Goal: Task Accomplishment & Management: Manage account settings

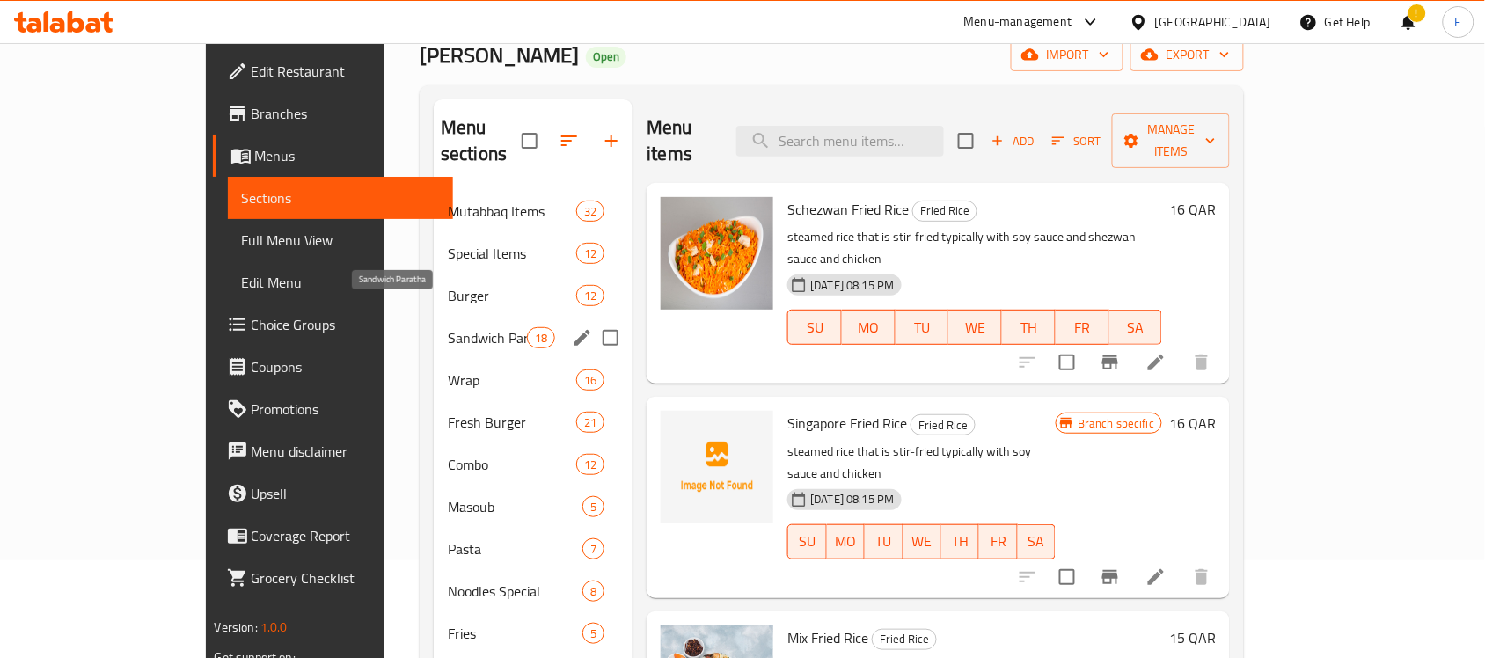
scroll to position [95, 0]
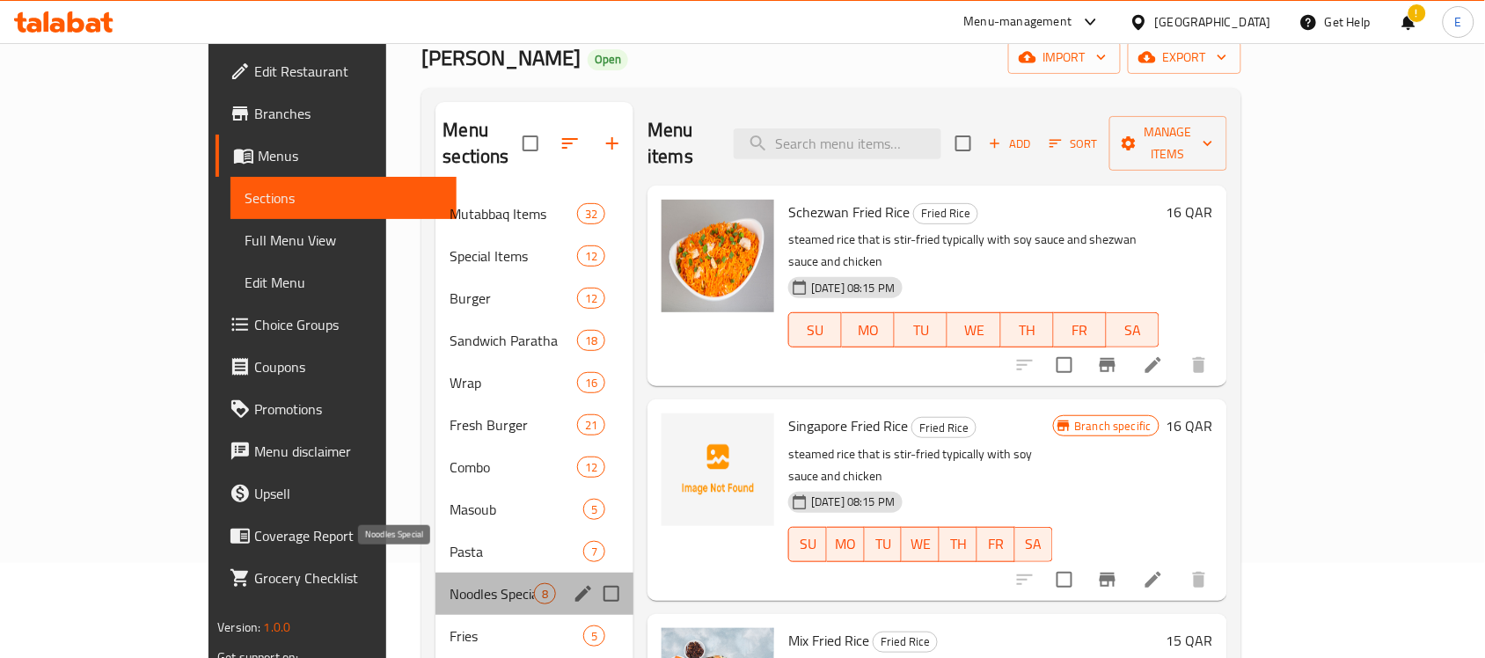
click at [449, 583] on span "Noodles Special" at bounding box center [491, 593] width 84 height 21
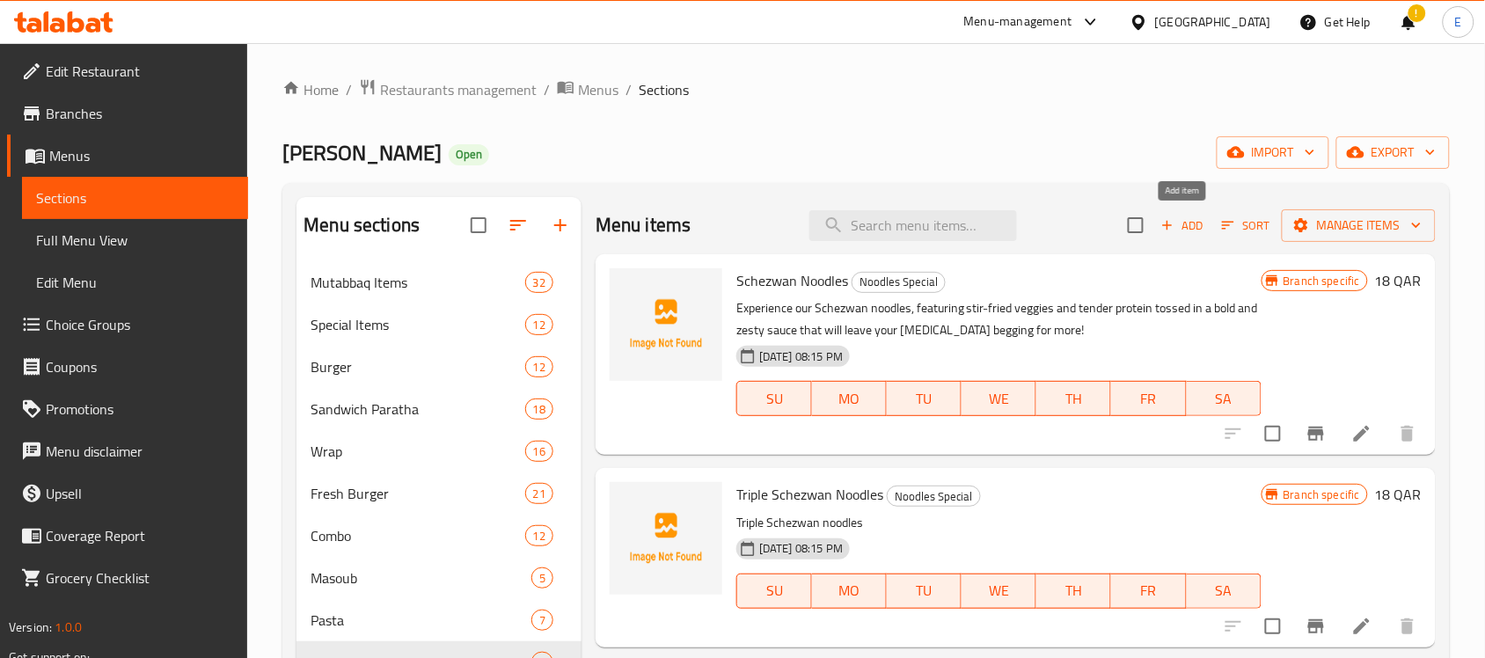
click at [1194, 237] on button "Add" at bounding box center [1182, 225] width 56 height 27
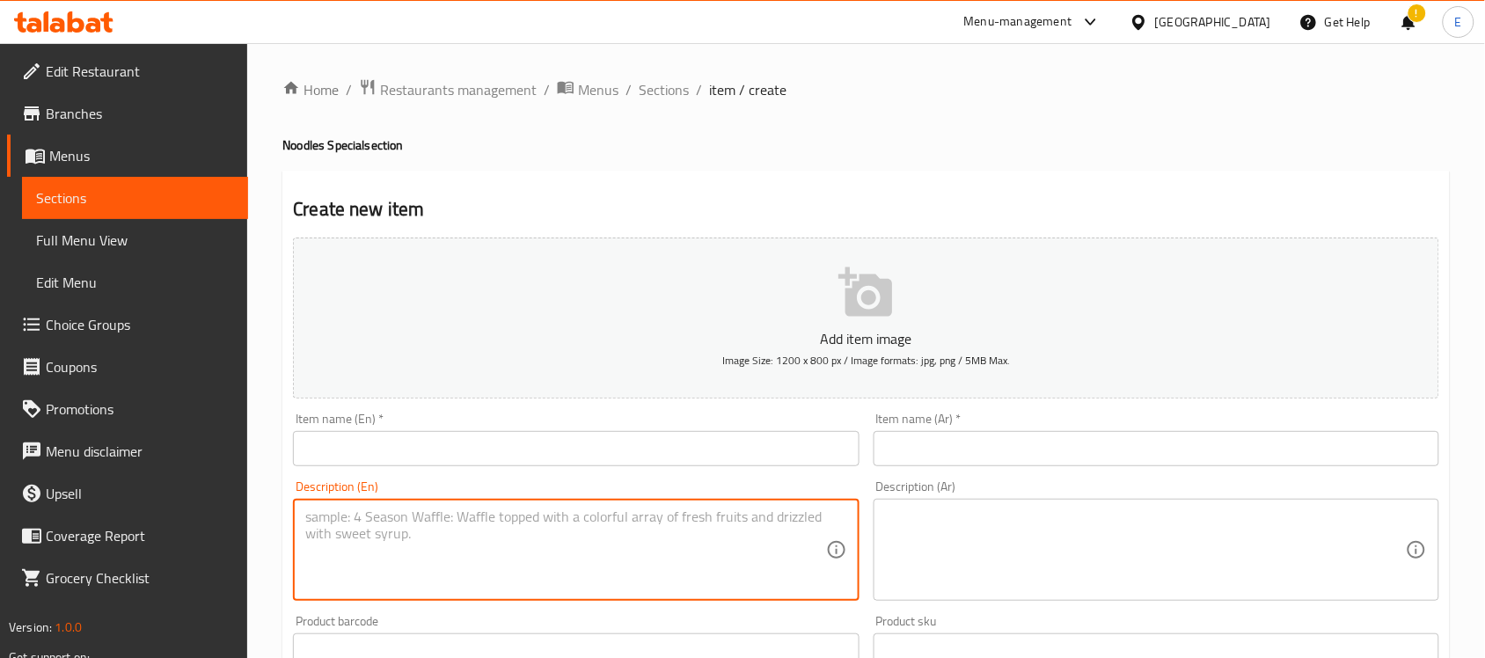
click at [516, 547] on textarea at bounding box center [565, 550] width 520 height 84
paste textarea "noodle that is loaded with various type of seafood"
type textarea "noodle that is loaded with various type of seafood"
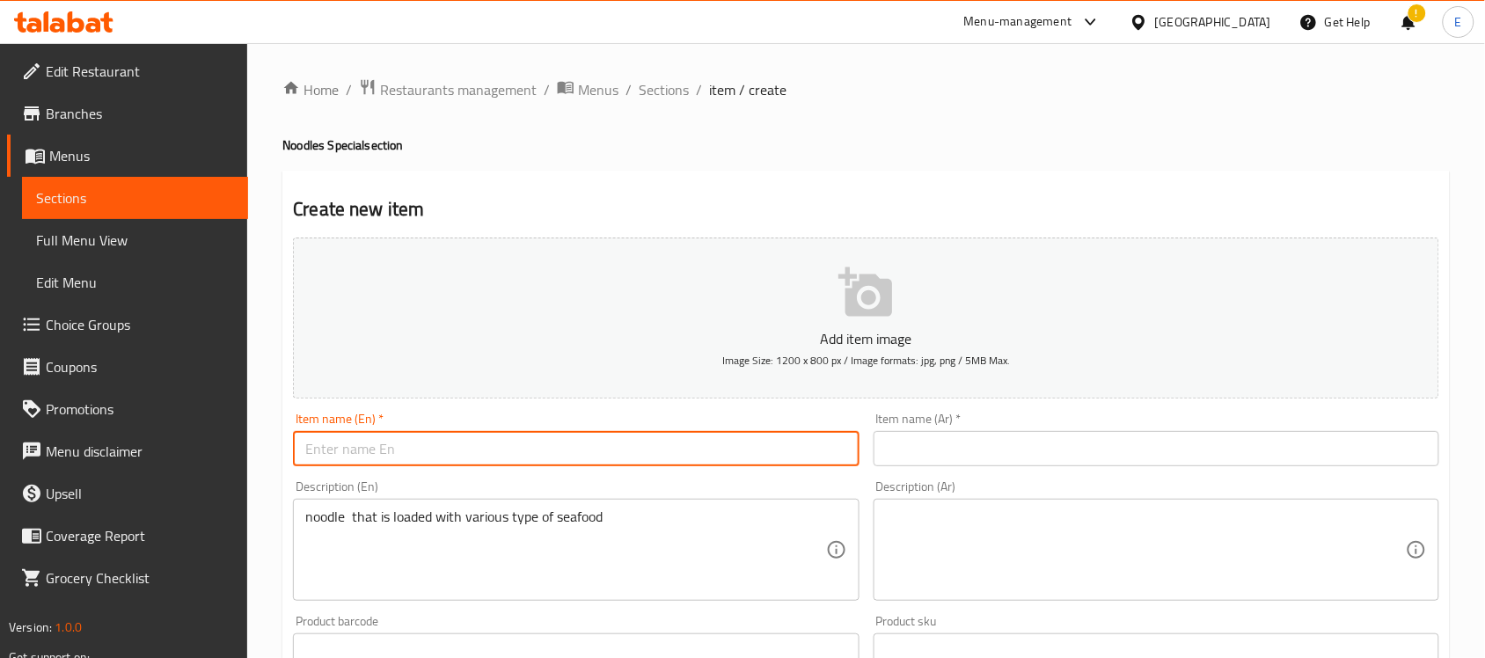
paste input "SEAFOOD MIX NOODLES"
click at [455, 444] on input "text" at bounding box center [576, 448] width 566 height 35
type input "SEAFOOD MIX NOODLES"
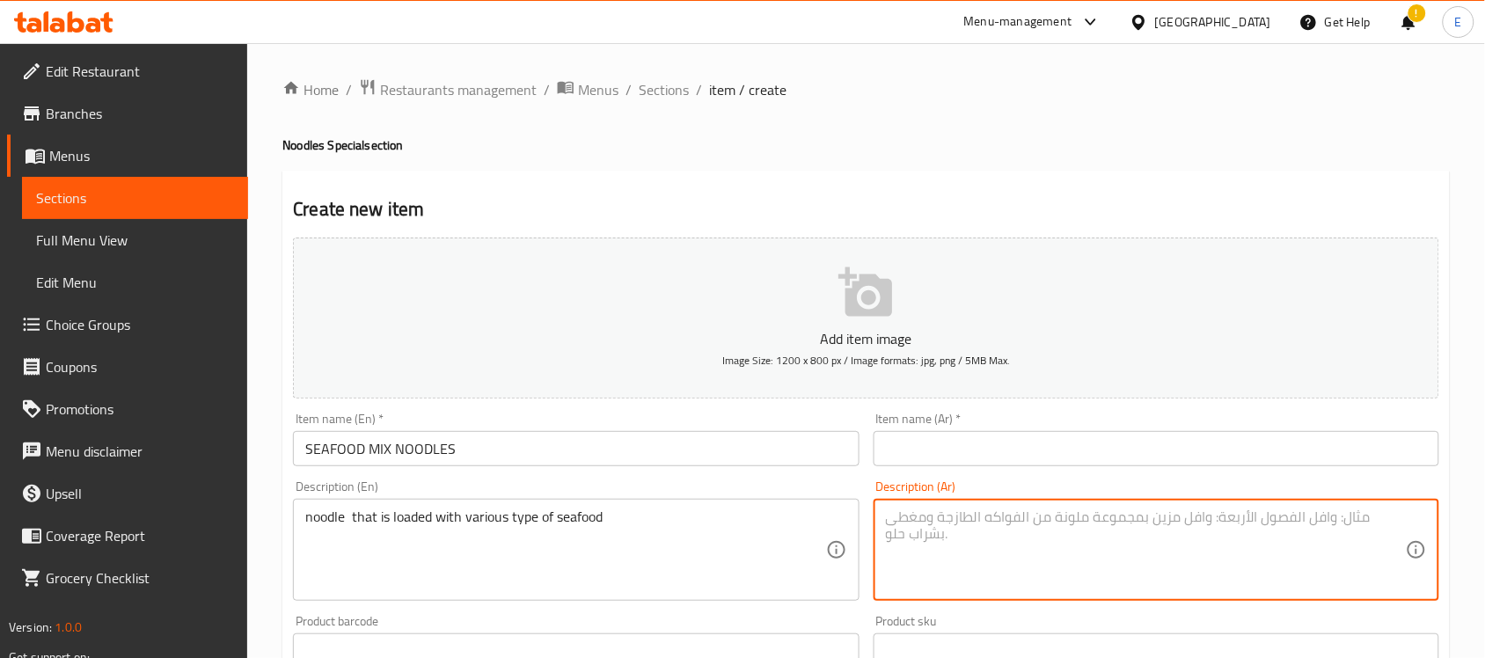
click at [972, 528] on textarea at bounding box center [1146, 550] width 520 height 84
paste textarea "المعكرونة المحملة بأنواع مختلفة من المأكولات البحرية"
type textarea "المعكرونة المحملة بأنواع مختلفة من المأكولات البحرية"
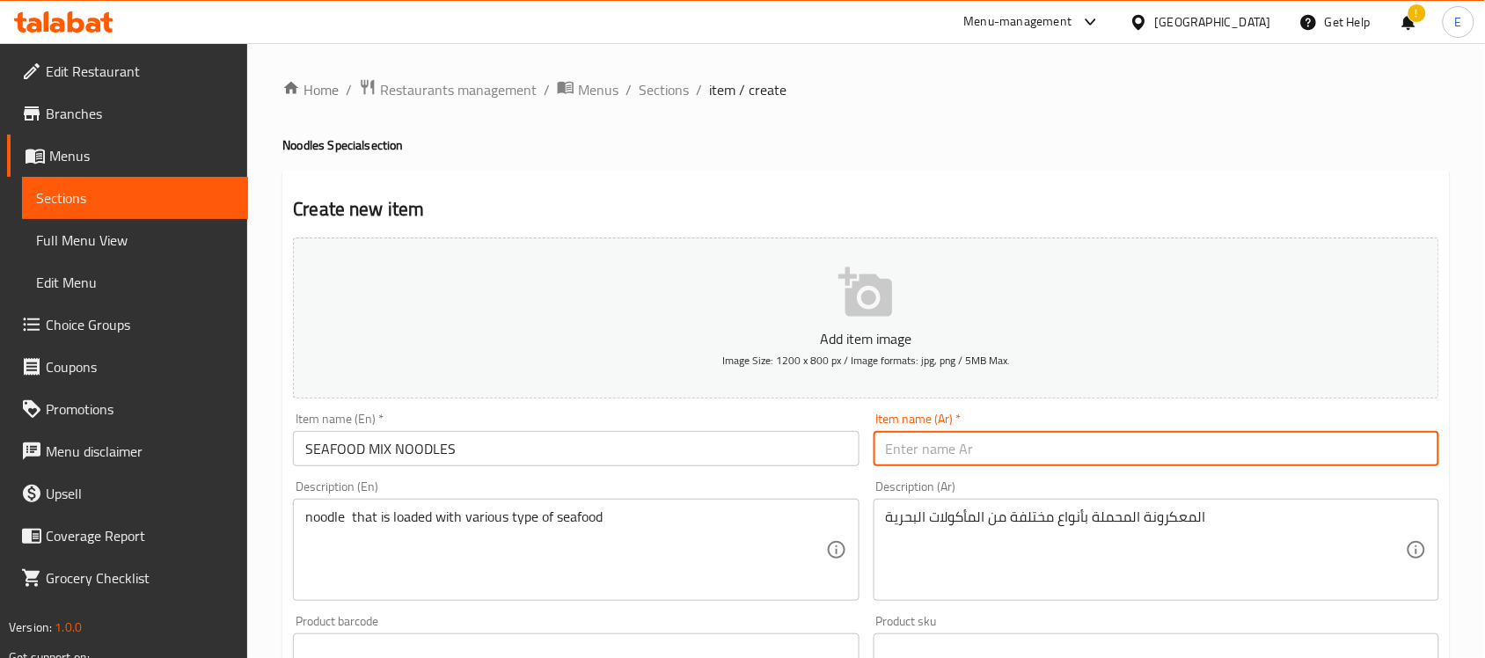
click at [908, 444] on input "text" at bounding box center [1156, 448] width 566 height 35
paste input "معكرونة مزيج الماكولات البحرية"
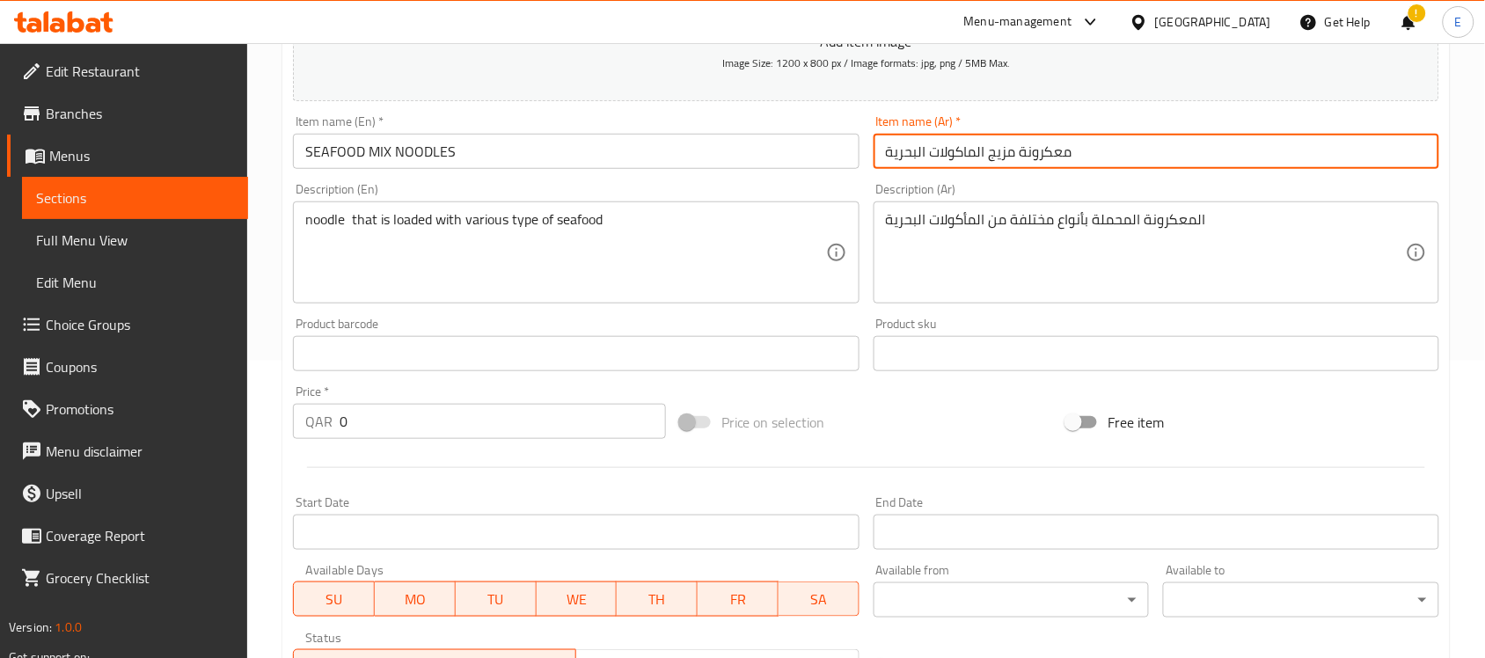
scroll to position [343, 0]
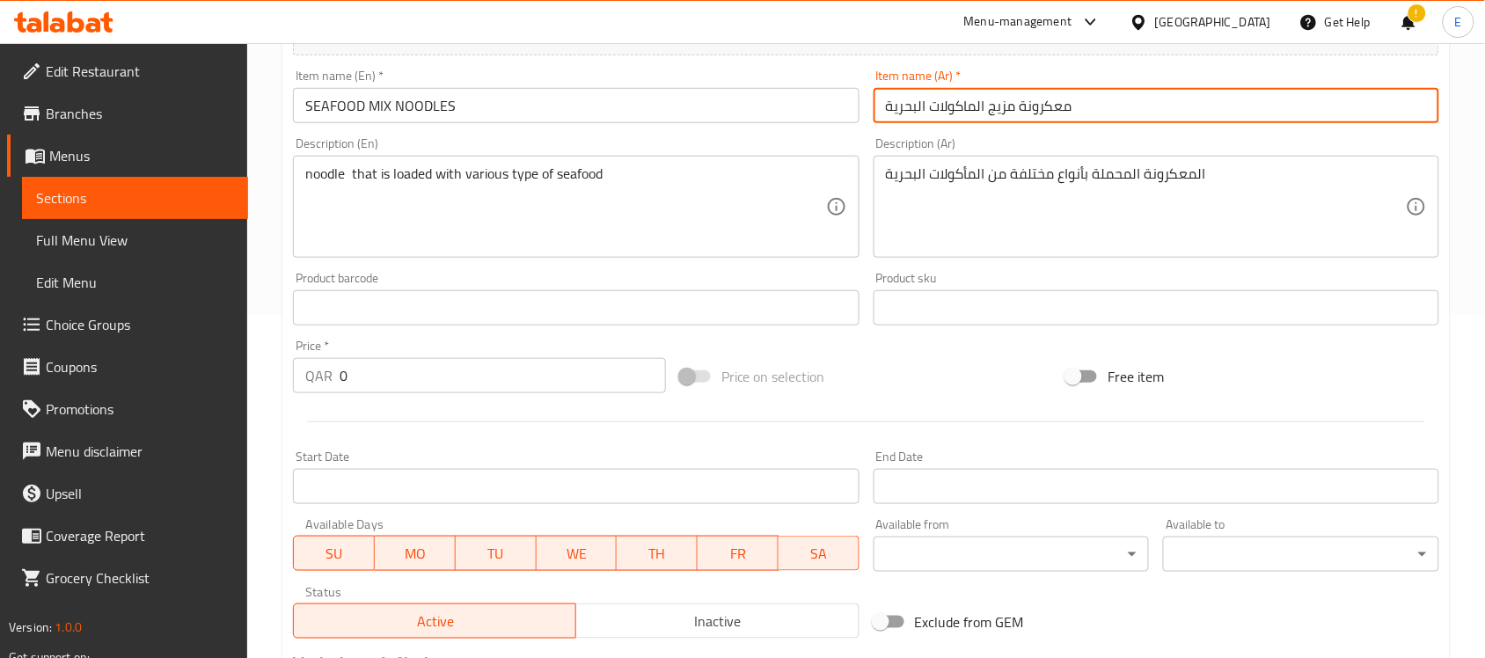
type input "معكرونة مزيج الماكولات البحرية"
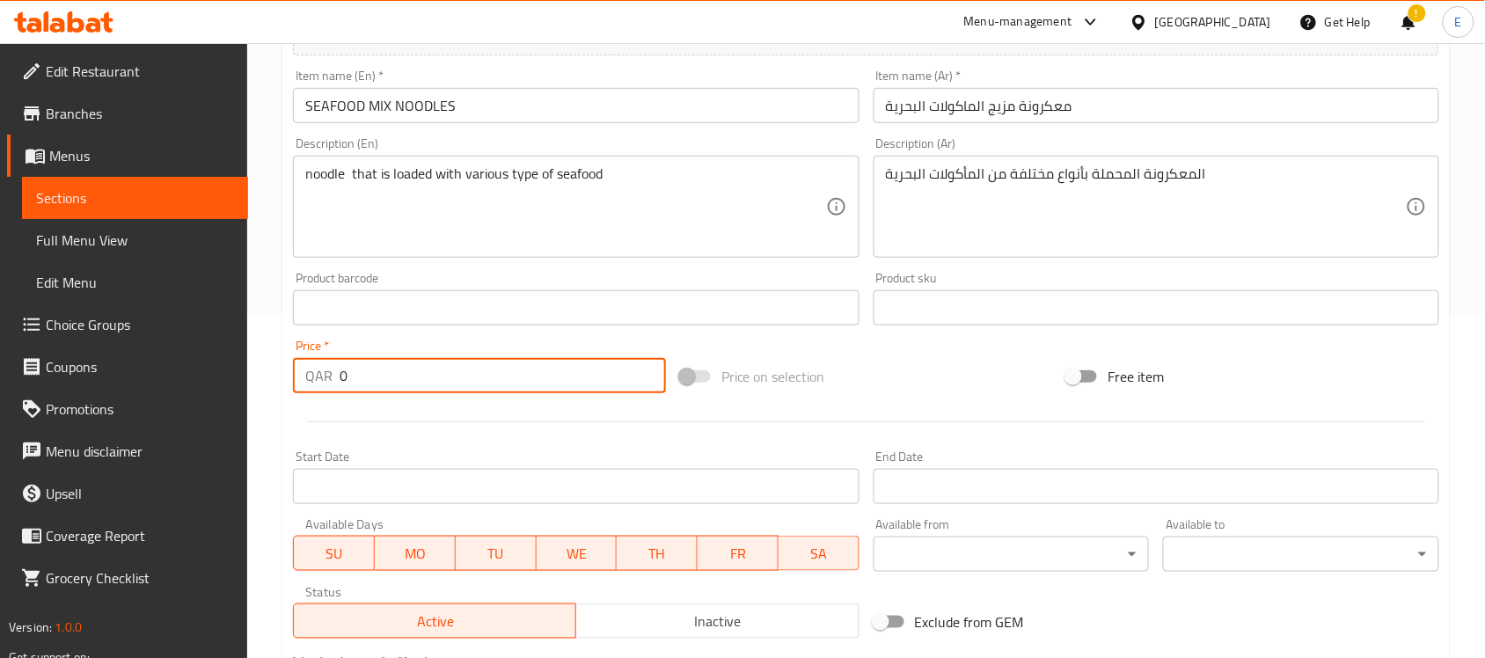
drag, startPoint x: 370, startPoint y: 375, endPoint x: 217, endPoint y: 376, distance: 153.0
click at [217, 376] on div "Edit Restaurant Branches Menus Sections Full Menu View Edit Menu Choice Groups …" at bounding box center [742, 300] width 1485 height 1200
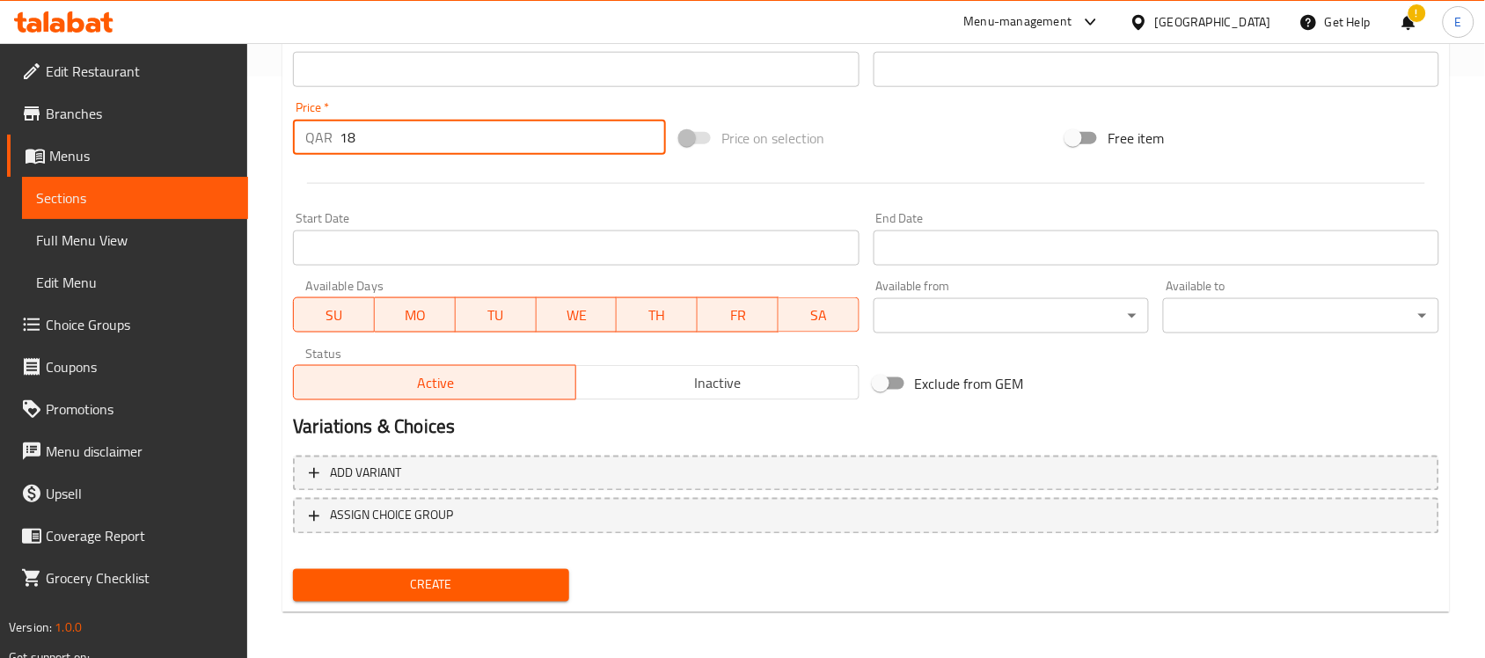
type input "18"
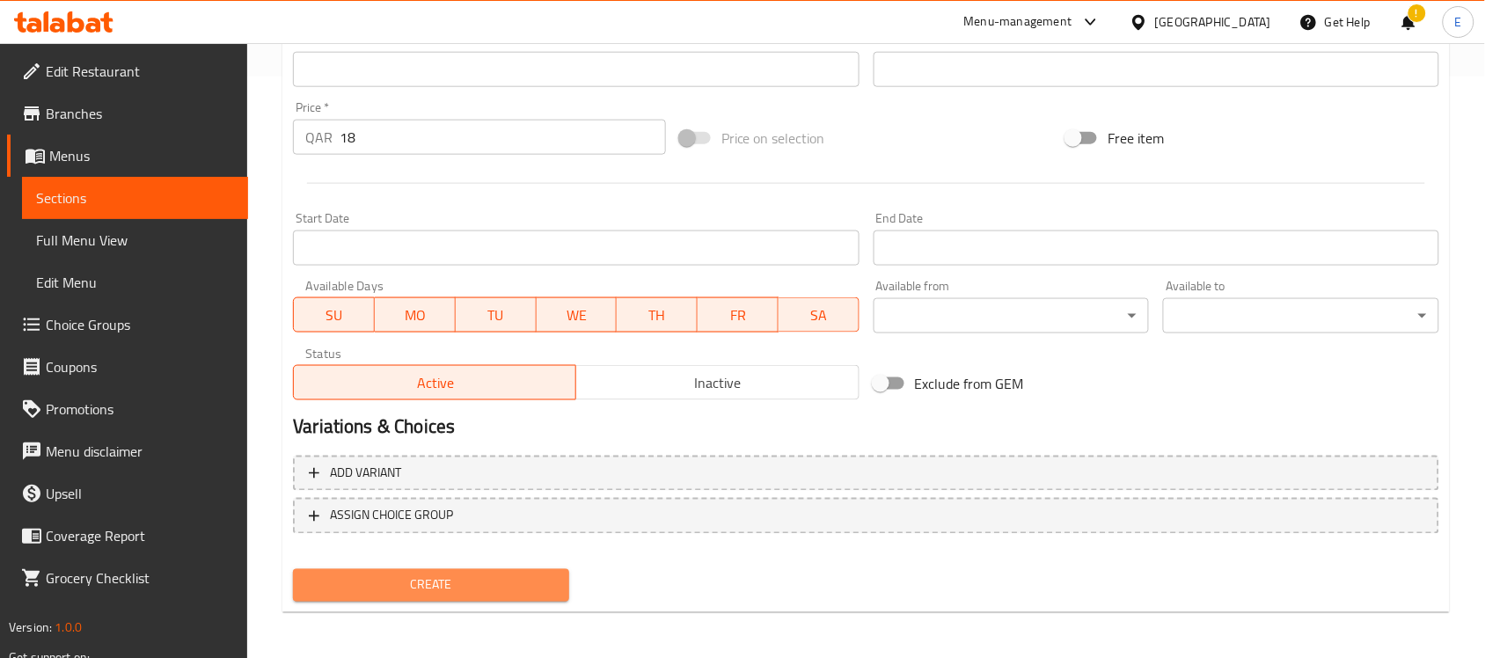
click at [449, 598] on button "Create" at bounding box center [431, 585] width 276 height 33
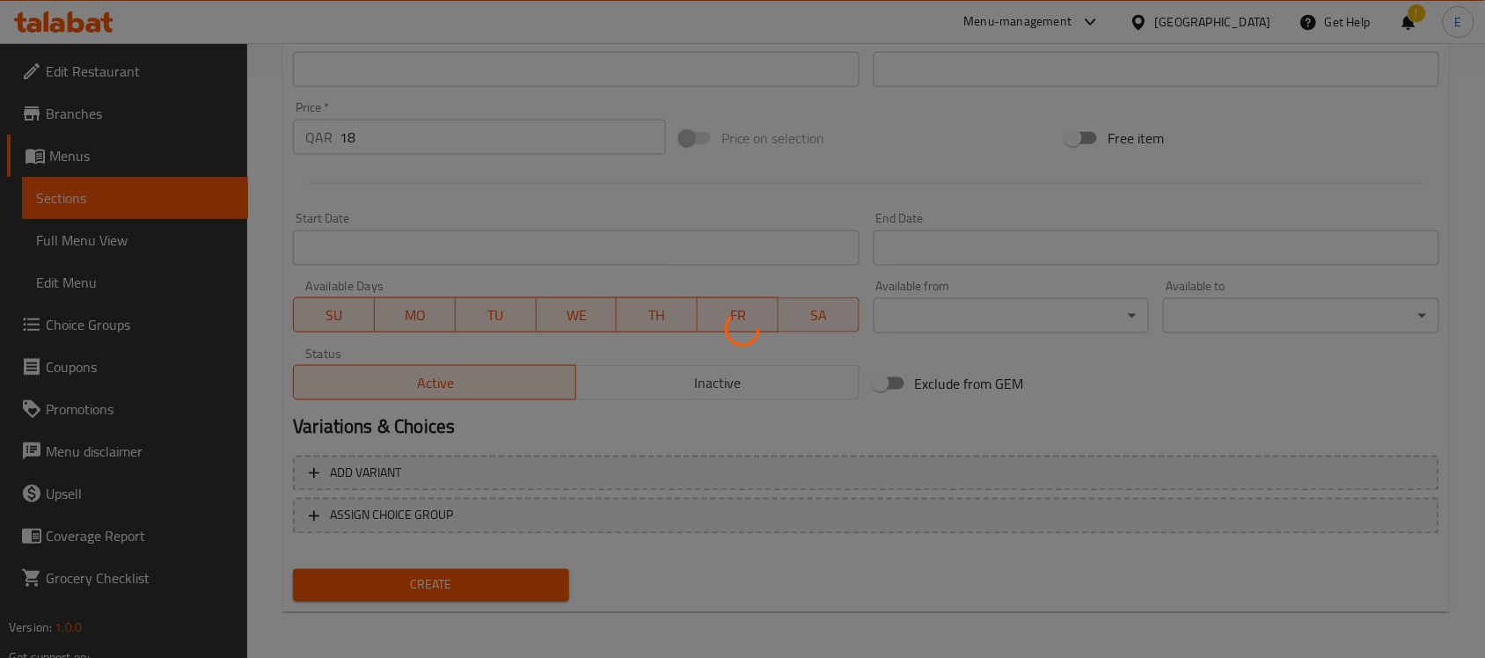
type input "0"
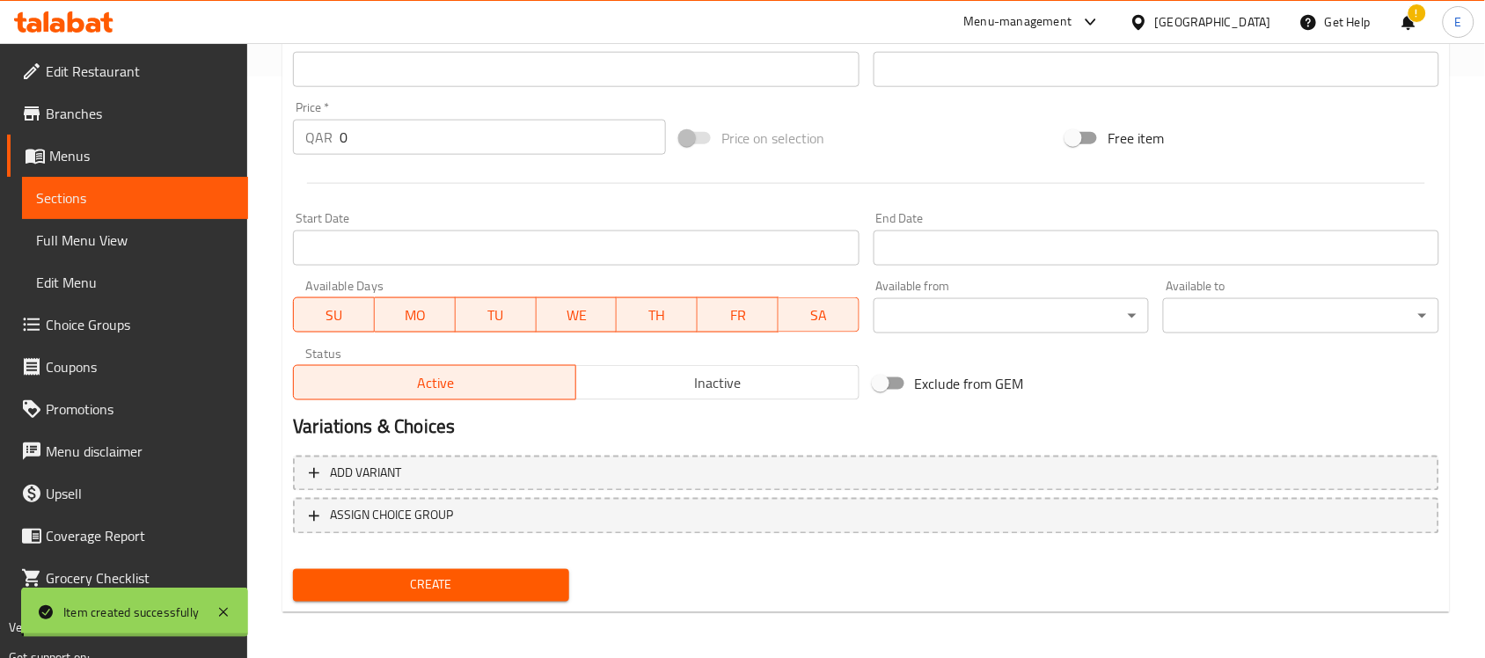
scroll to position [0, 0]
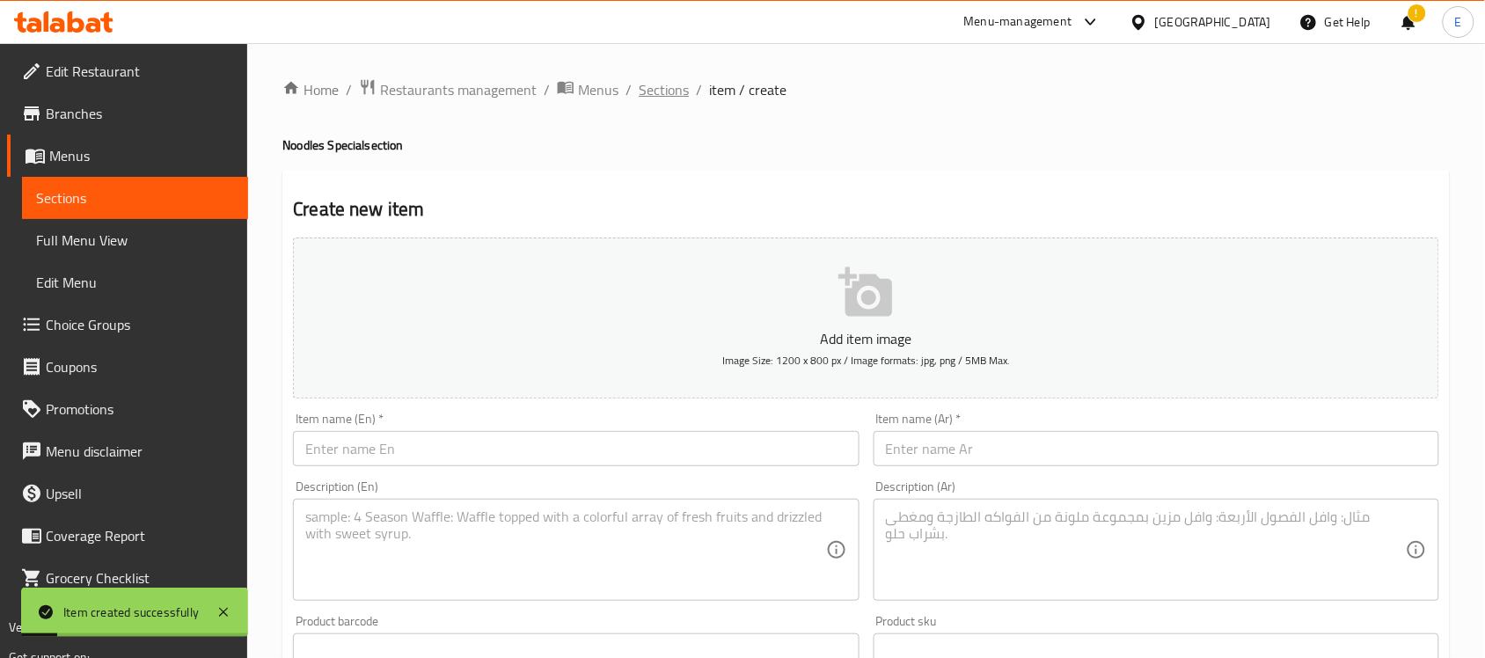
click at [661, 84] on span "Sections" at bounding box center [664, 89] width 50 height 21
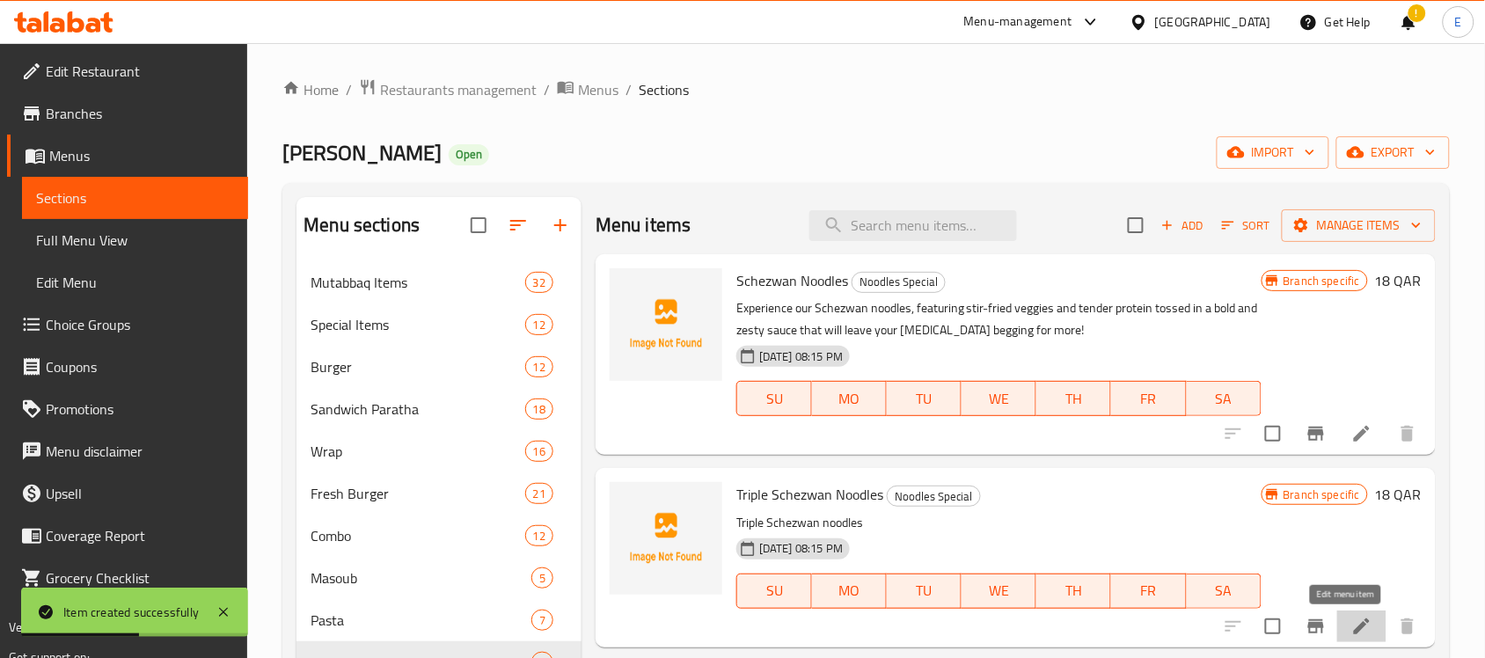
click at [1351, 620] on icon at bounding box center [1361, 626] width 21 height 21
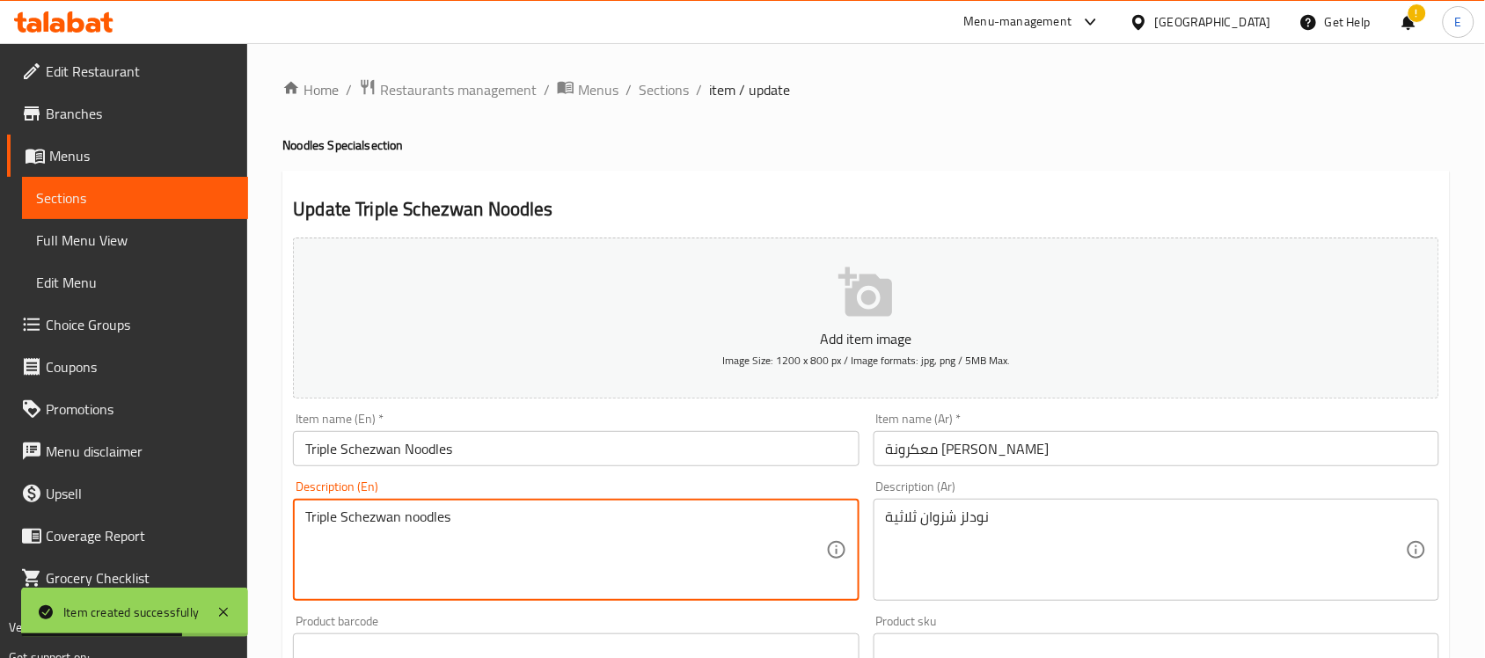
paste textarea "noodle that is loaded with various type of schezwan sauce and chicken"
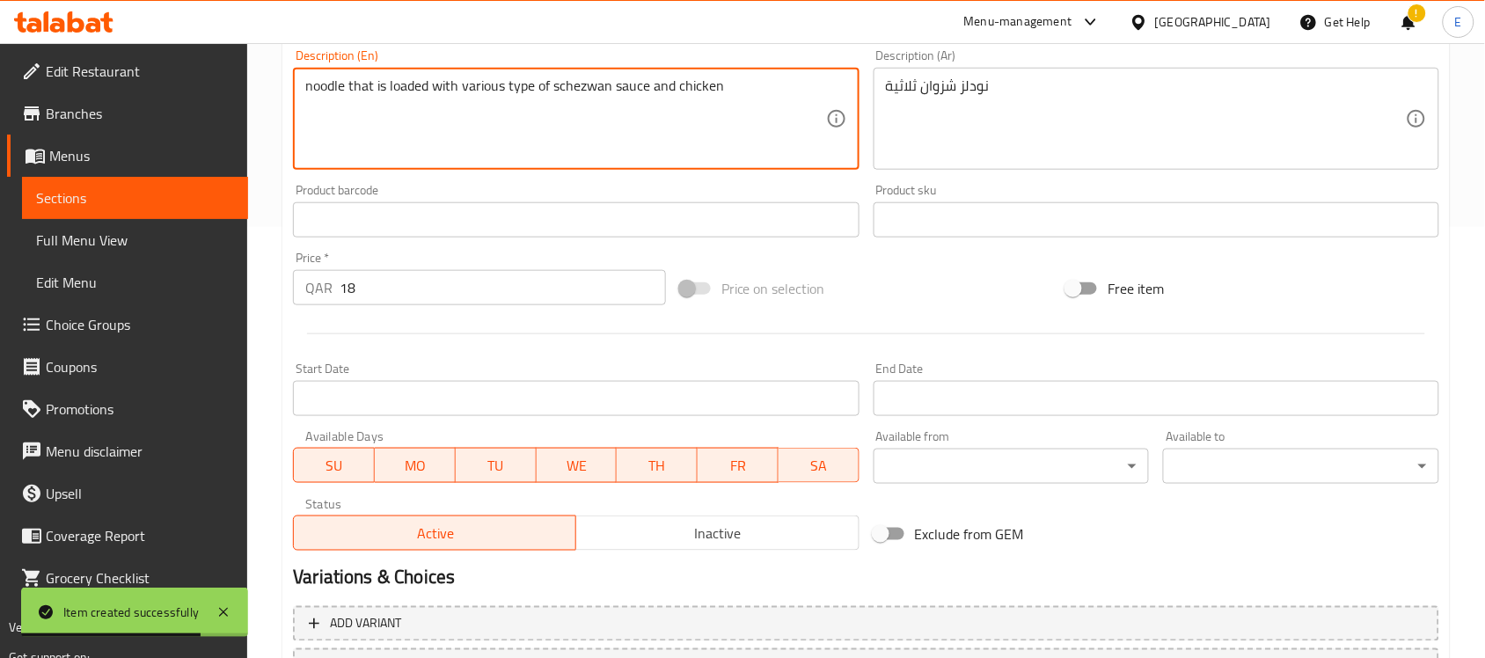
scroll to position [434, 0]
type textarea "noodle that is loaded with various type of schezwan sauce and chicken"
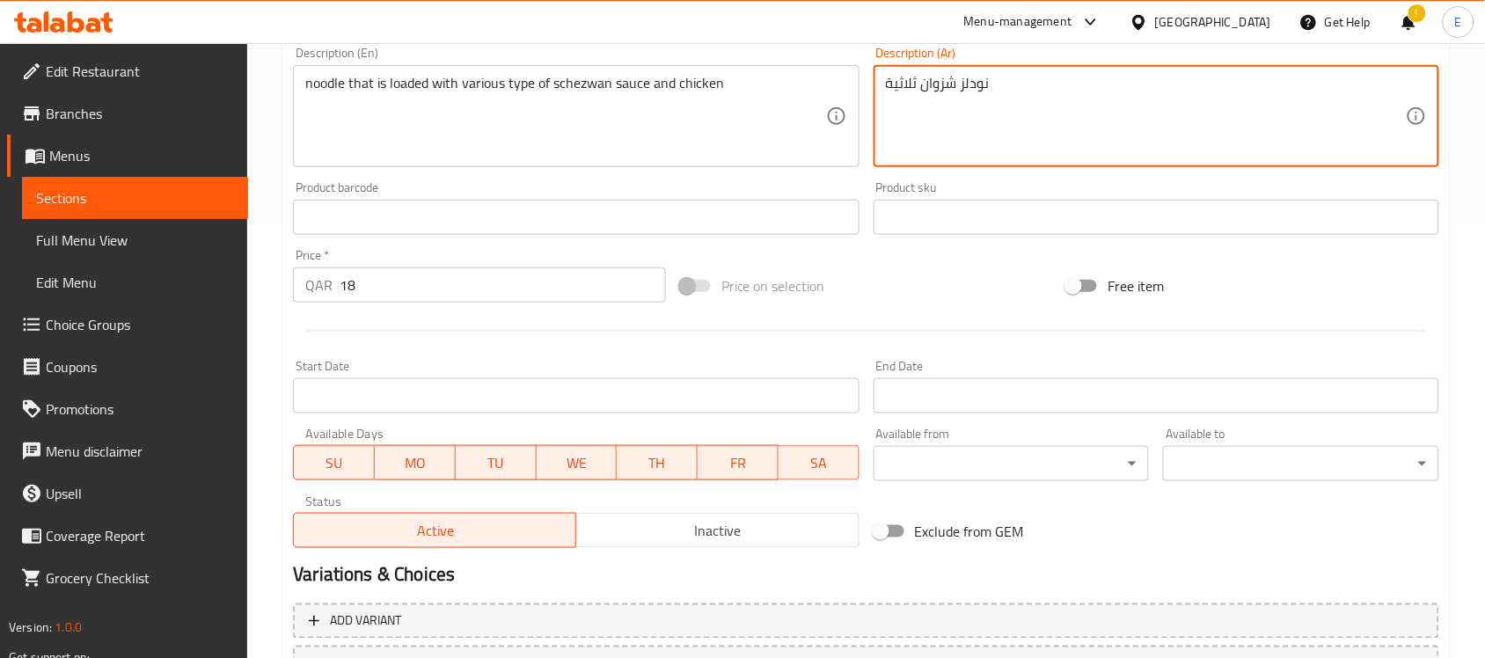
paste textarea "محملة بأنواع مختلفة من صلصة شيزوان والدجاج"
type textarea "نودلز محملة بأنواع مختلفة من صلصة شيزوان والدجاج"
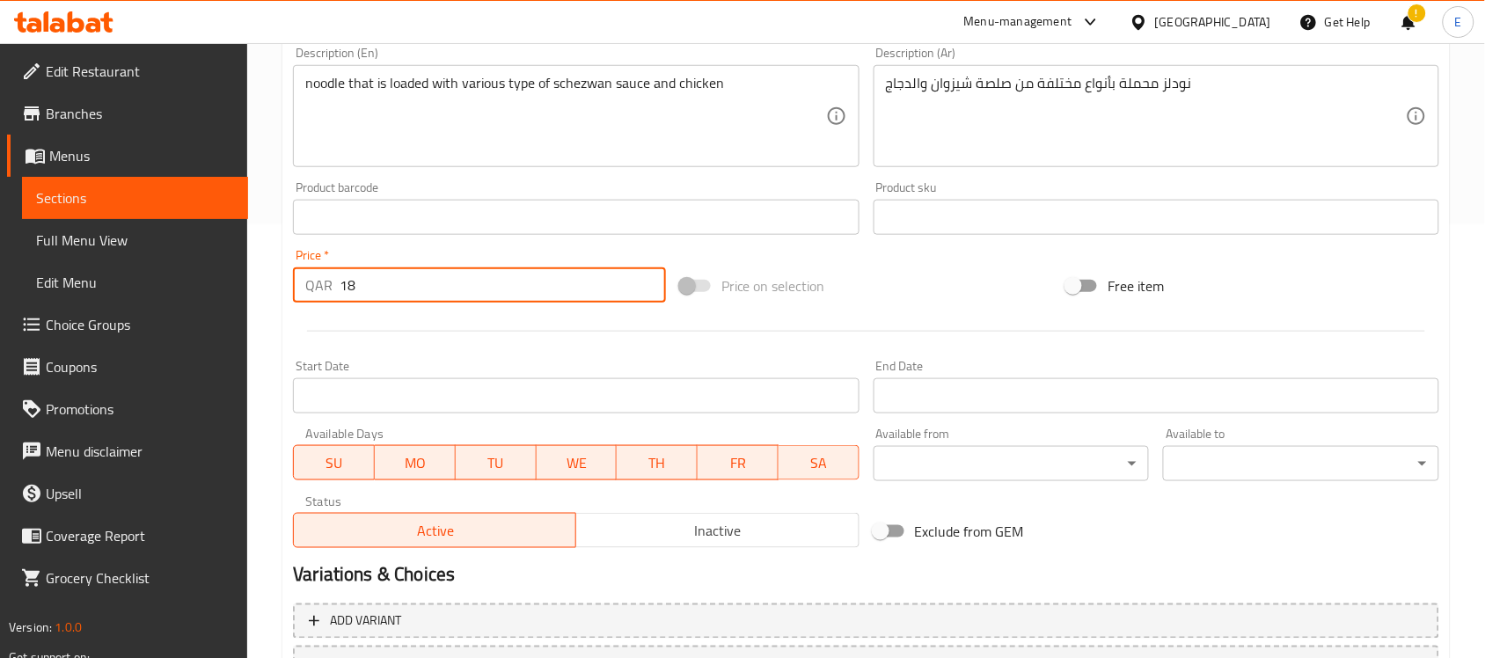
drag, startPoint x: 438, startPoint y: 295, endPoint x: 262, endPoint y: 273, distance: 177.3
click at [262, 273] on div "Home / Restaurants management / Menus / Sections / item / update Noodles Specia…" at bounding box center [866, 209] width 1238 height 1200
type input "16"
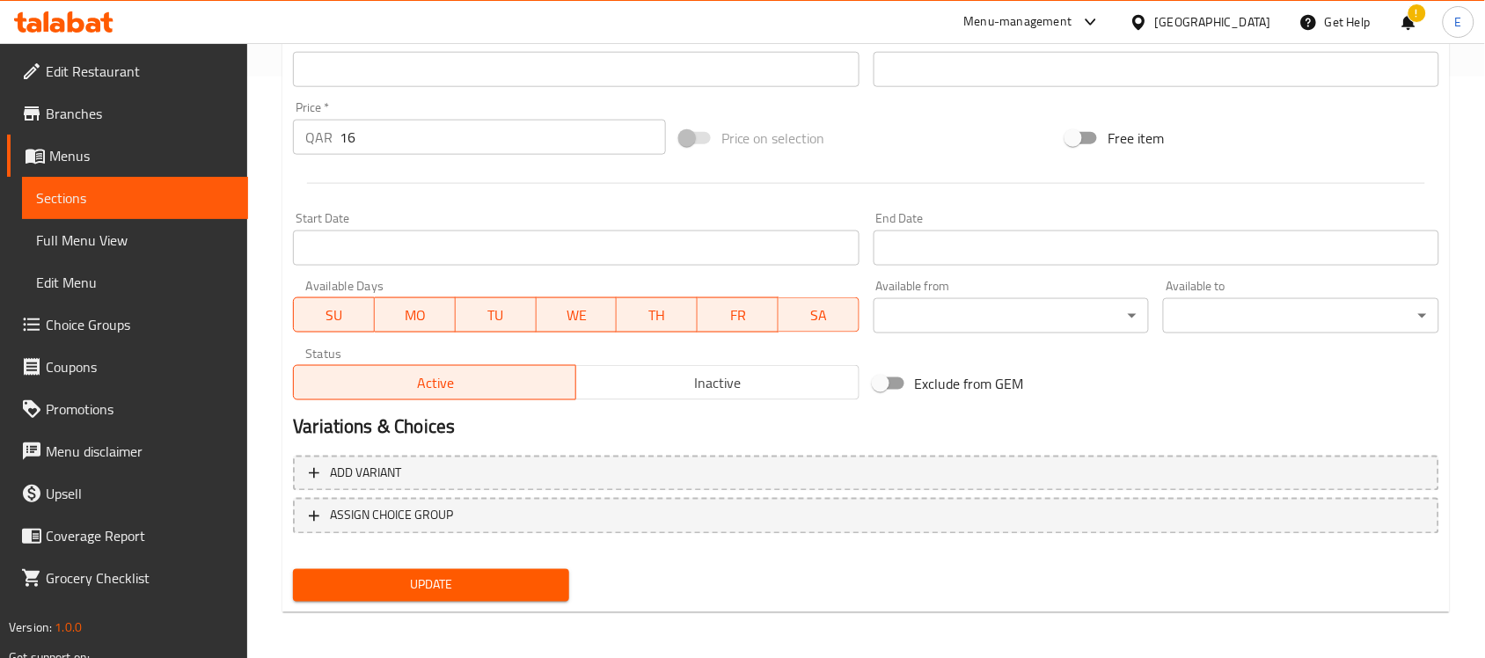
click at [466, 564] on div "Update" at bounding box center [431, 585] width 290 height 47
click at [457, 574] on span "Update" at bounding box center [431, 585] width 248 height 22
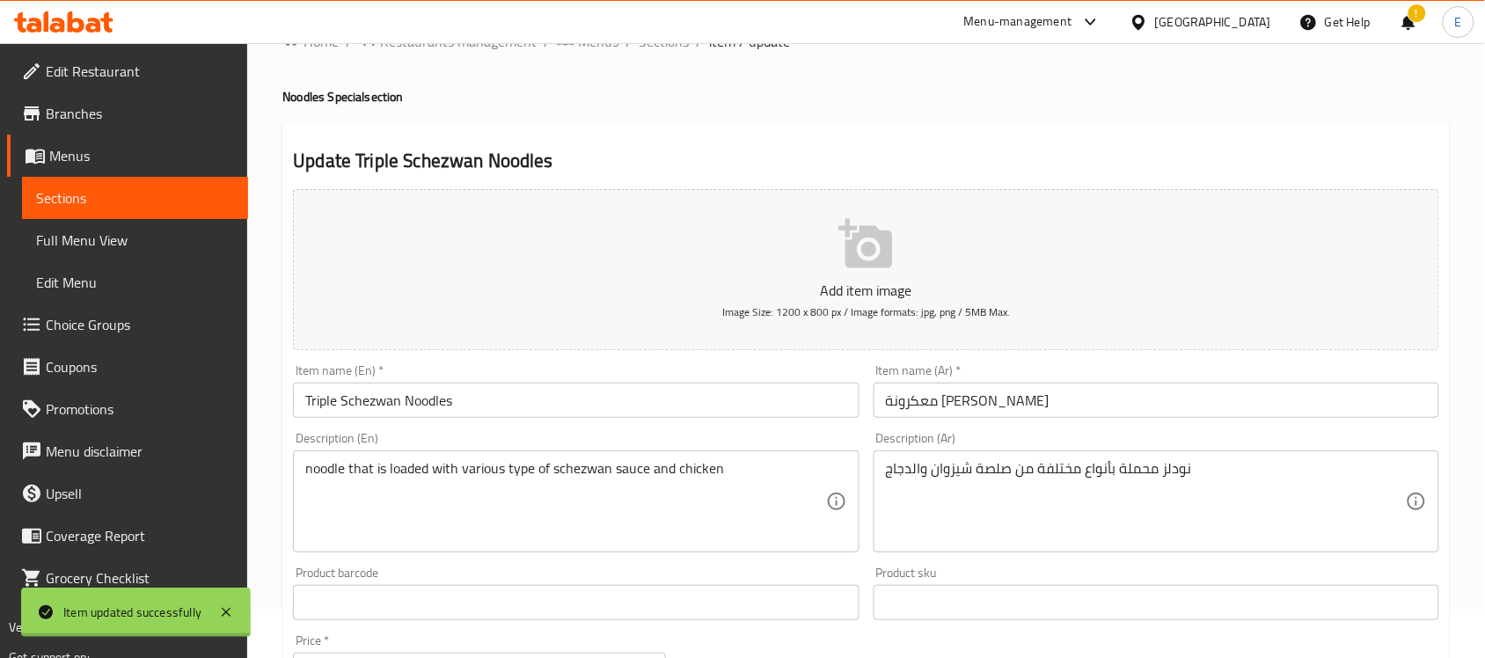
scroll to position [0, 0]
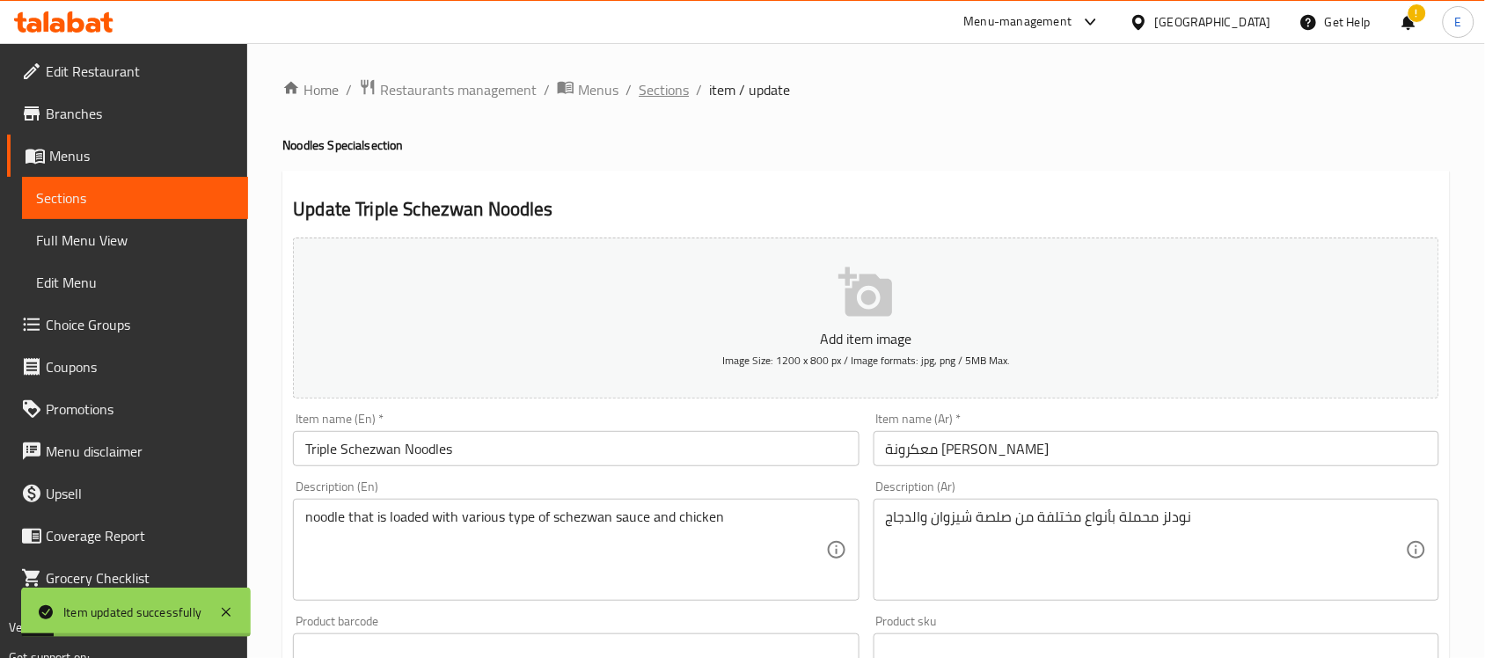
click at [671, 97] on span "Sections" at bounding box center [664, 89] width 50 height 21
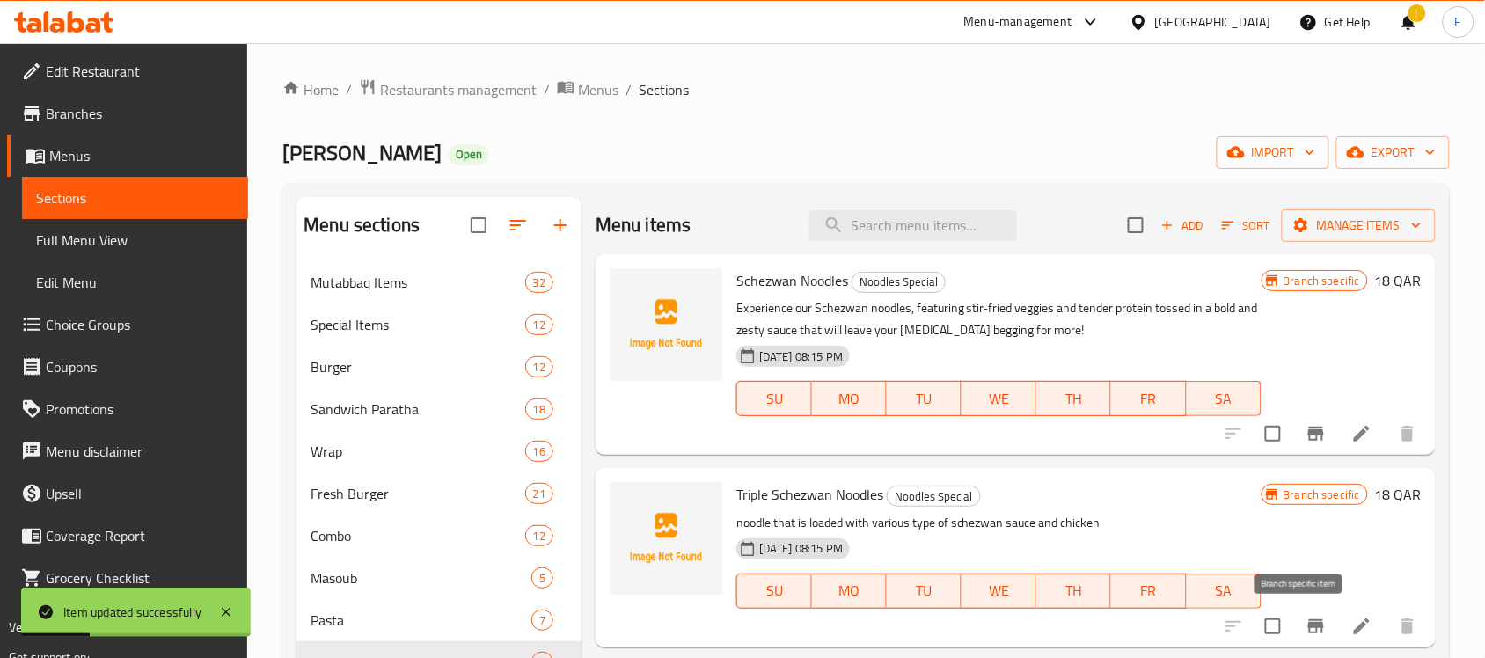
click at [1305, 631] on icon "Branch-specific-item" at bounding box center [1315, 626] width 21 height 21
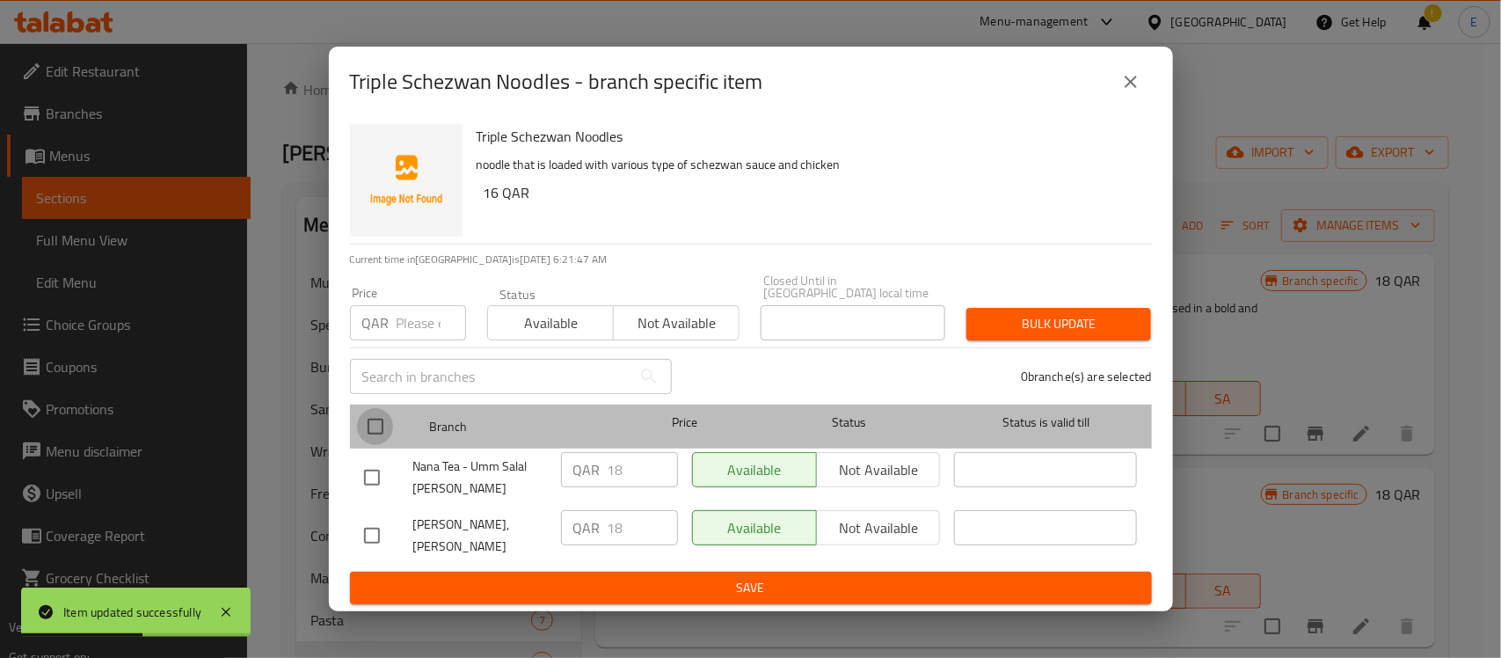
click at [375, 425] on input "checkbox" at bounding box center [375, 426] width 37 height 37
checkbox input "true"
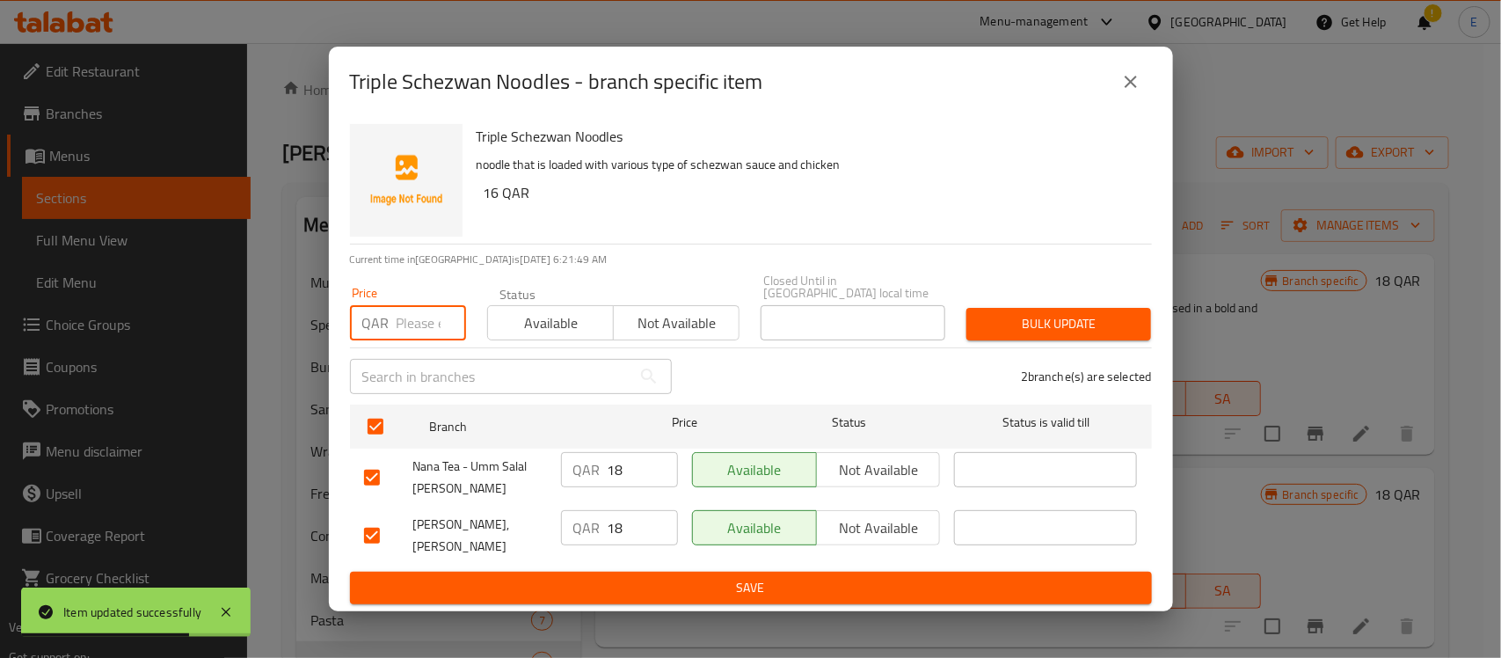
click at [407, 326] on input "number" at bounding box center [431, 322] width 69 height 35
type input "16"
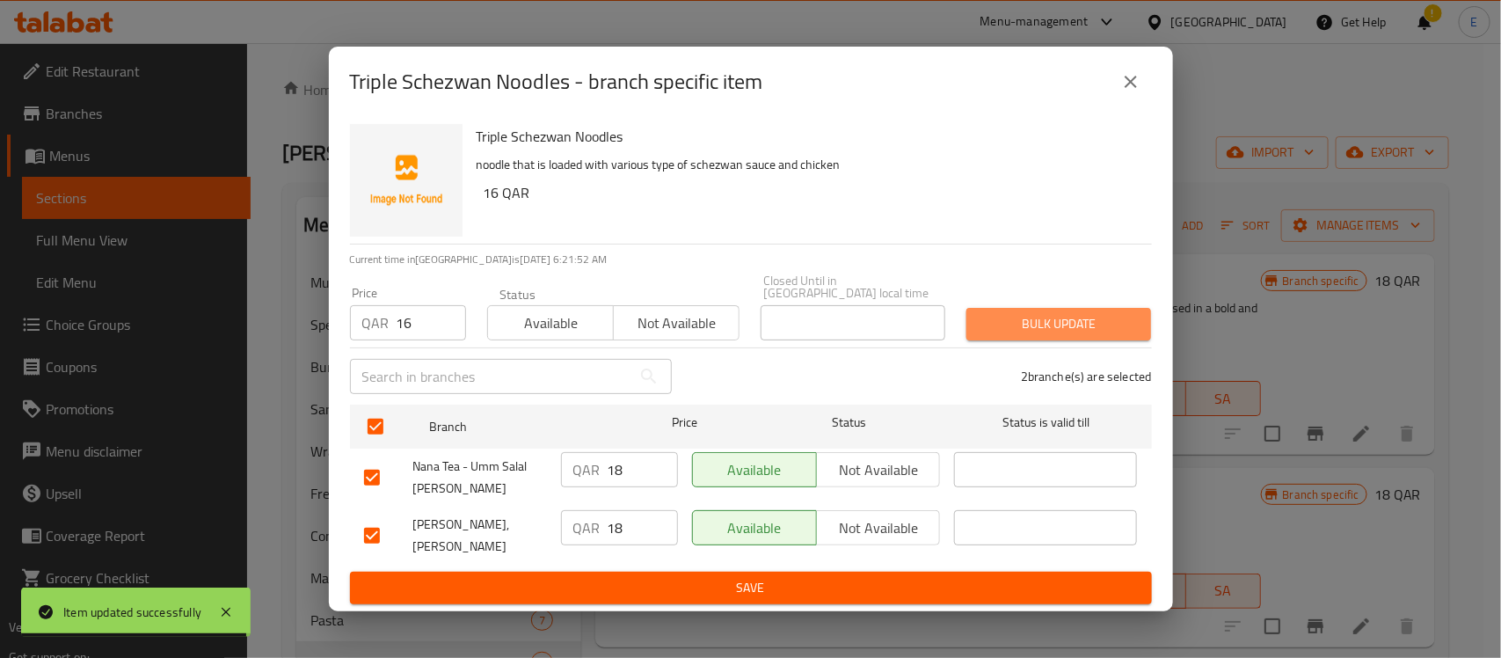
click at [1019, 318] on span "Bulk update" at bounding box center [1059, 324] width 157 height 22
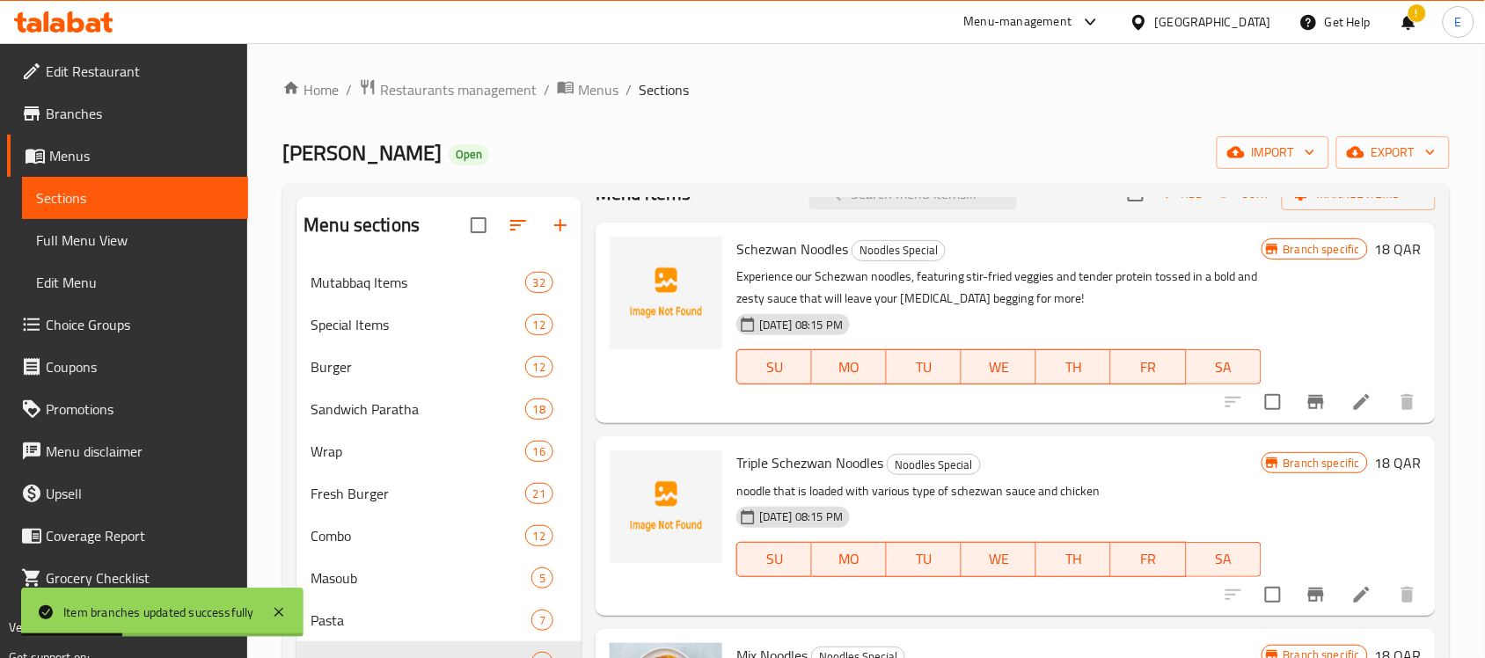
scroll to position [36, 0]
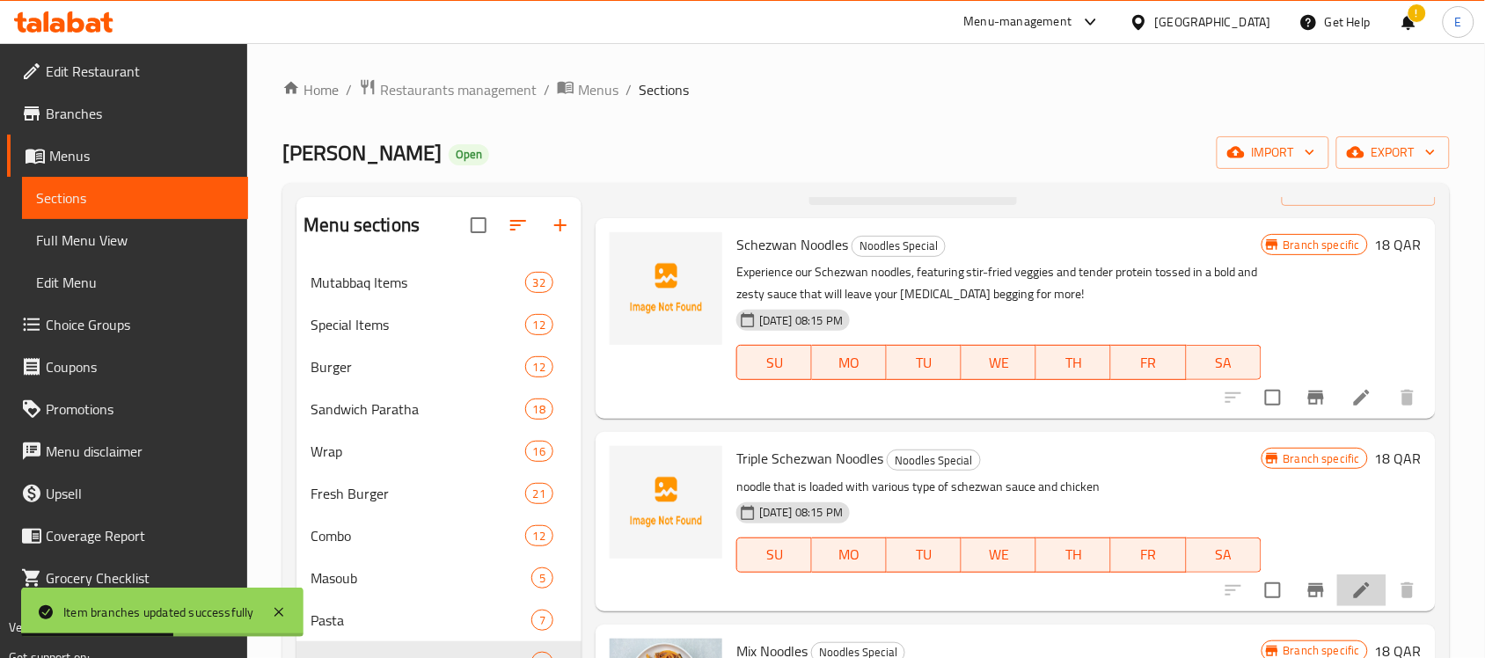
click at [1337, 586] on li at bounding box center [1361, 590] width 49 height 32
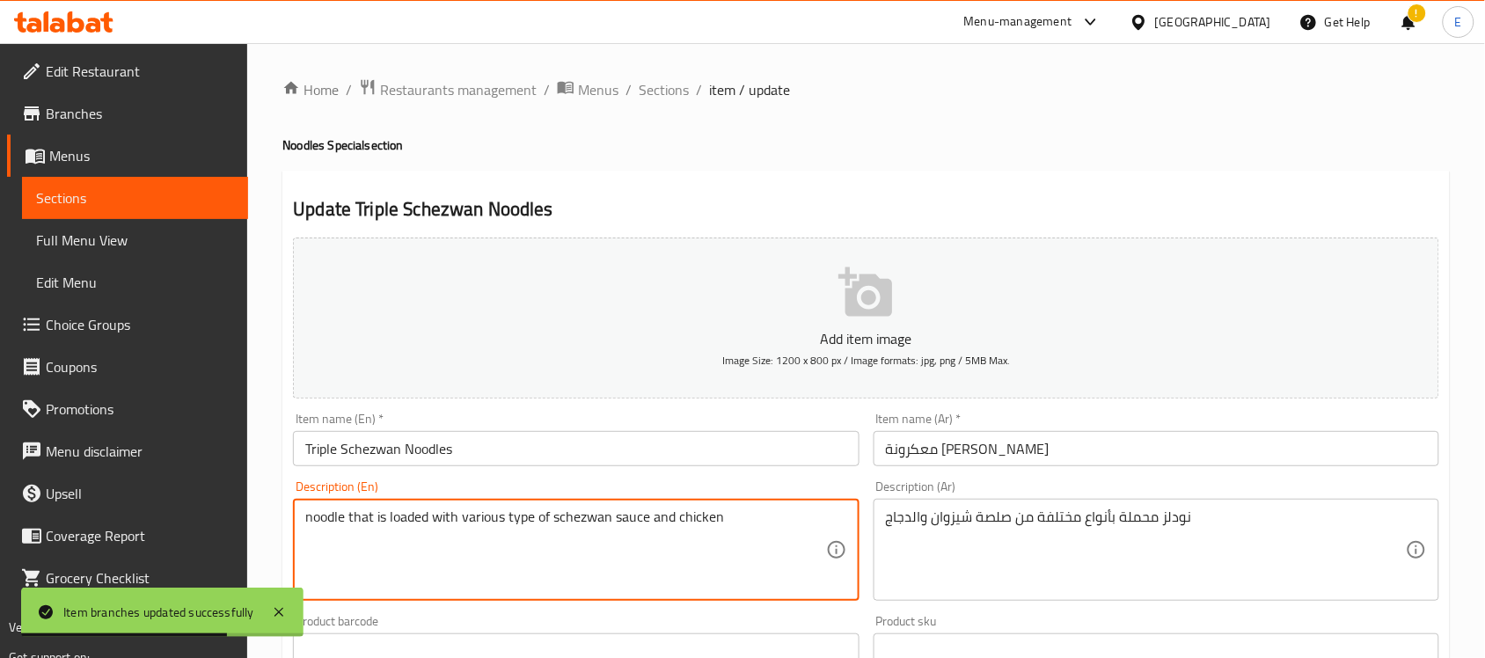
paste textarea "noodle that is loaded with various type of lots of schezwan sauce and pieces of…"
type textarea "noodle that is loaded with various type of lots of schezwan sauce and pieces of…"
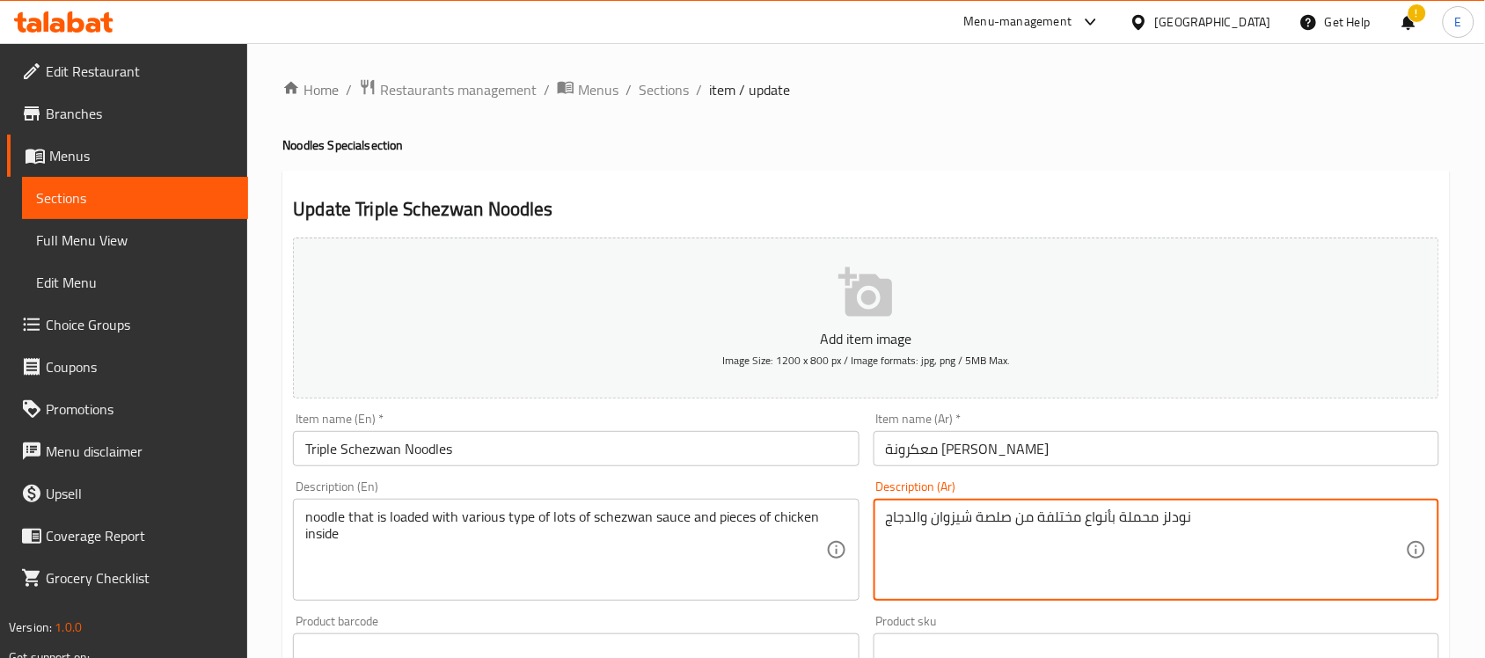
paste textarea "قطع الدجاج بالداخل"
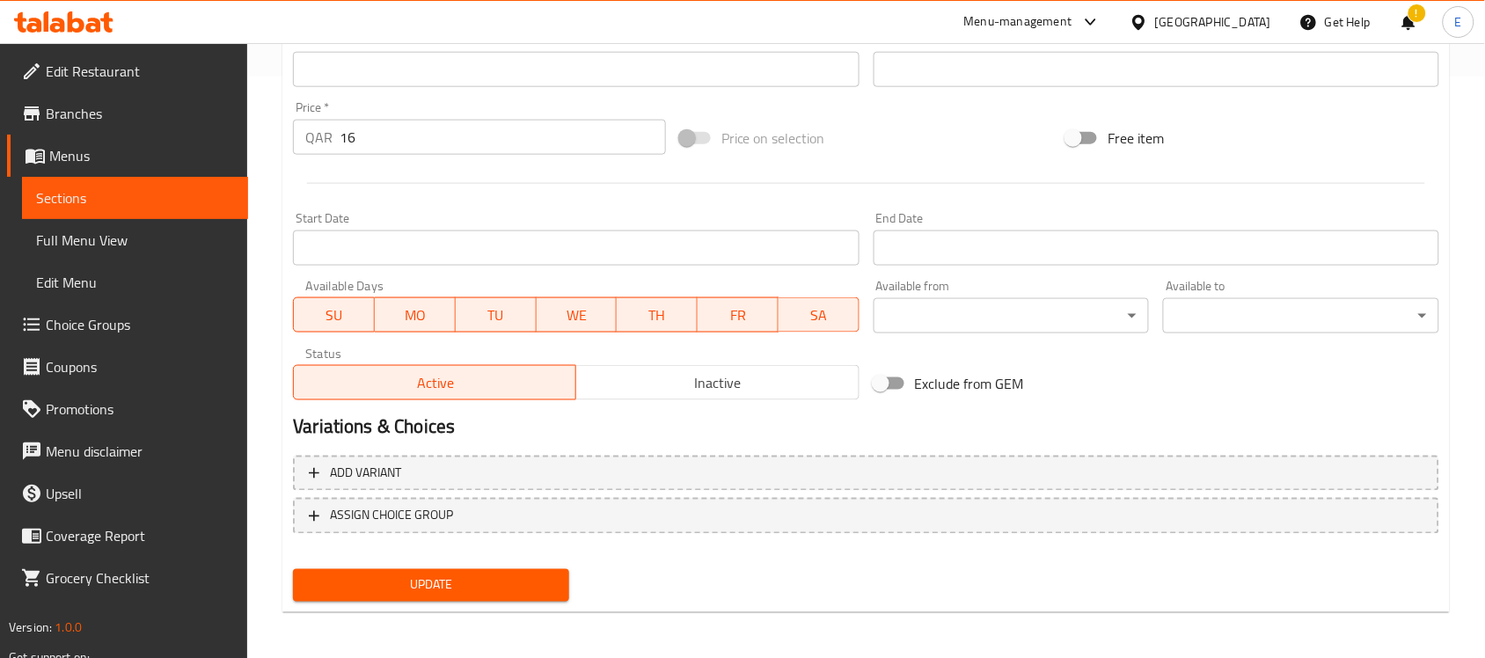
type textarea "نودلز محملة بأنواع مختلفة من صلصة شيزوان وقطع الدجاج بالداخل"
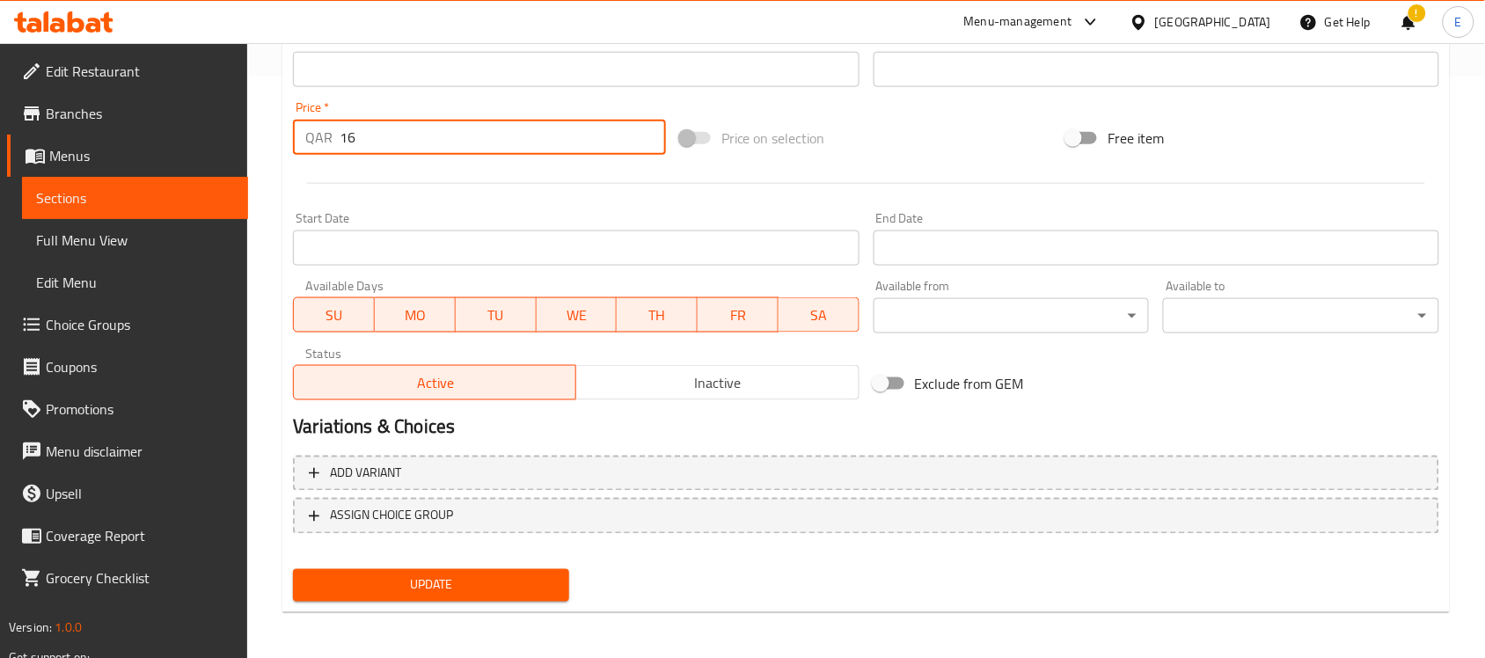
drag, startPoint x: 446, startPoint y: 136, endPoint x: 325, endPoint y: 135, distance: 120.5
click at [325, 135] on div "QAR 16 Price *" at bounding box center [479, 137] width 373 height 35
type input "18"
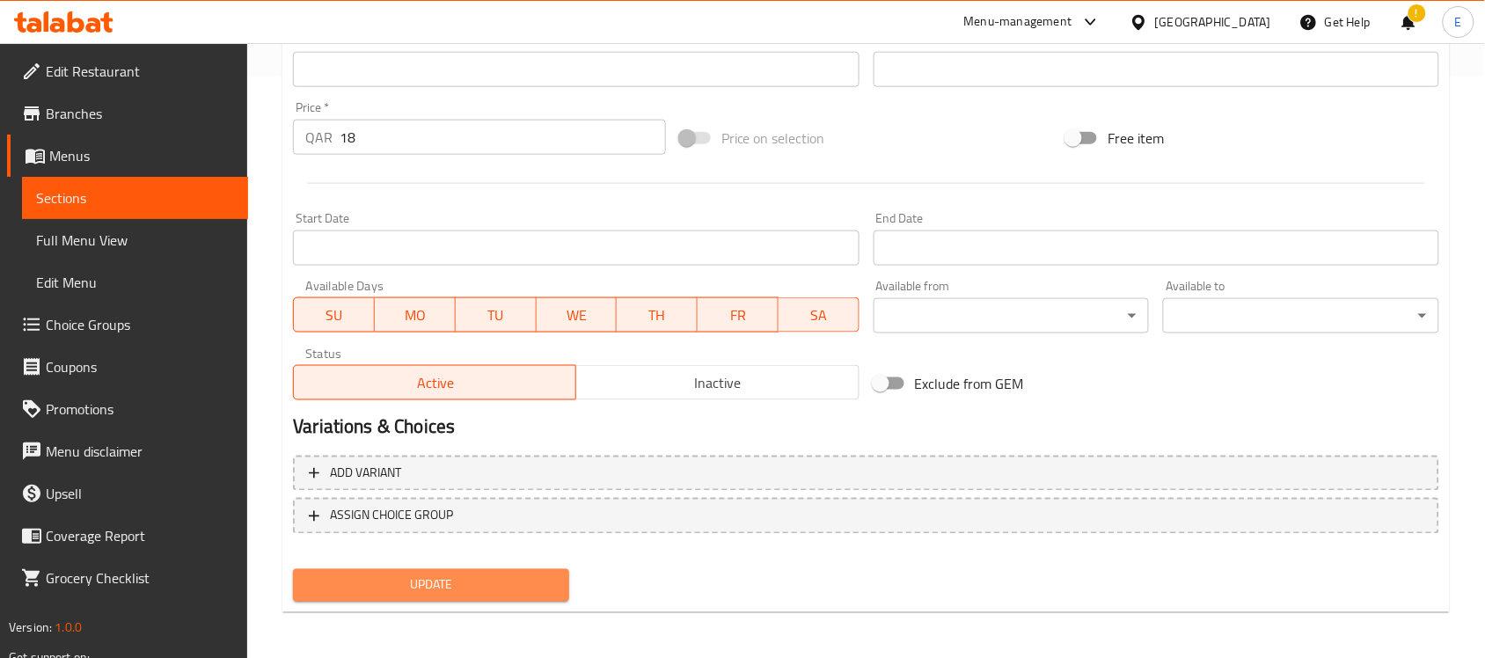
click at [464, 578] on span "Update" at bounding box center [431, 585] width 248 height 22
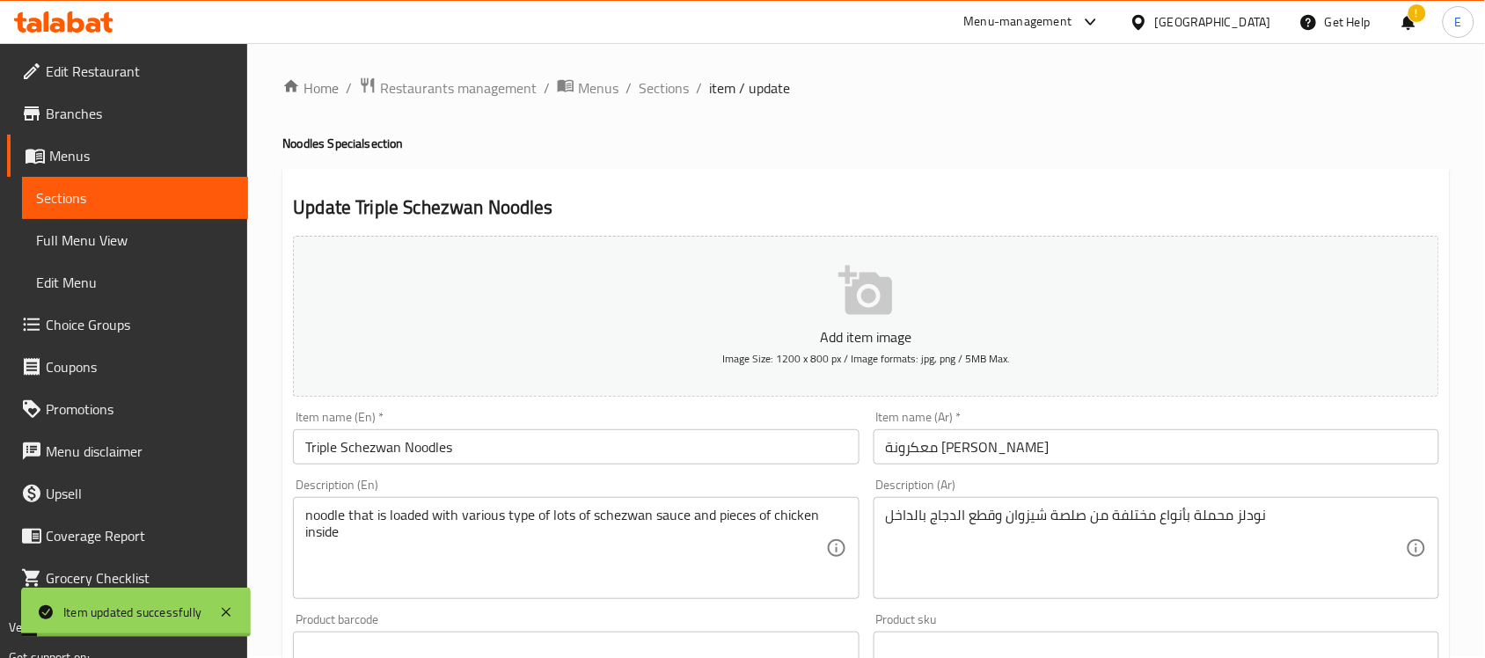
scroll to position [0, 0]
click at [662, 82] on span "Sections" at bounding box center [664, 89] width 50 height 21
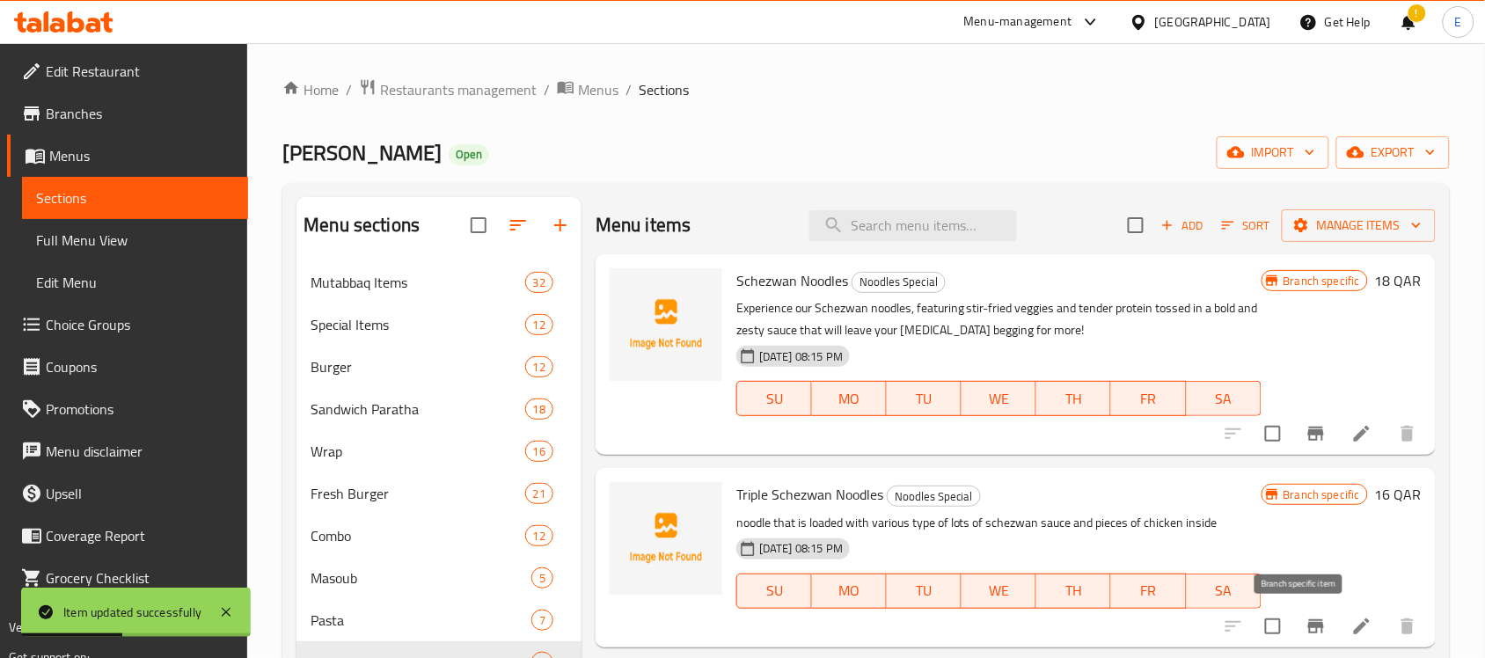
click at [1309, 626] on icon "Branch-specific-item" at bounding box center [1315, 626] width 21 height 21
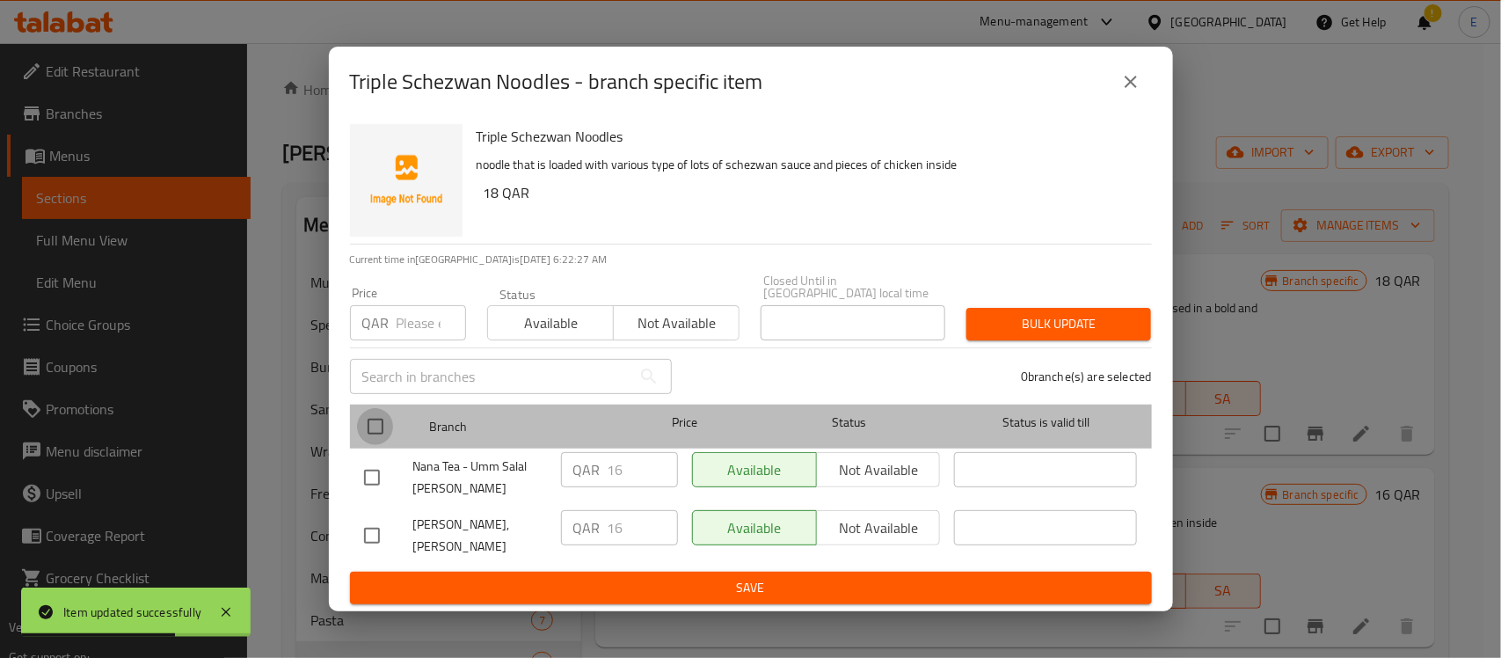
click at [379, 431] on input "checkbox" at bounding box center [375, 426] width 37 height 37
checkbox input "true"
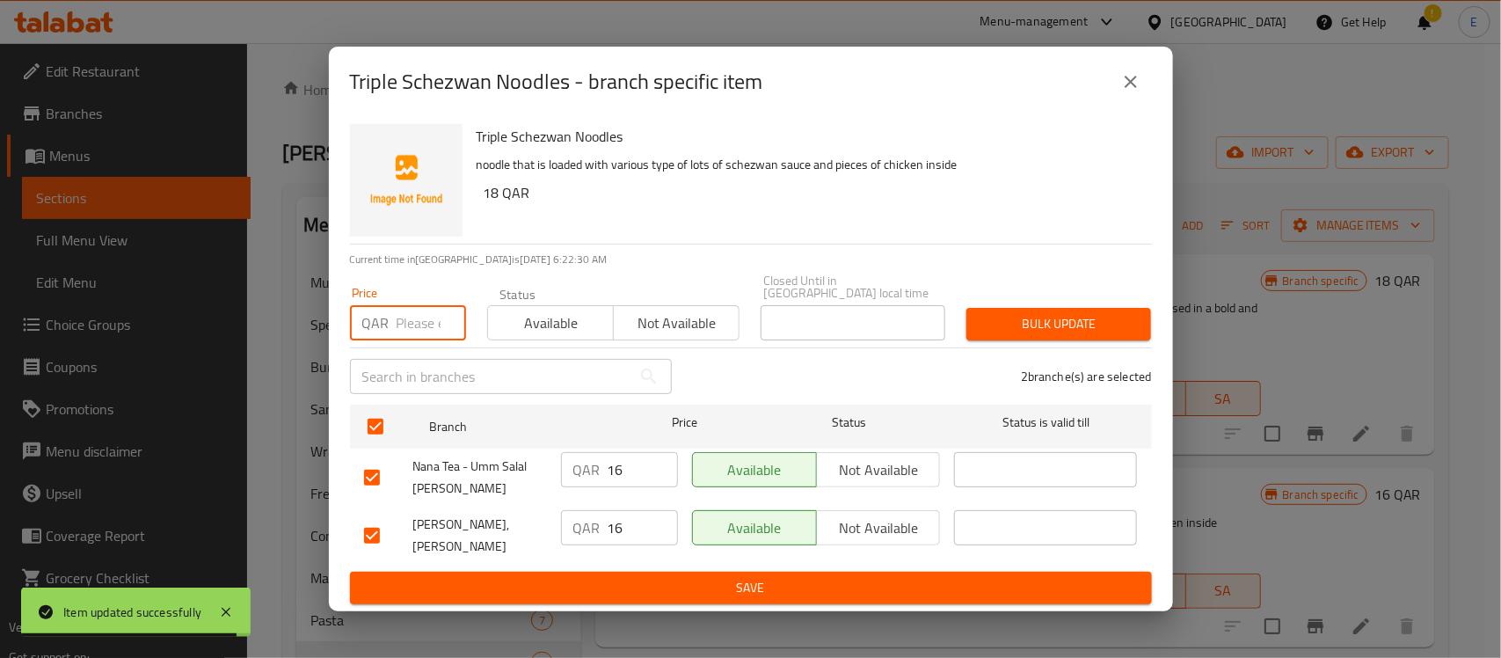
click at [425, 331] on input "number" at bounding box center [431, 322] width 69 height 35
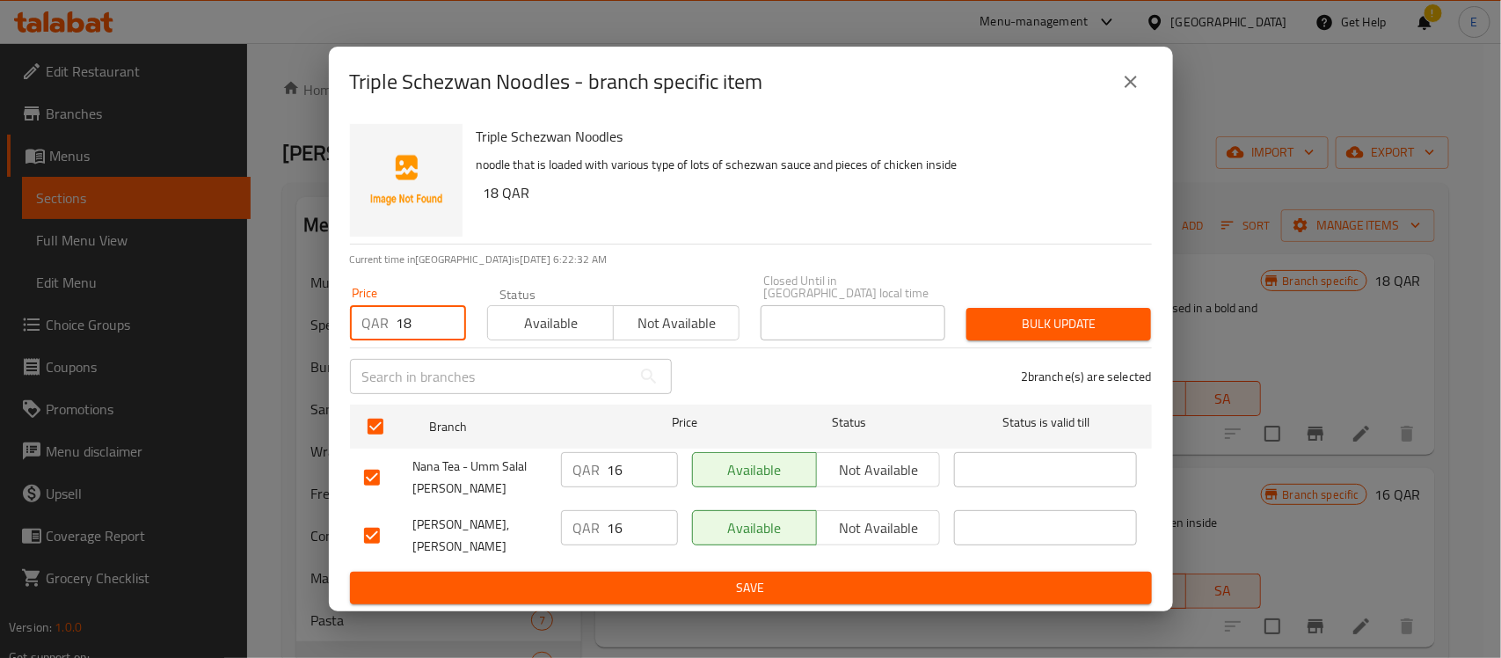
type input "18"
click at [1108, 337] on button "Bulk update" at bounding box center [1059, 324] width 185 height 33
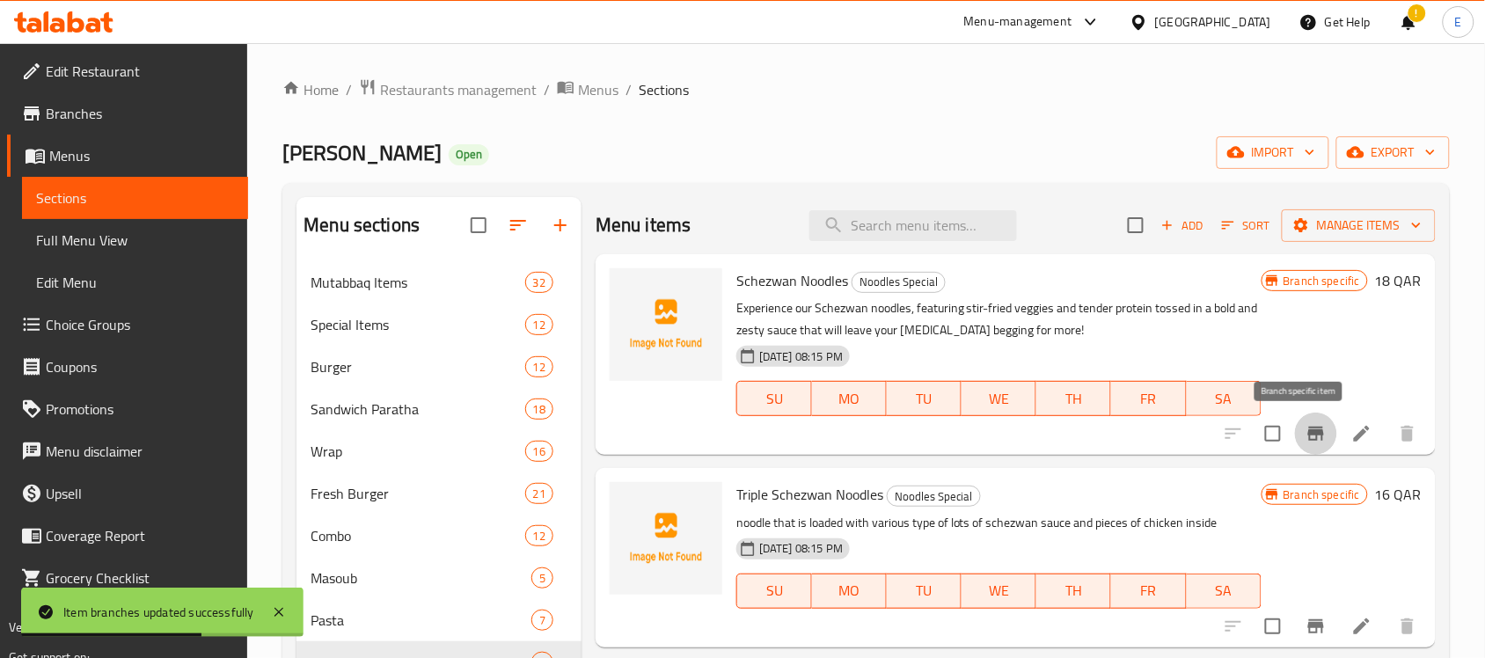
click at [1295, 437] on button "Branch-specific-item" at bounding box center [1316, 434] width 42 height 42
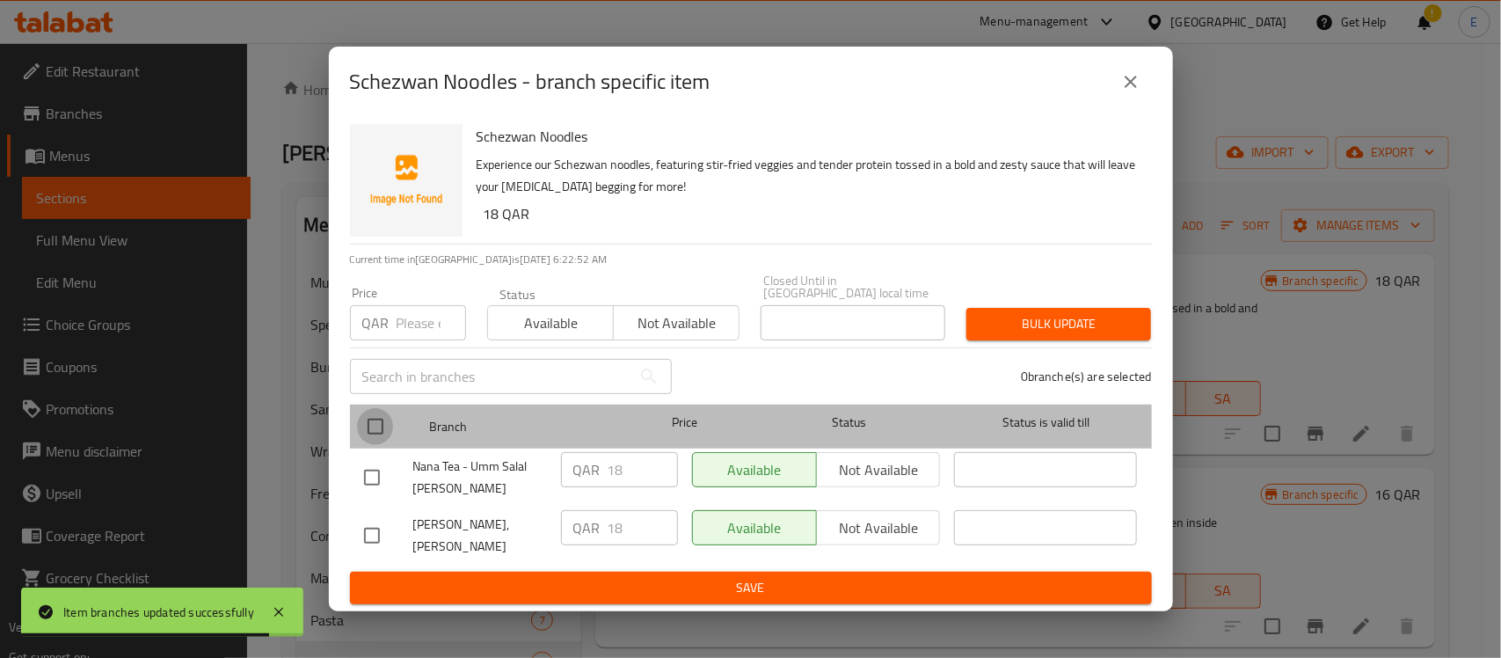
click at [379, 425] on input "checkbox" at bounding box center [375, 426] width 37 height 37
checkbox input "true"
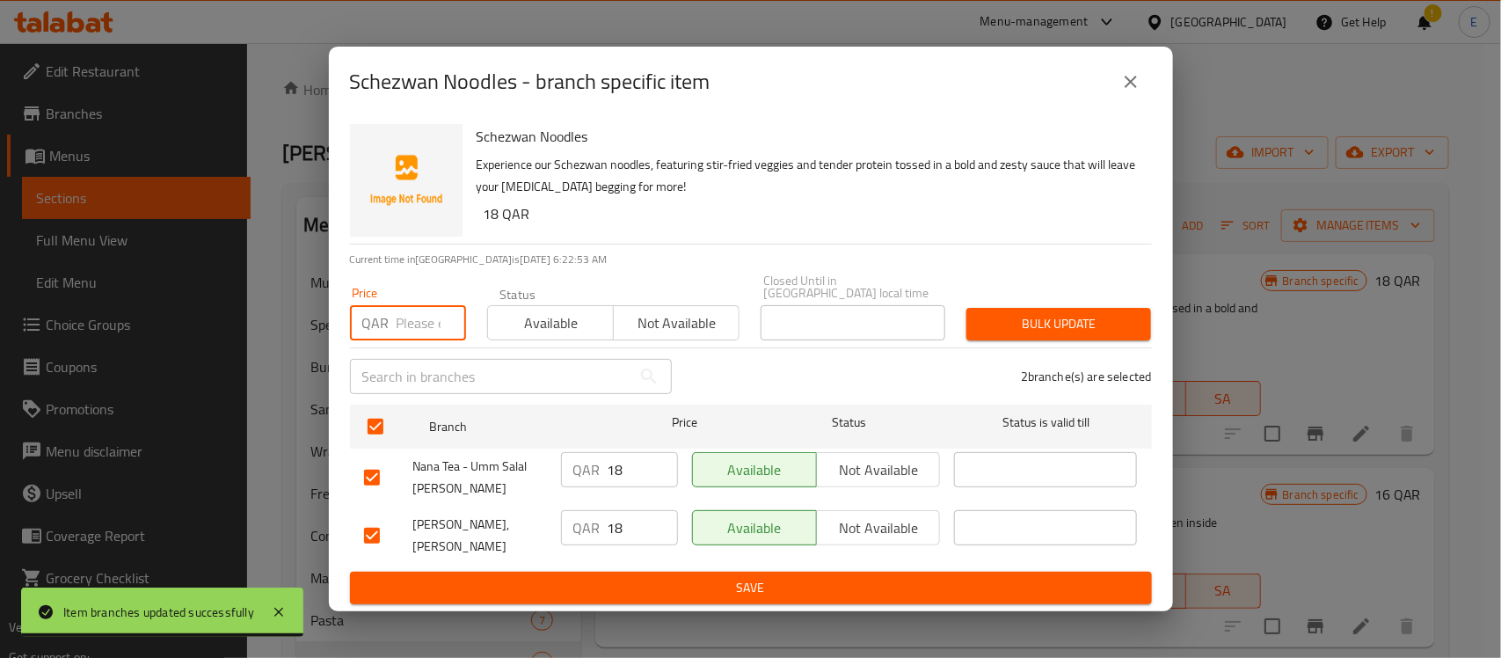
click at [413, 340] on input "number" at bounding box center [431, 322] width 69 height 35
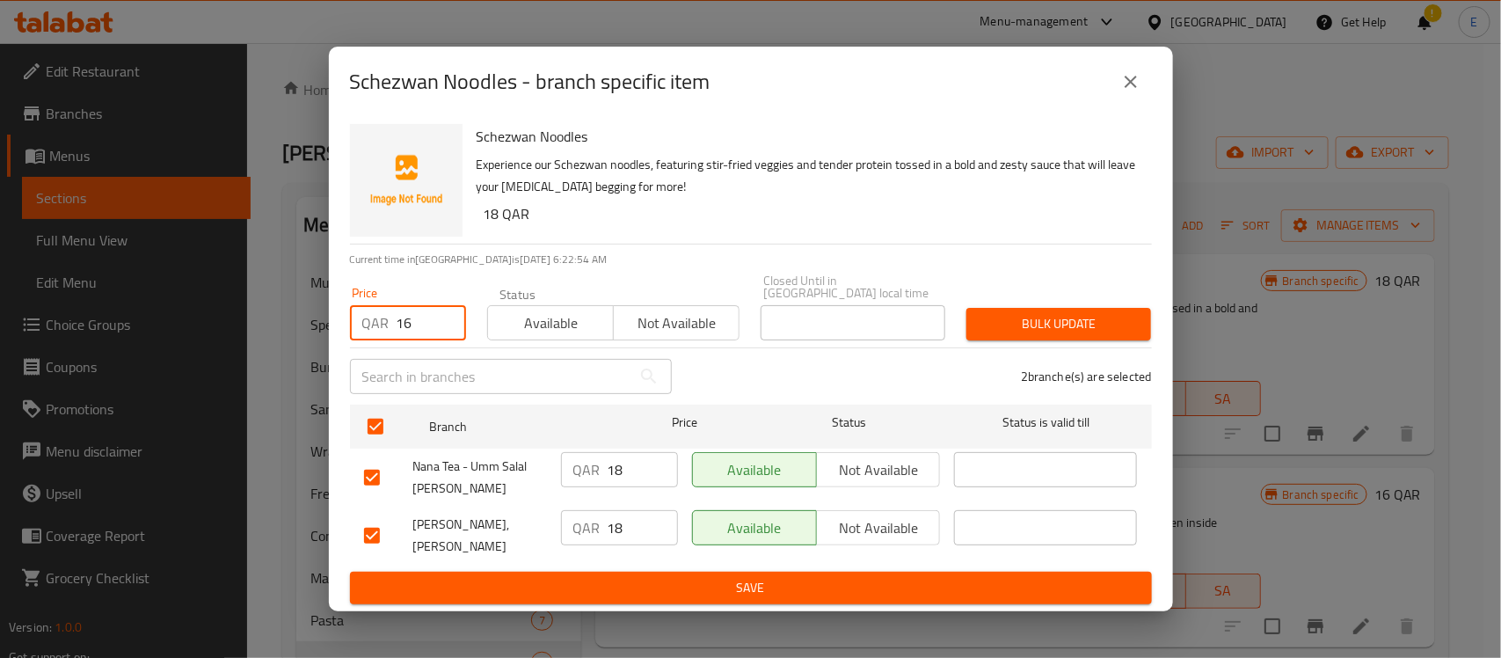
type input "16"
click at [998, 323] on span "Bulk update" at bounding box center [1059, 324] width 157 height 22
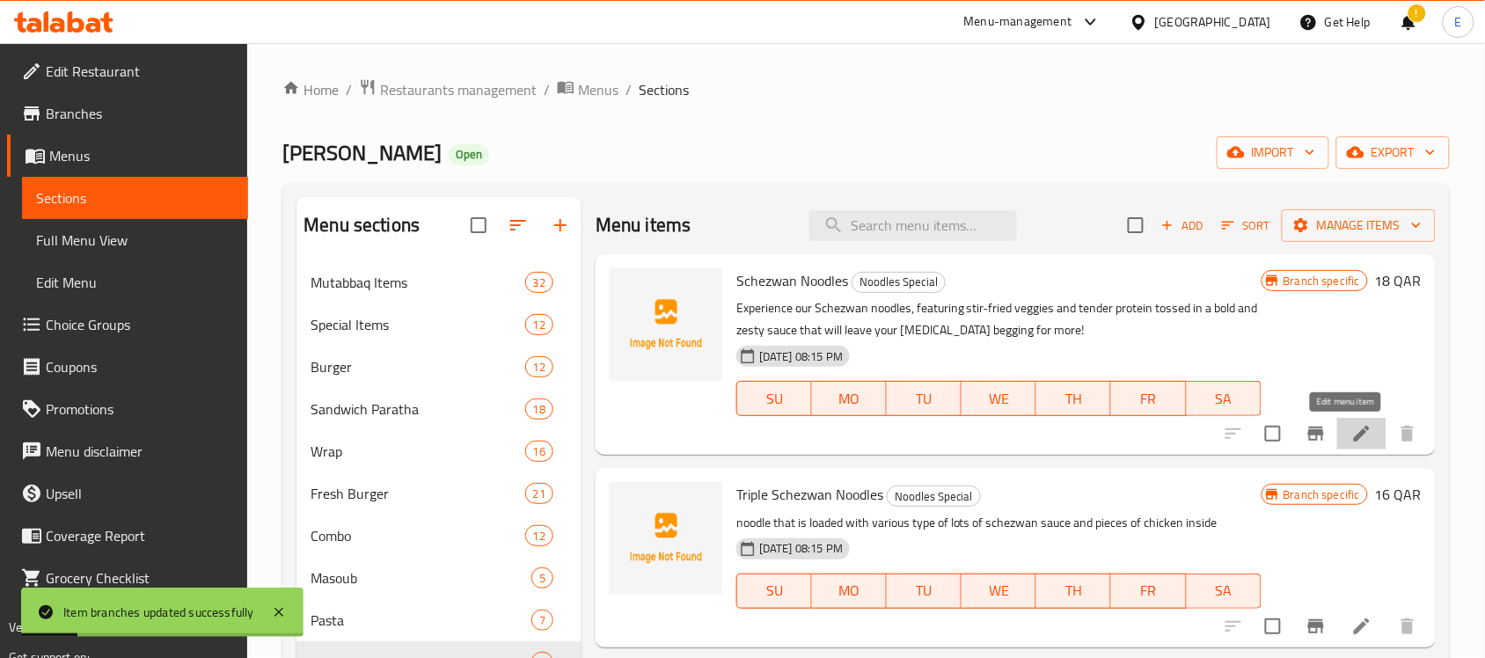
click at [1351, 433] on icon at bounding box center [1361, 433] width 21 height 21
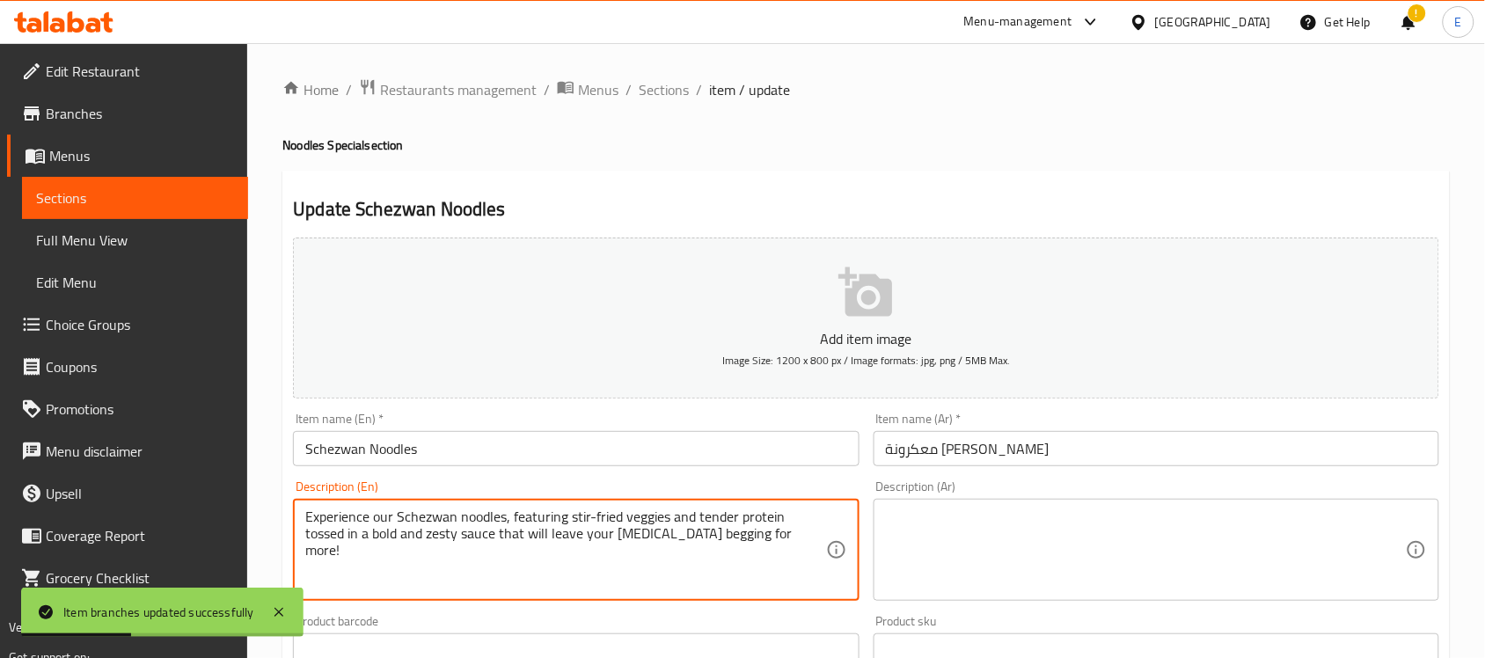
paste textarea "noodle that is loaded with various type of schezwan sauce and chicken"
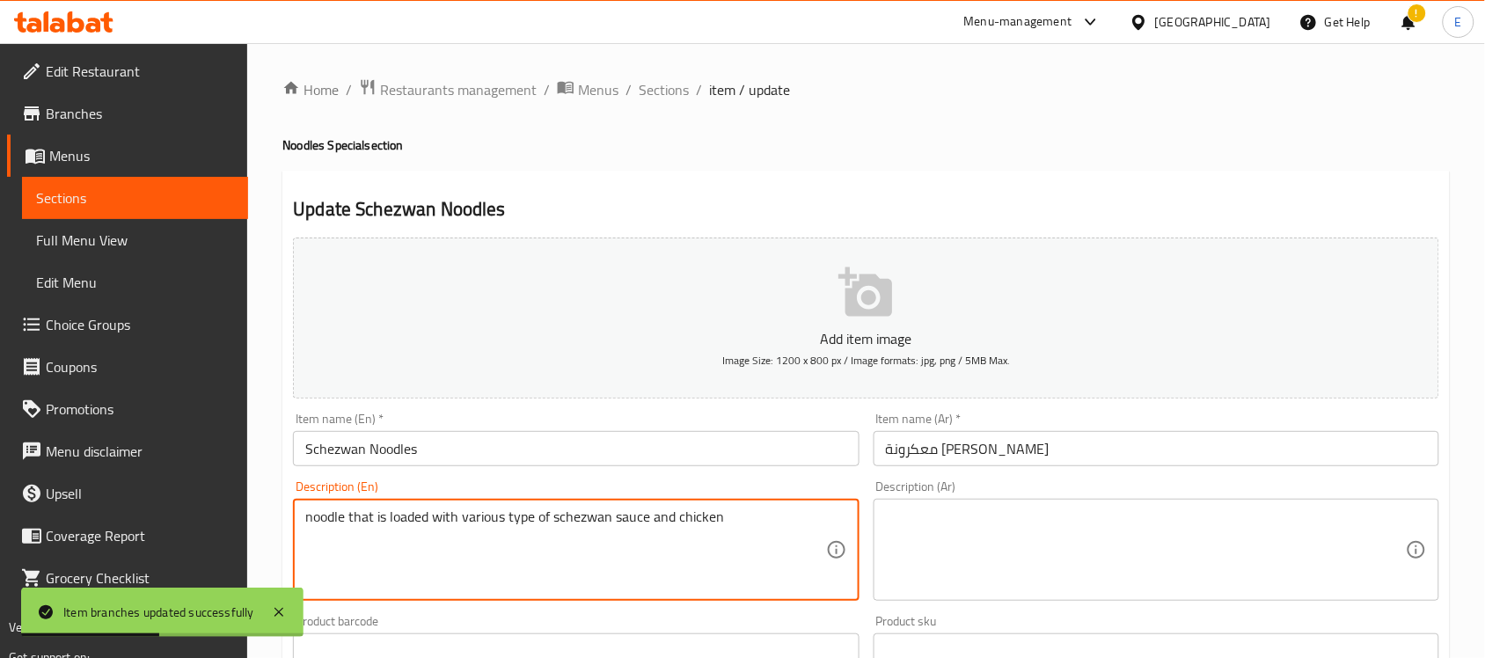
type textarea "noodle that is loaded with various type of schezwan sauce and chicken"
click at [939, 510] on textarea at bounding box center [1146, 550] width 520 height 84
paste textarea "نودلز محملة بأنواع مختلفة من صلصة شيزوان والدجاج"
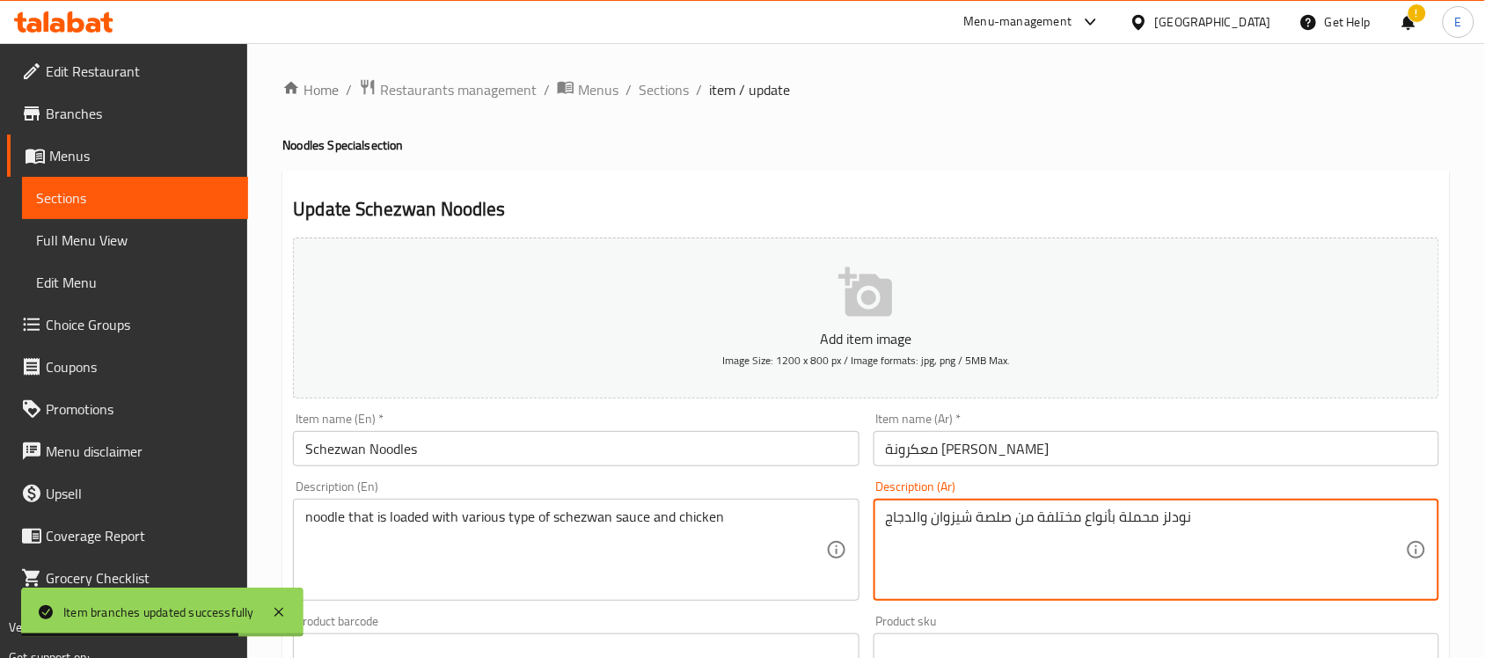
scroll to position [581, 0]
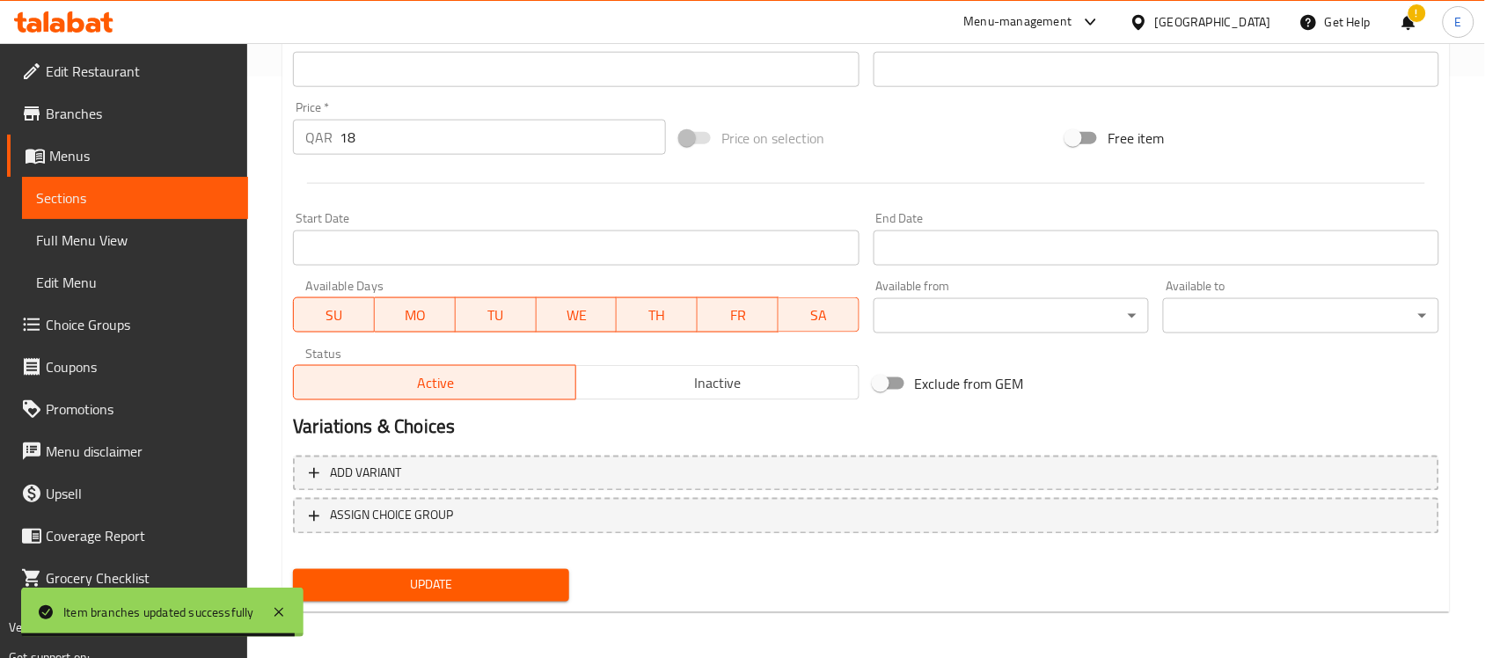
type textarea "نودلز محملة بأنواع مختلفة من صلصة شيزوان والدجاج"
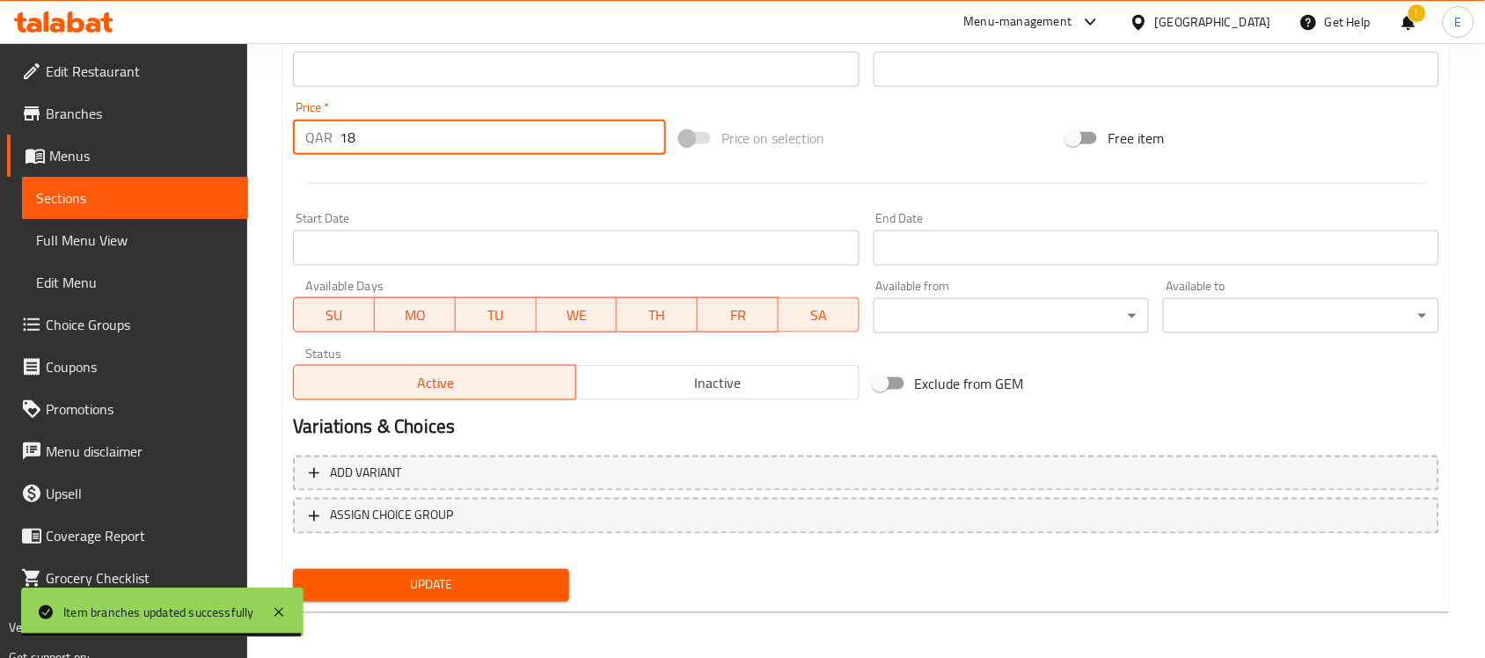
drag, startPoint x: 385, startPoint y: 141, endPoint x: 359, endPoint y: 146, distance: 26.9
click at [359, 146] on input "18" at bounding box center [503, 137] width 326 height 35
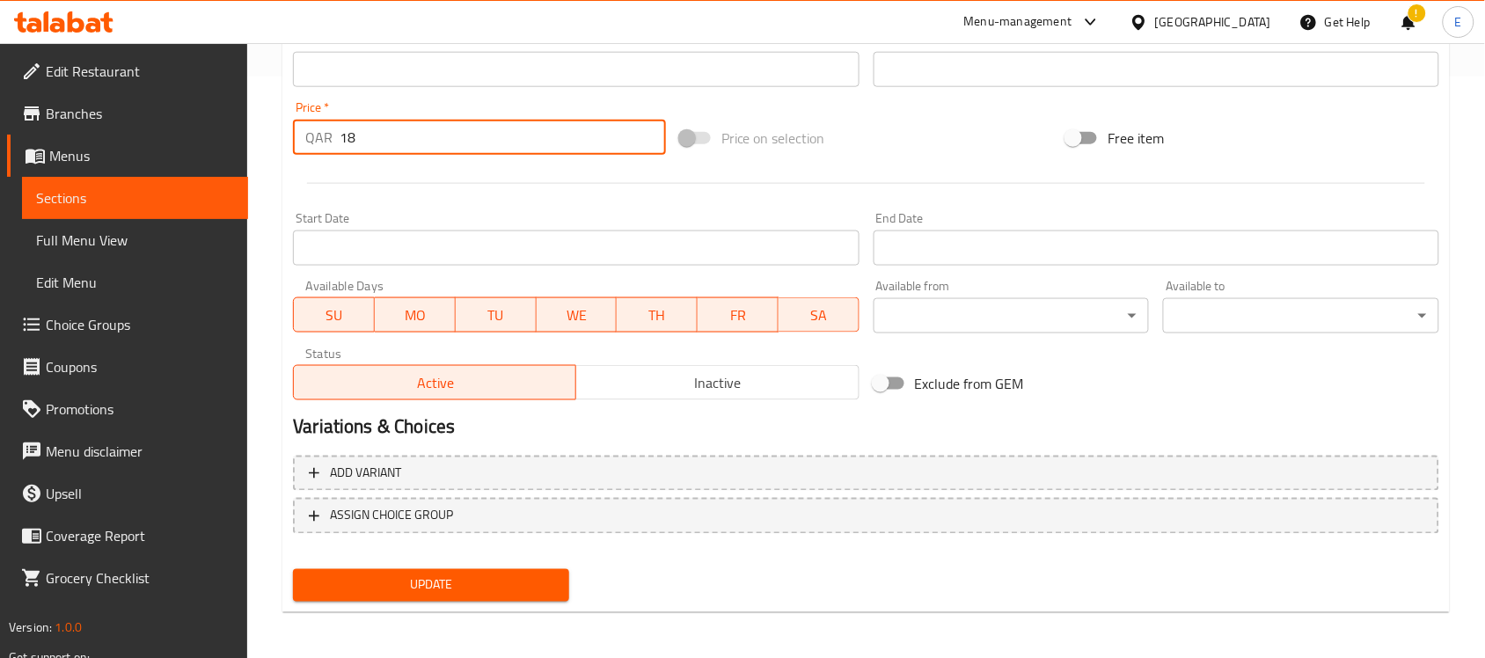
type input "1"
type input "16"
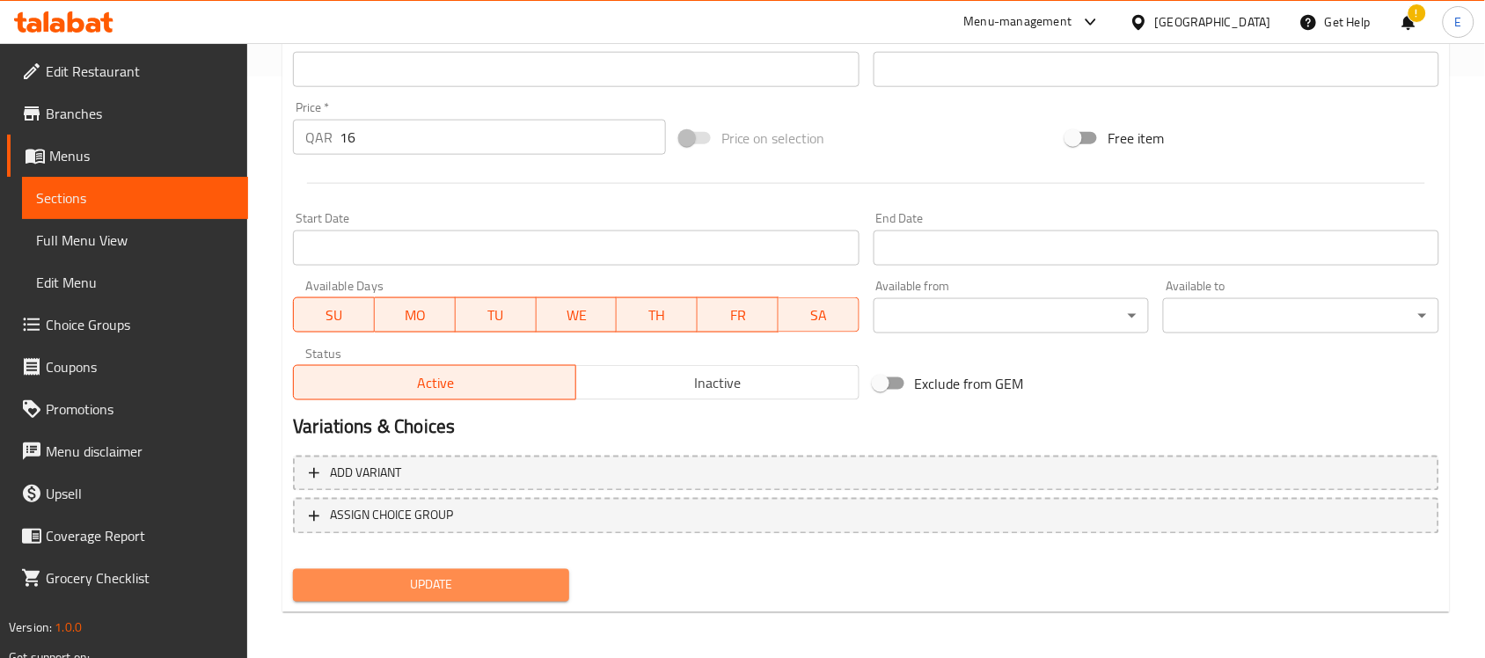
click at [436, 590] on span "Update" at bounding box center [431, 585] width 248 height 22
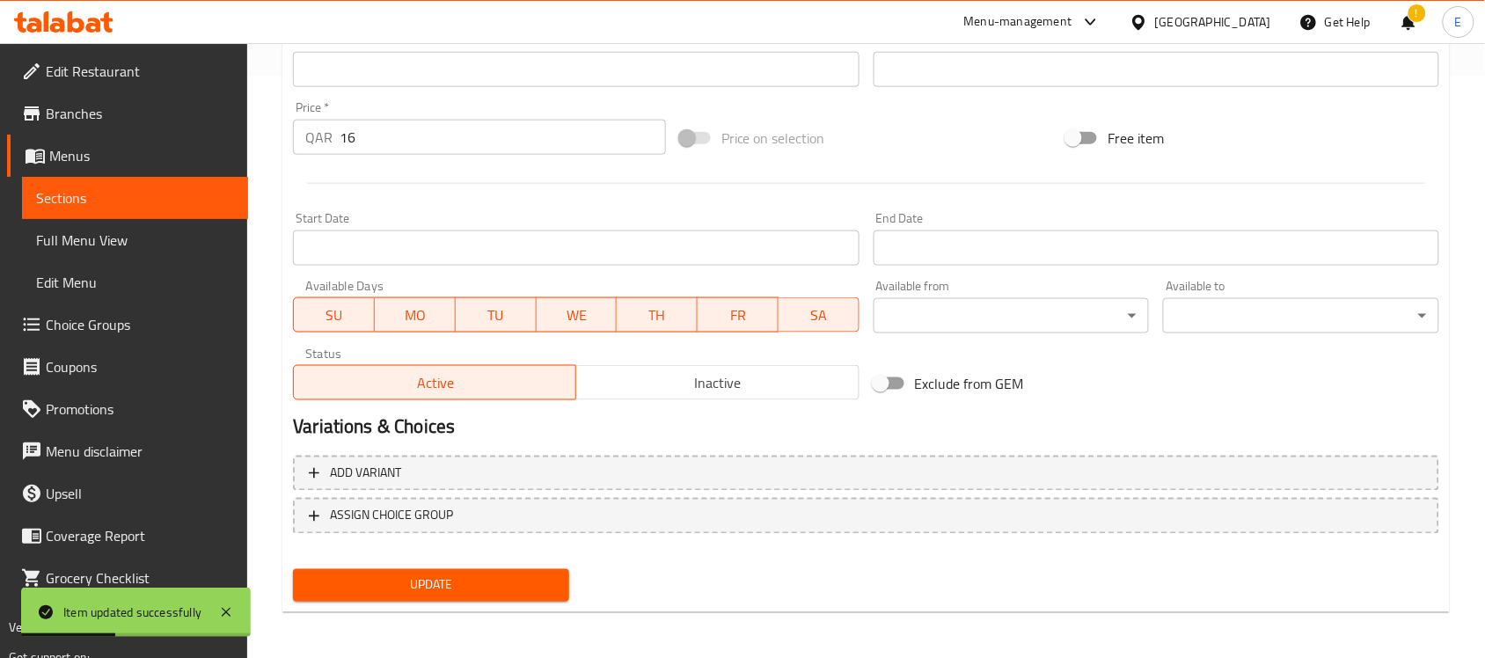
scroll to position [0, 0]
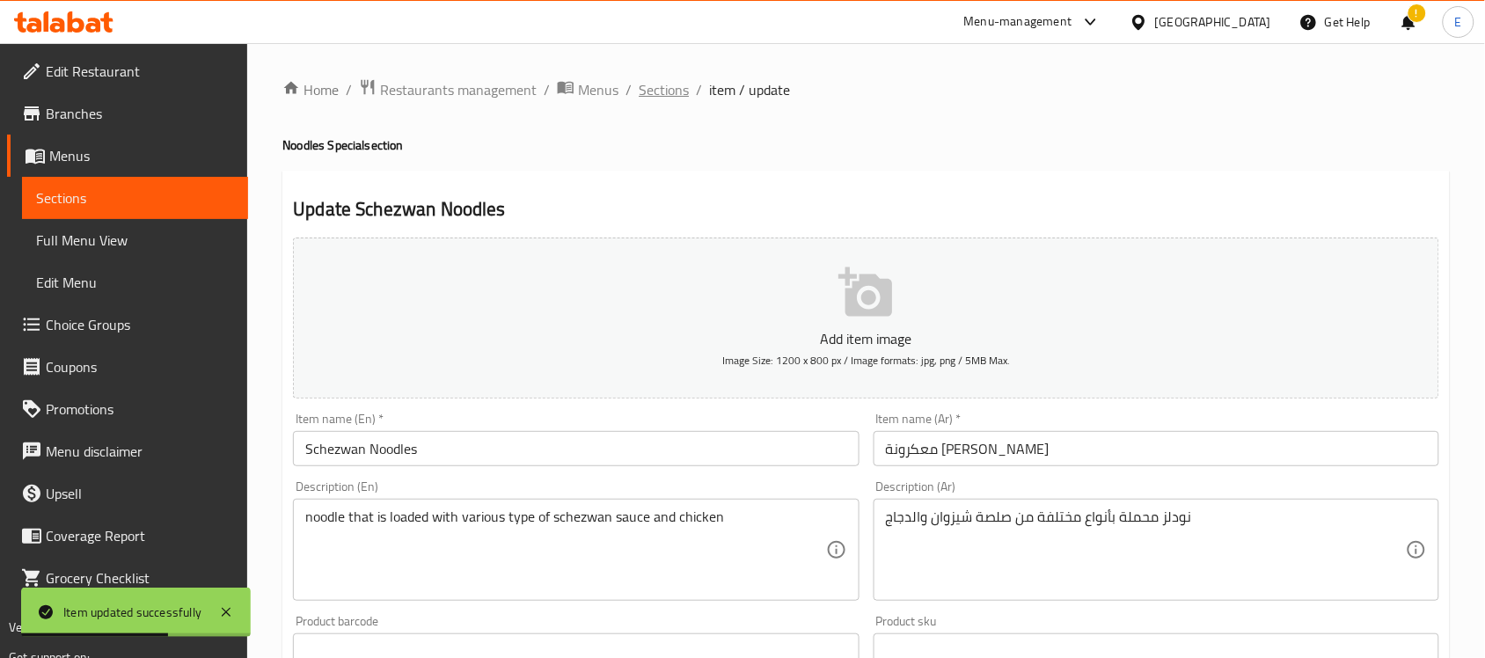
click at [679, 97] on span "Sections" at bounding box center [664, 89] width 50 height 21
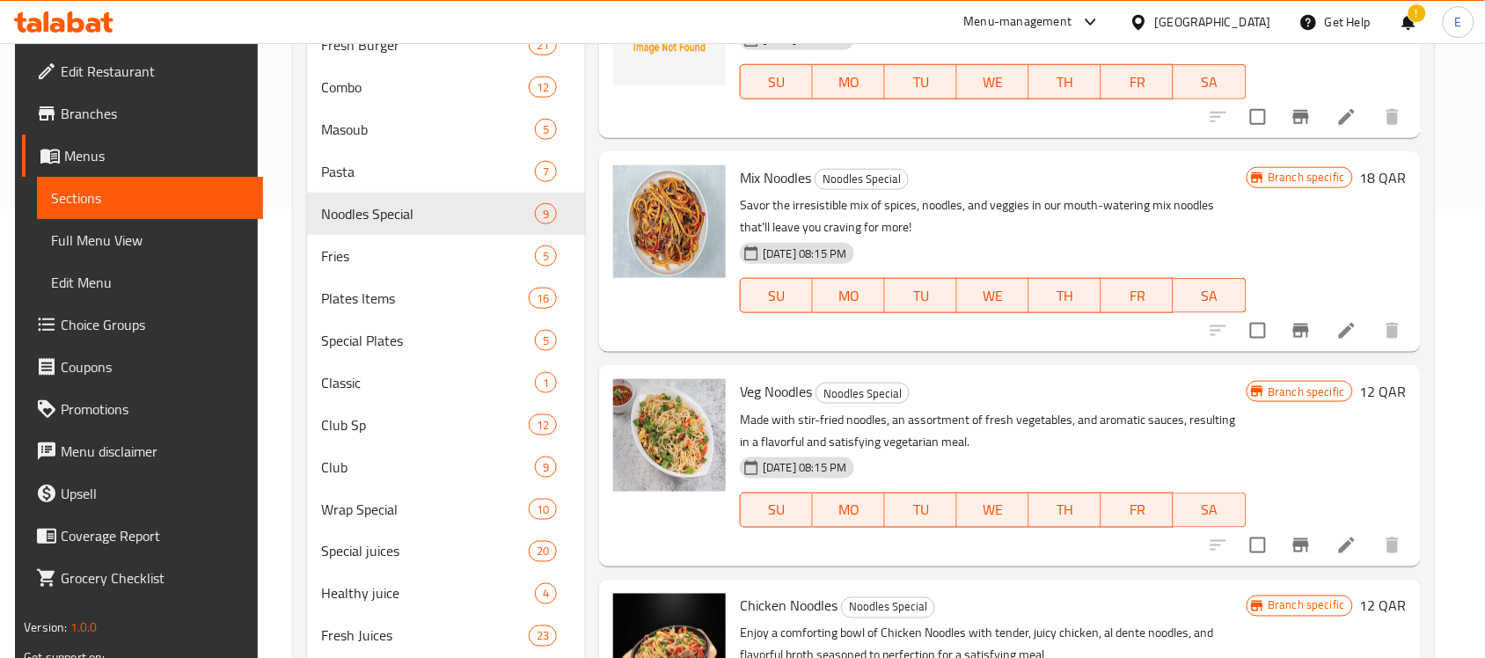
scroll to position [453, 0]
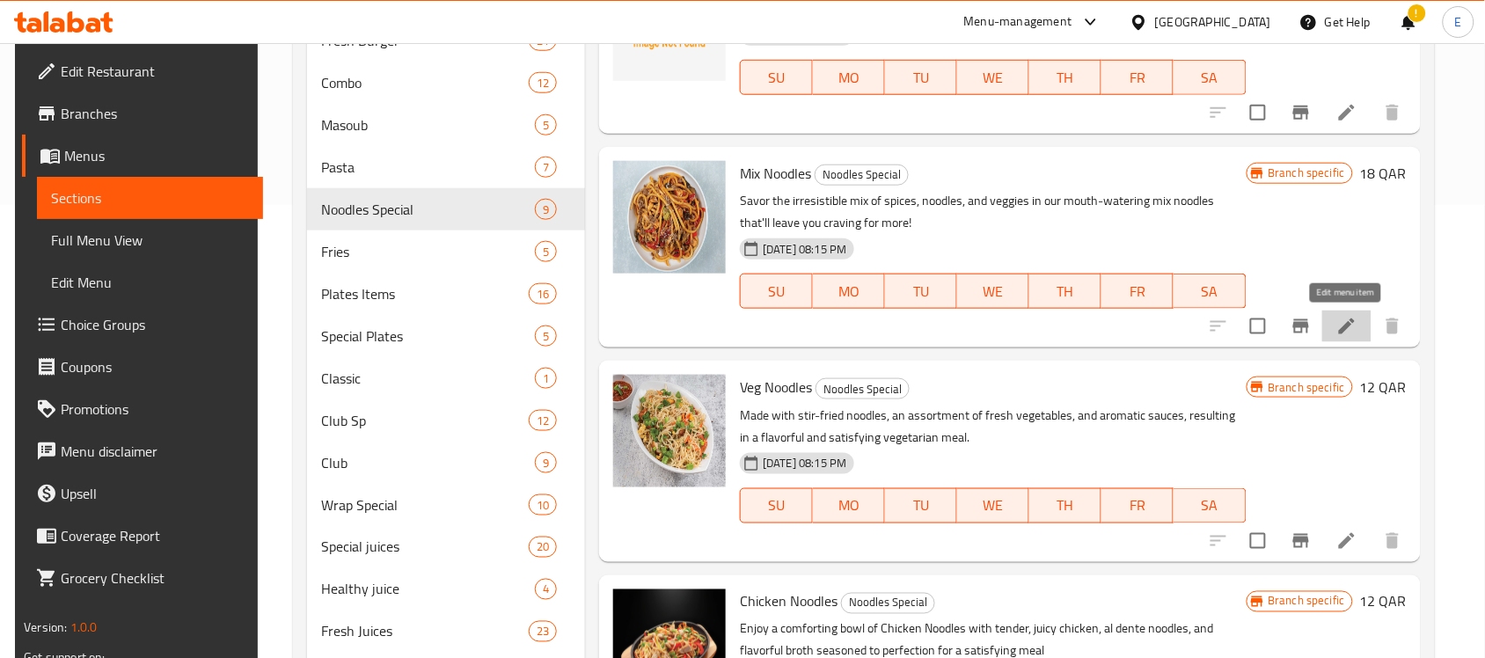
click at [1348, 319] on icon at bounding box center [1346, 326] width 21 height 21
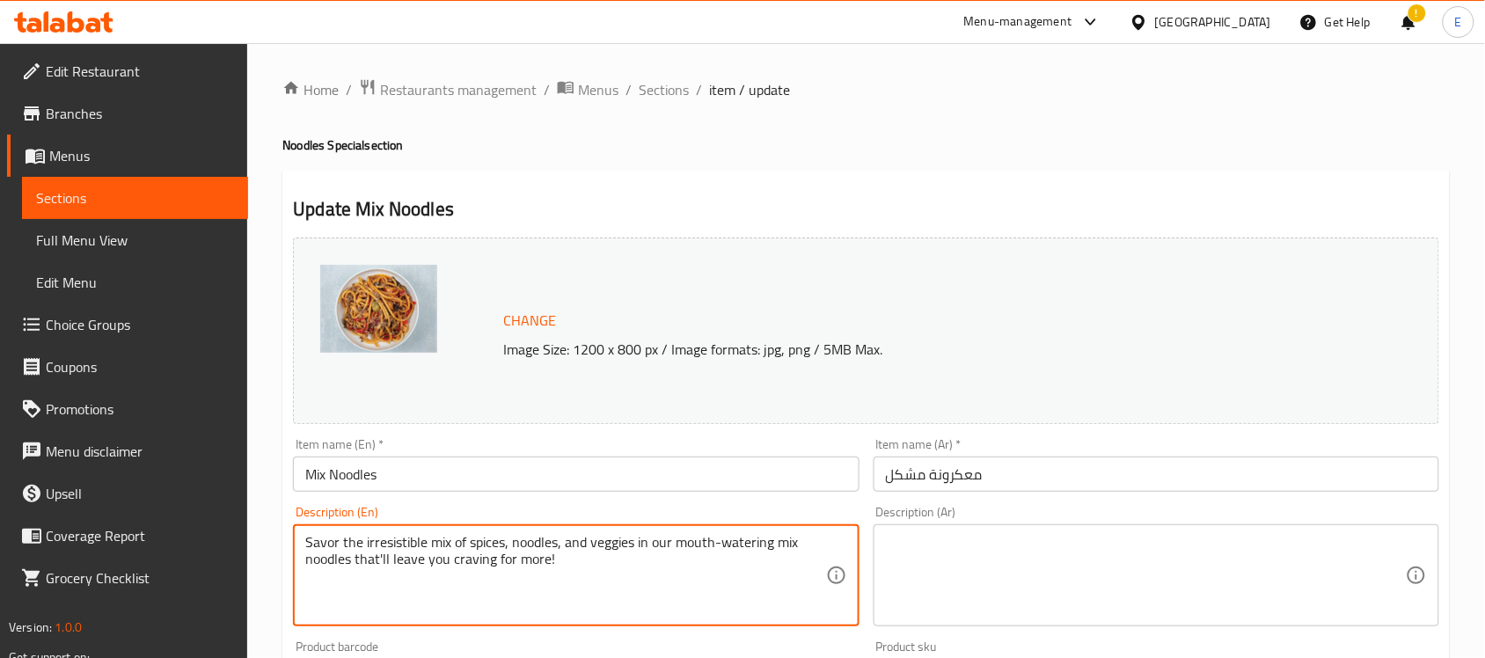
paste textarea "noodle that is loaded with various type of vegetables,egg,chicken"
type textarea "noodle that is loaded with various type of vegetables,egg,chicken"
click at [1008, 586] on textarea at bounding box center [1146, 576] width 520 height 84
paste textarea "نودلز محملة بأنواع مختلفة من الخضار والبيض والدجاج"
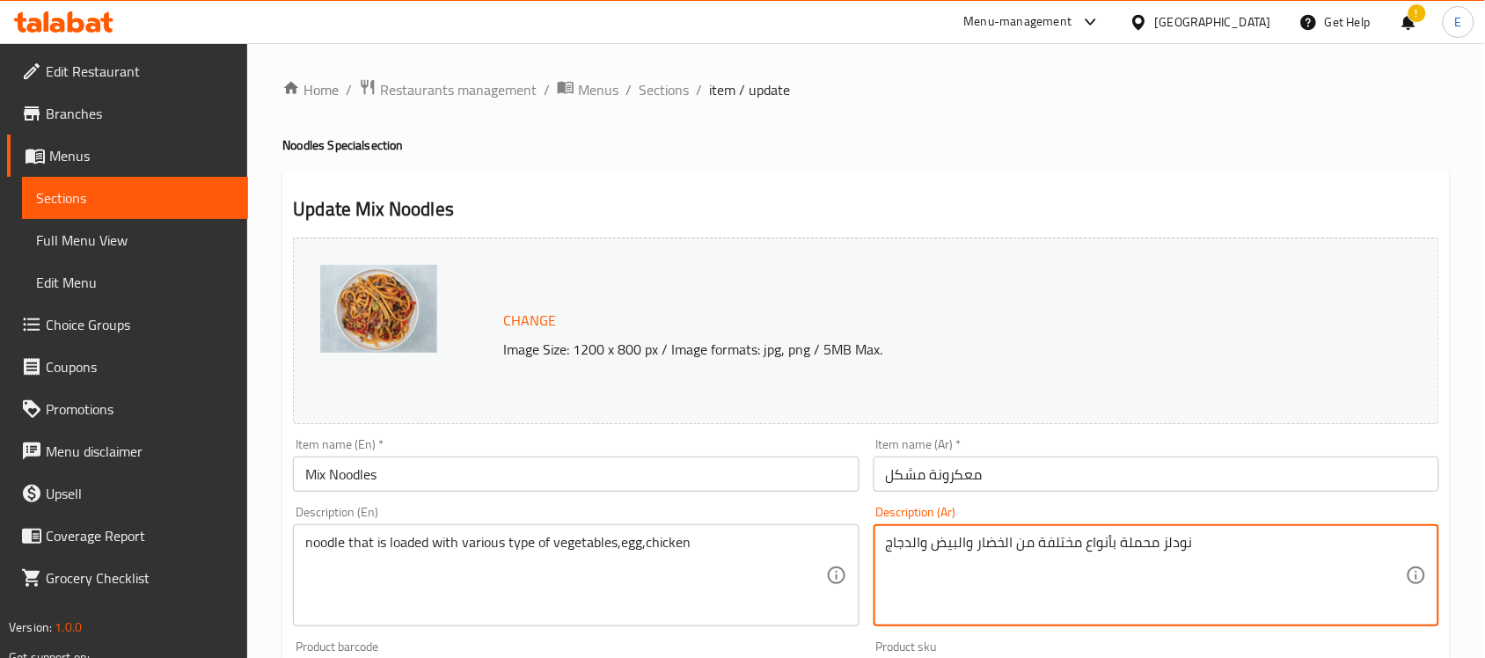
scroll to position [608, 0]
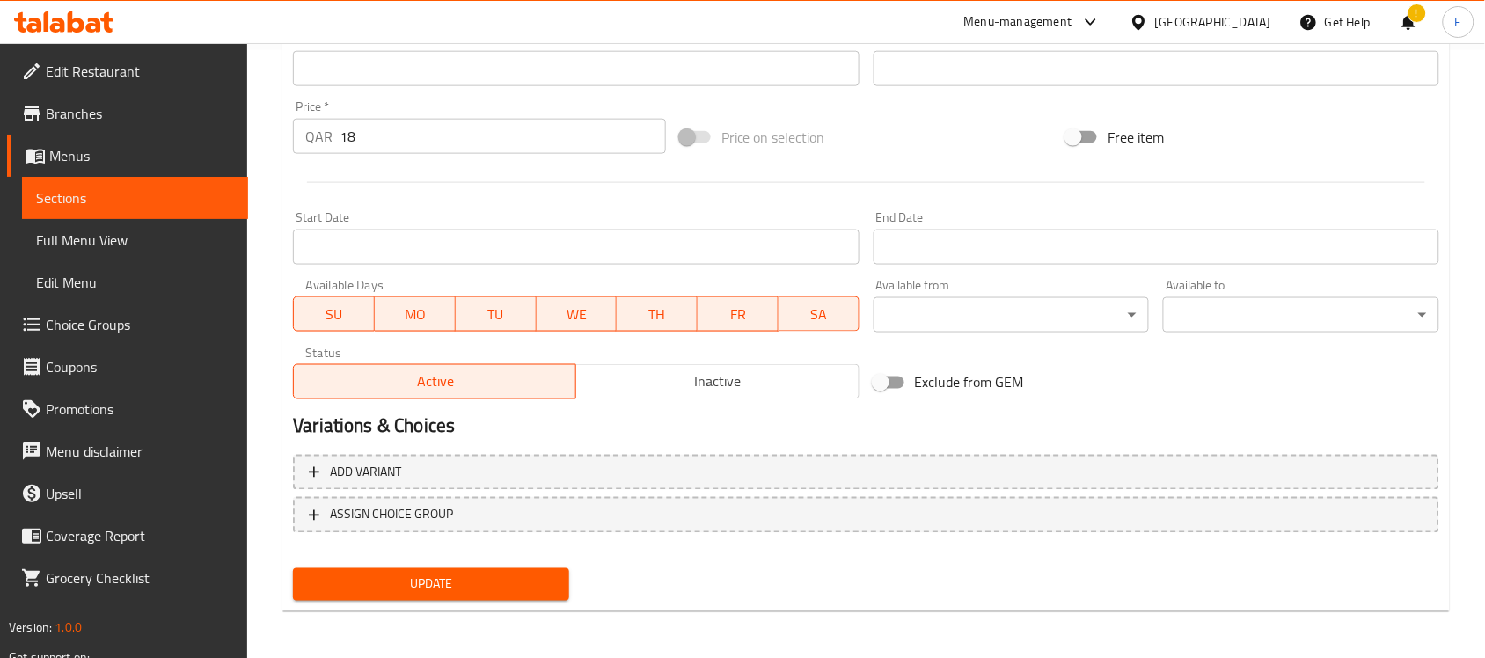
type textarea "نودلز محملة بأنواع مختلفة من الخضار والبيض والدجاج"
click at [458, 587] on span "Update" at bounding box center [431, 584] width 248 height 22
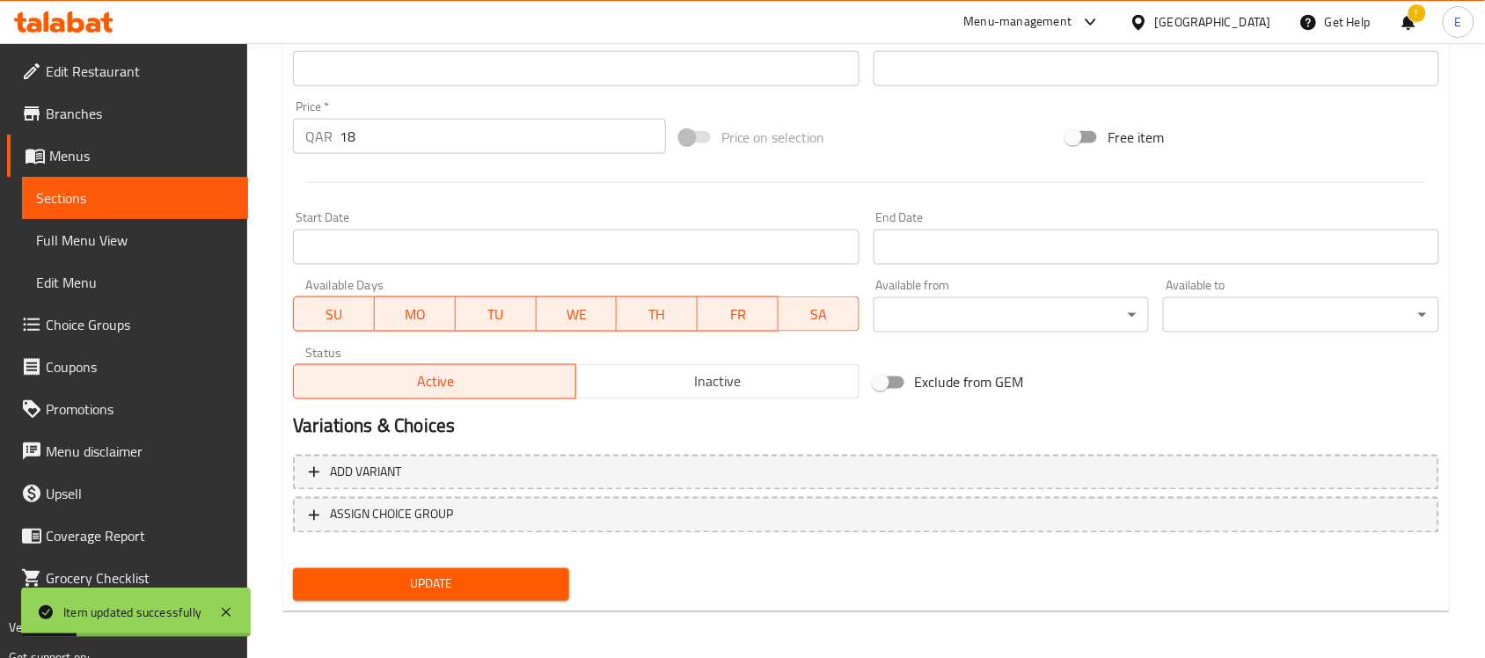
scroll to position [0, 0]
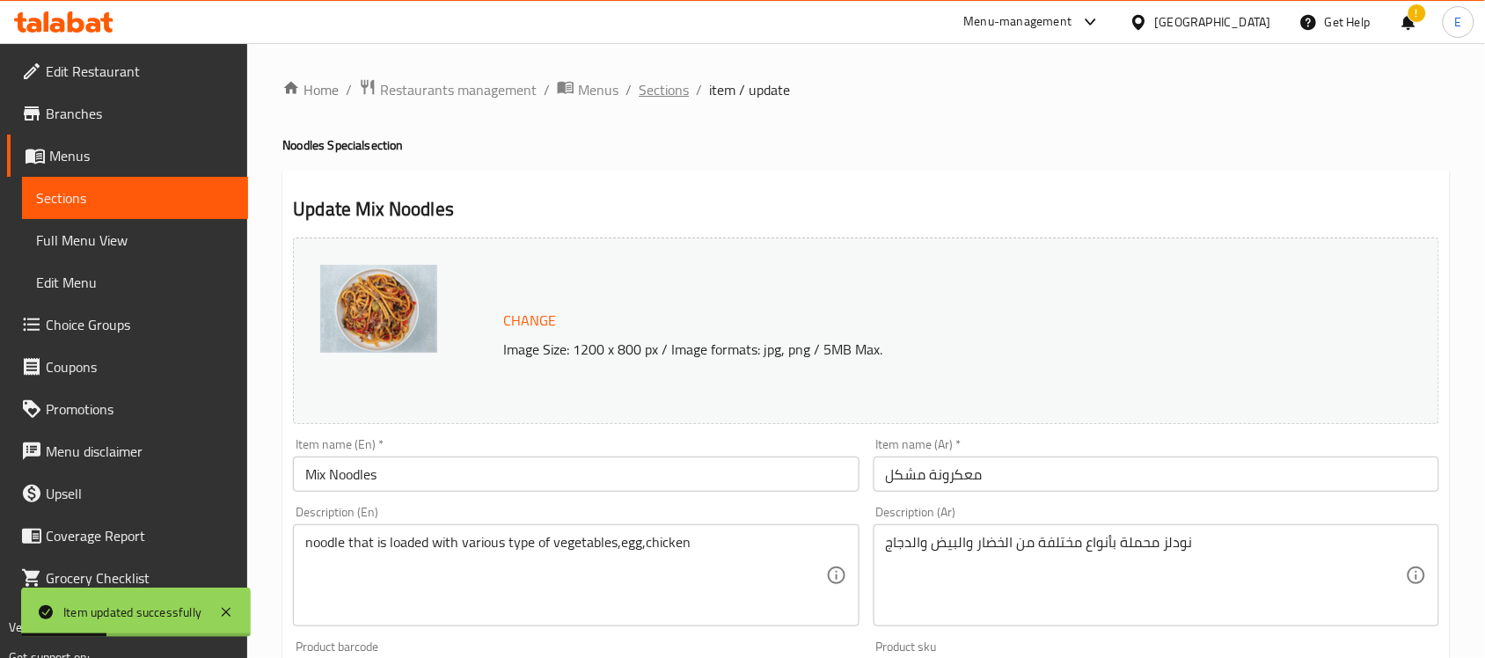
click at [655, 95] on span "Sections" at bounding box center [664, 89] width 50 height 21
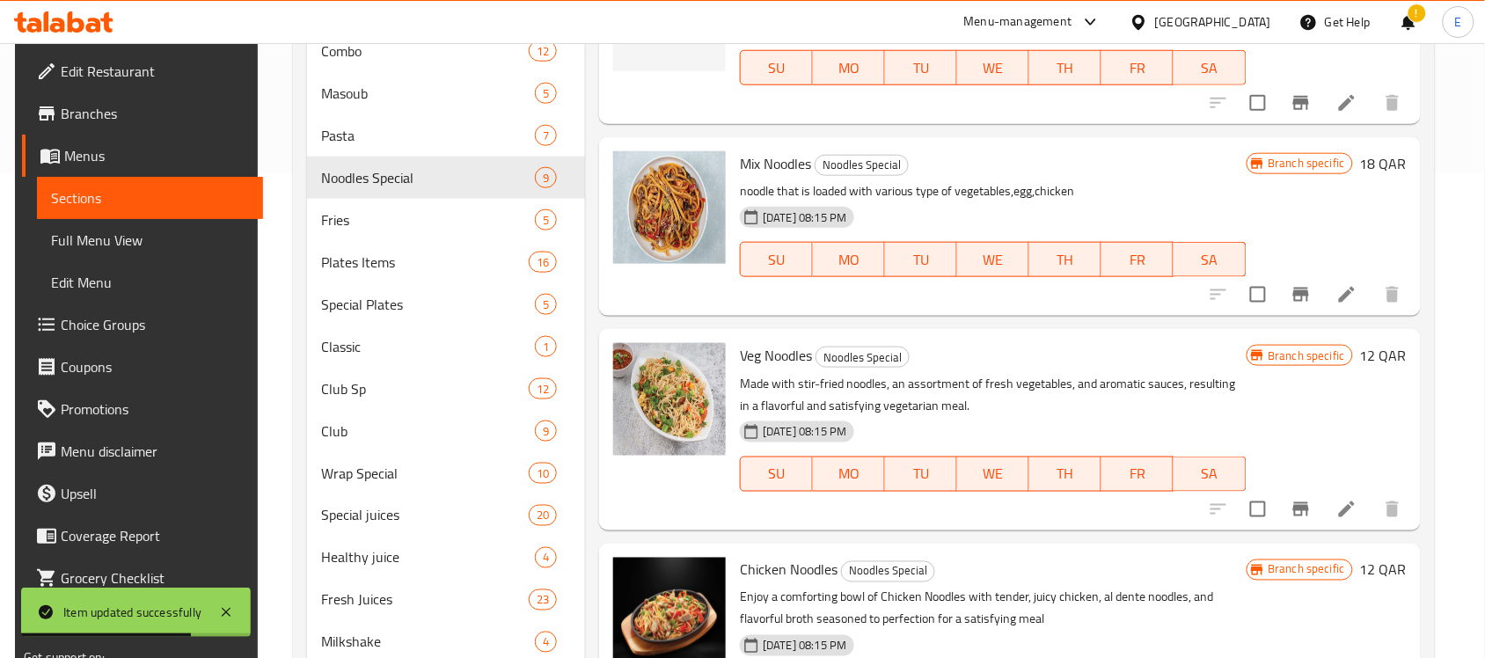
scroll to position [486, 0]
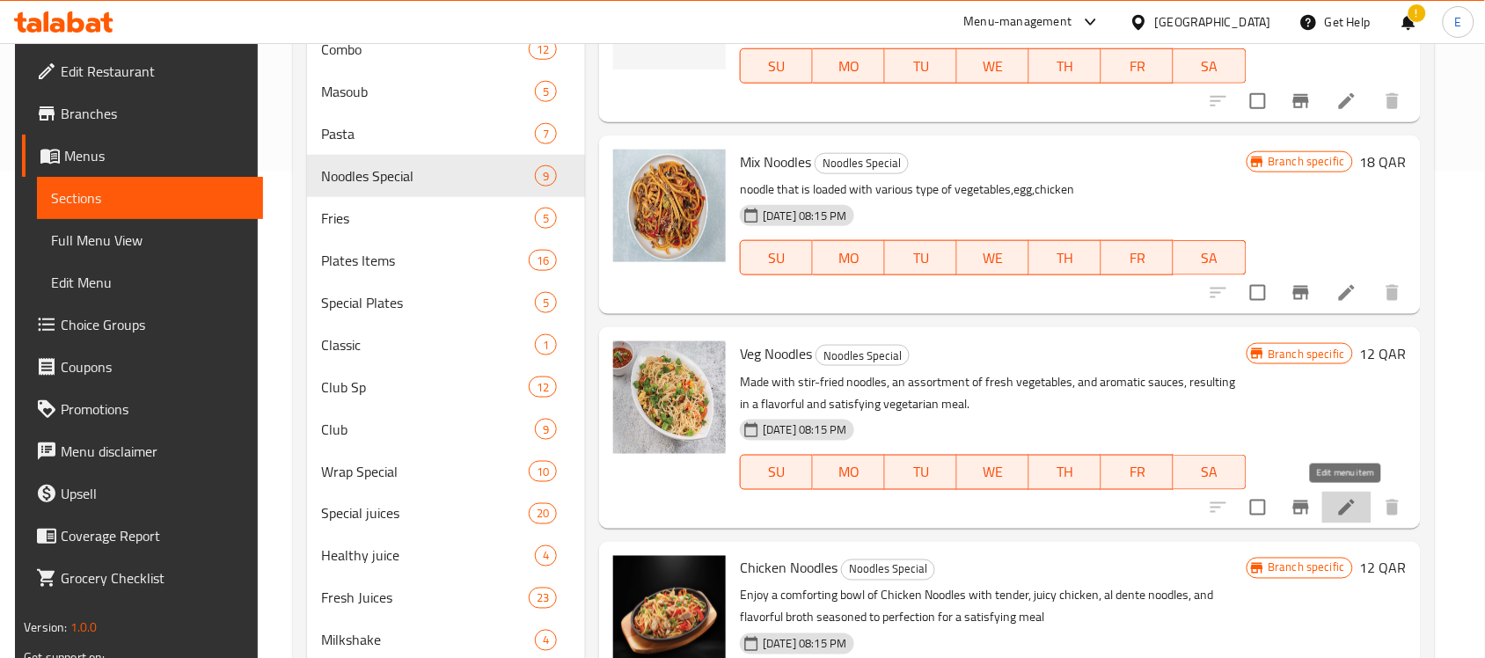
click at [1342, 501] on icon at bounding box center [1346, 507] width 21 height 21
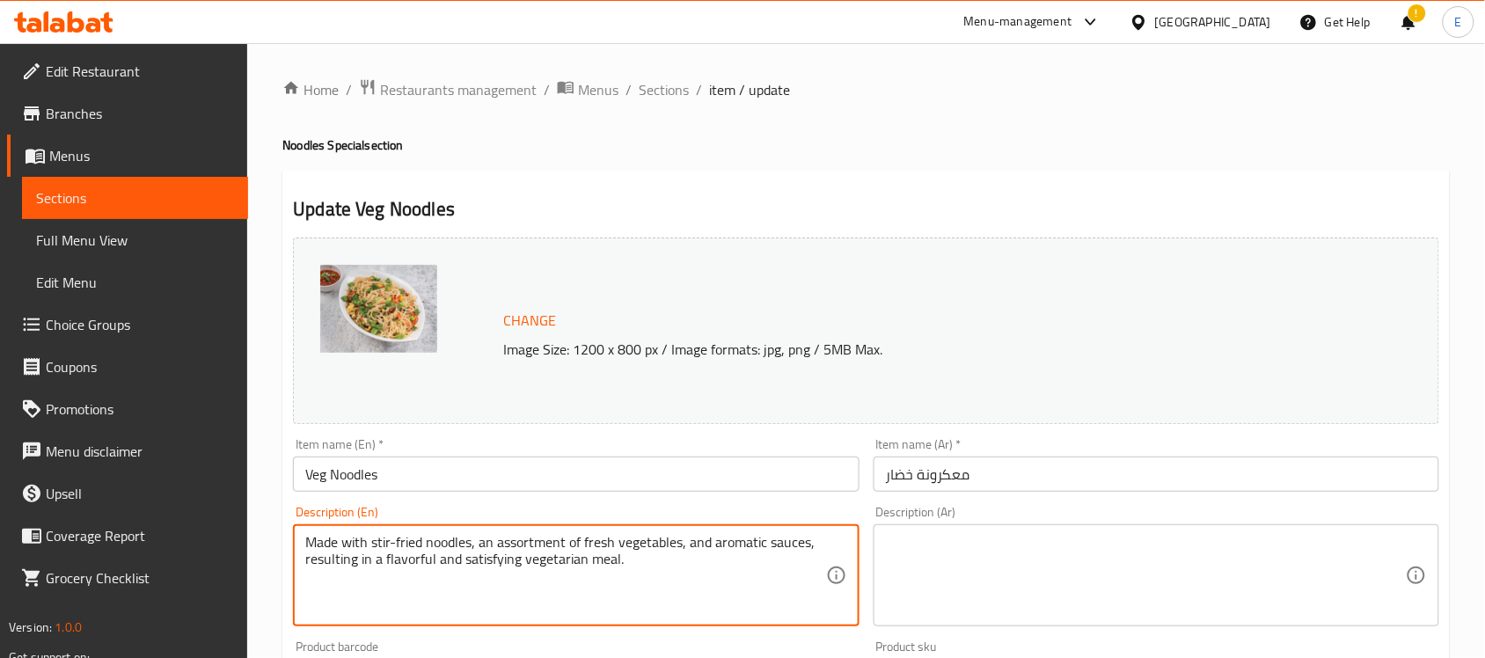
paste textarea "noodle that is loaded with various type of vegetables"
type textarea "noodle that is loaded with various type of vegetables"
paste textarea "المعكرونة المحملة بأنواع مختلفة من الخضار"
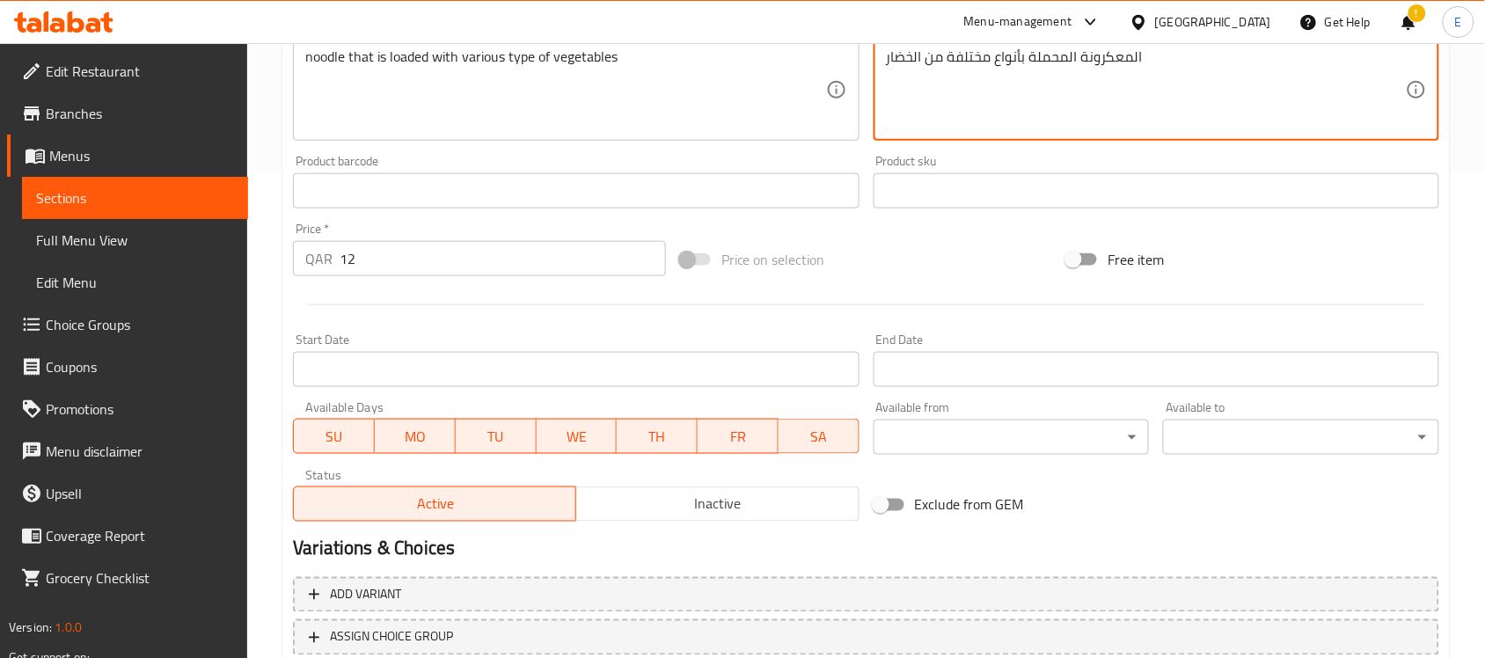
scroll to position [608, 0]
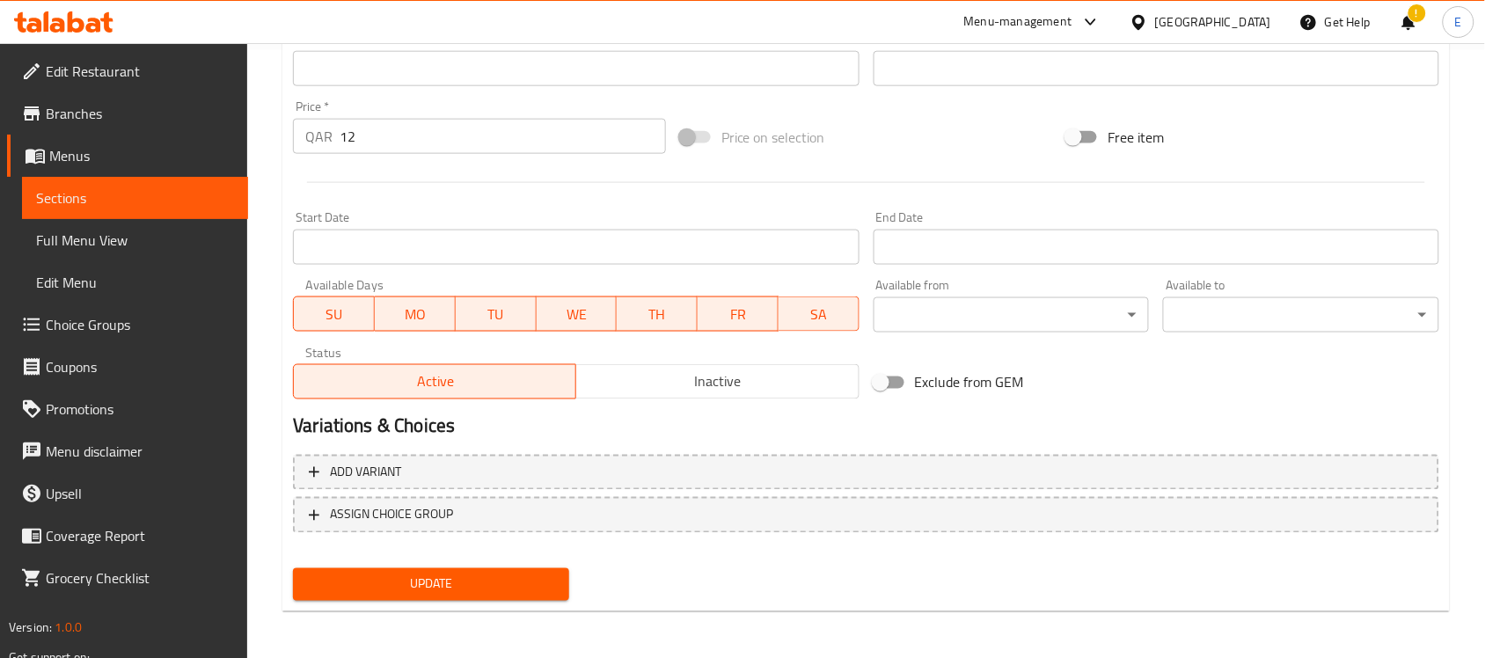
type textarea "المعكرونة المحملة بأنواع مختلفة من الخضار"
click at [414, 585] on span "Update" at bounding box center [431, 584] width 248 height 22
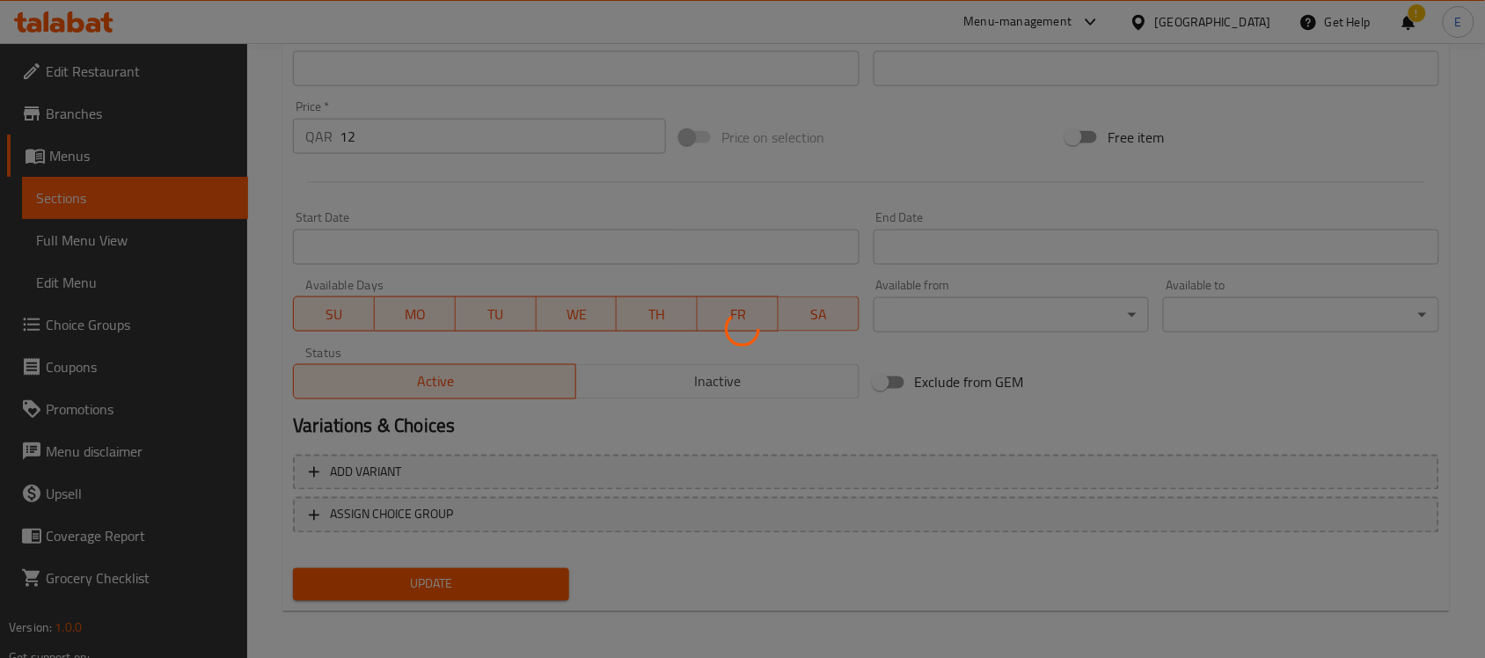
scroll to position [0, 0]
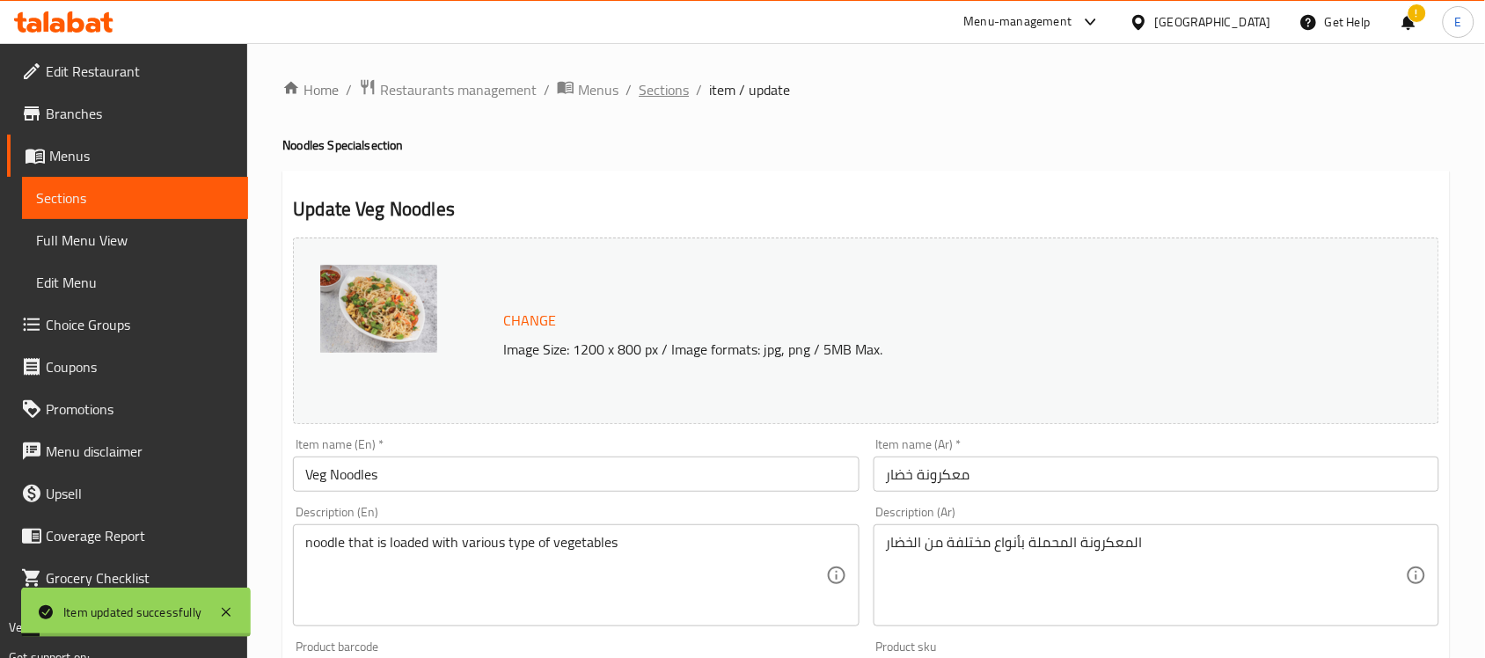
click at [664, 95] on span "Sections" at bounding box center [664, 89] width 50 height 21
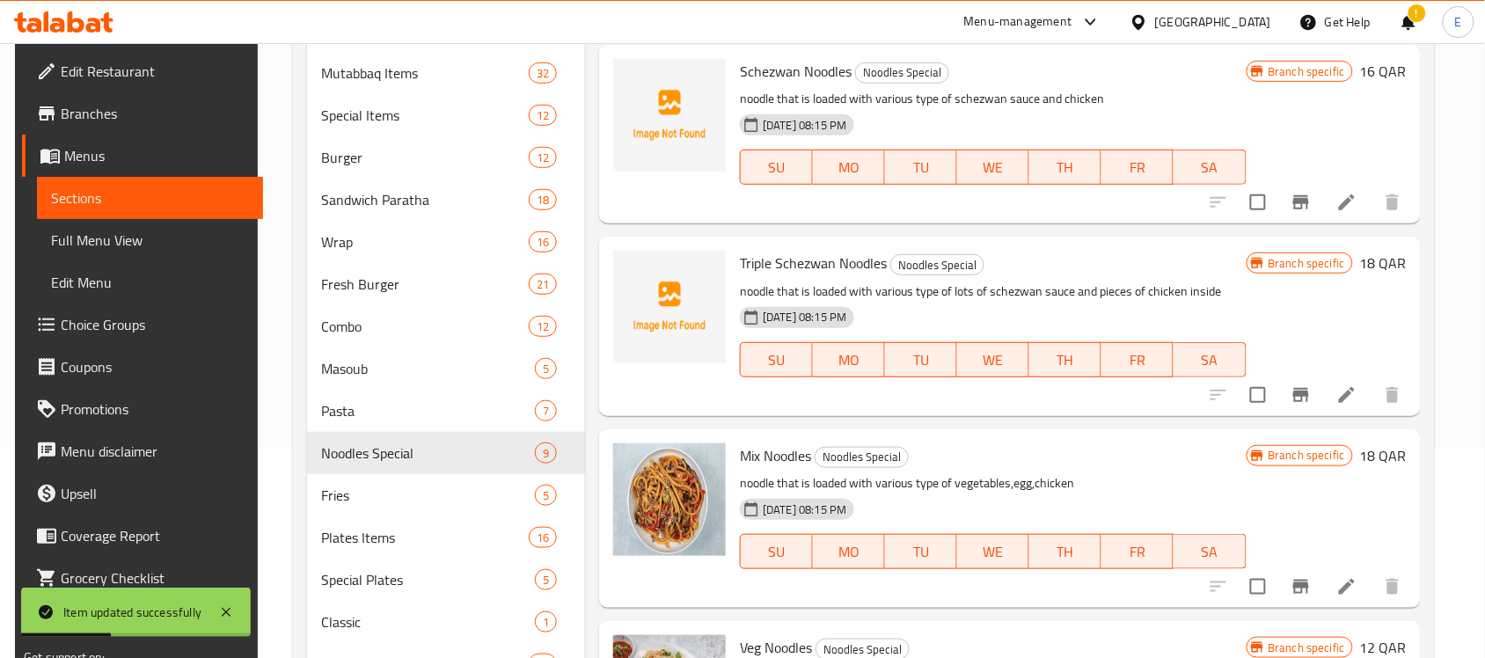
scroll to position [212, 0]
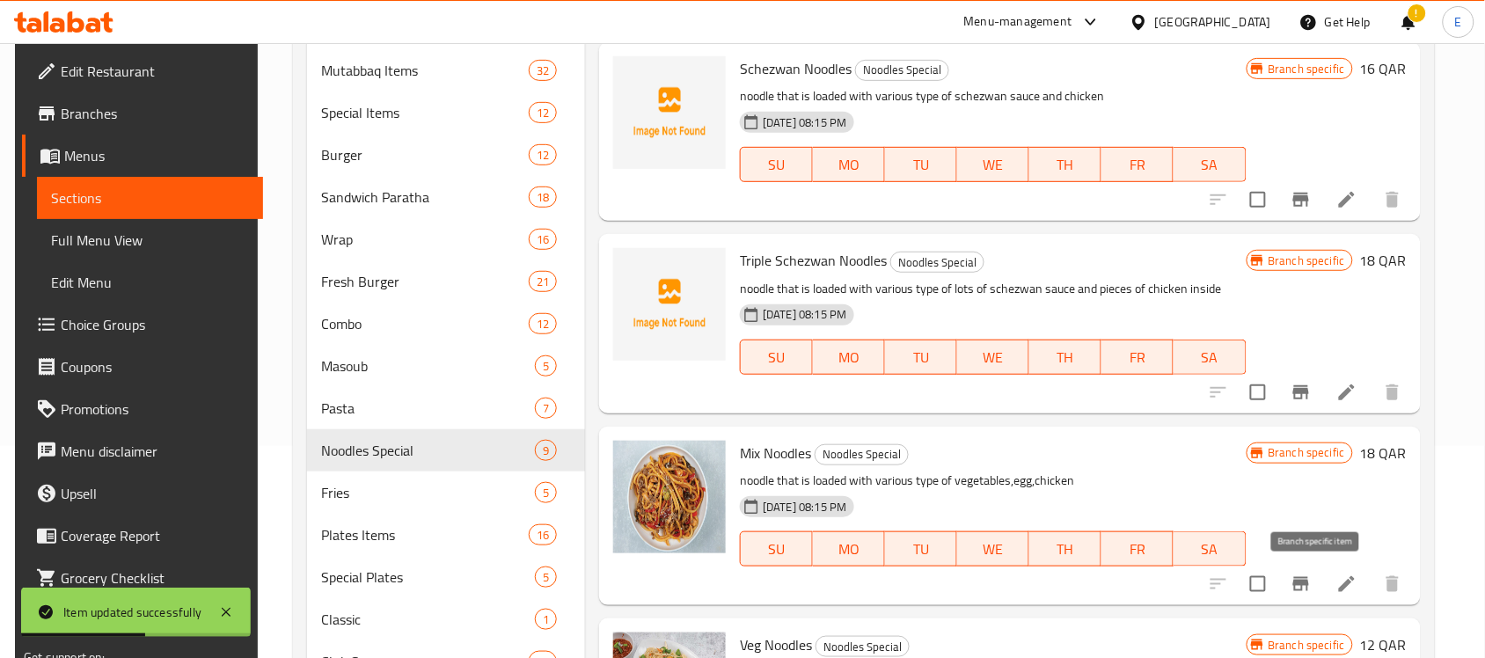
click at [1316, 569] on button "Branch-specific-item" at bounding box center [1301, 584] width 42 height 42
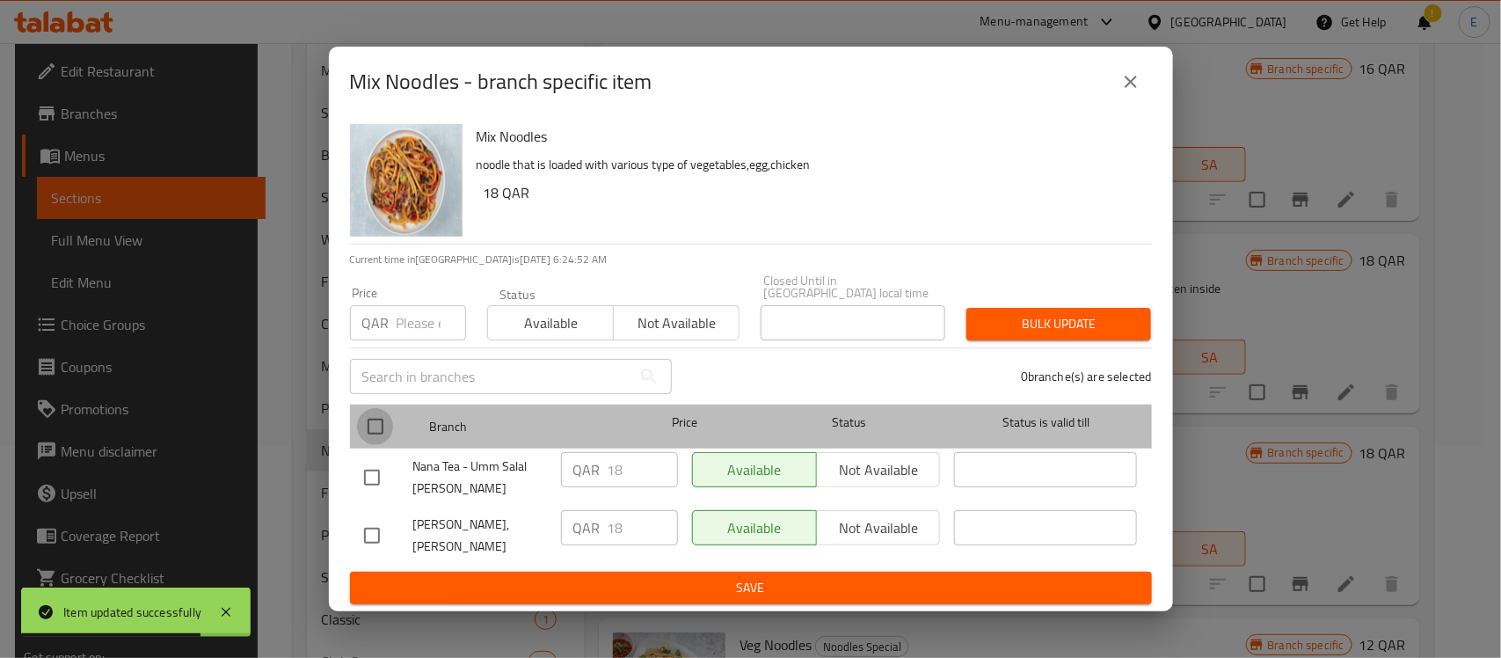
click at [368, 427] on input "checkbox" at bounding box center [375, 426] width 37 height 37
checkbox input "true"
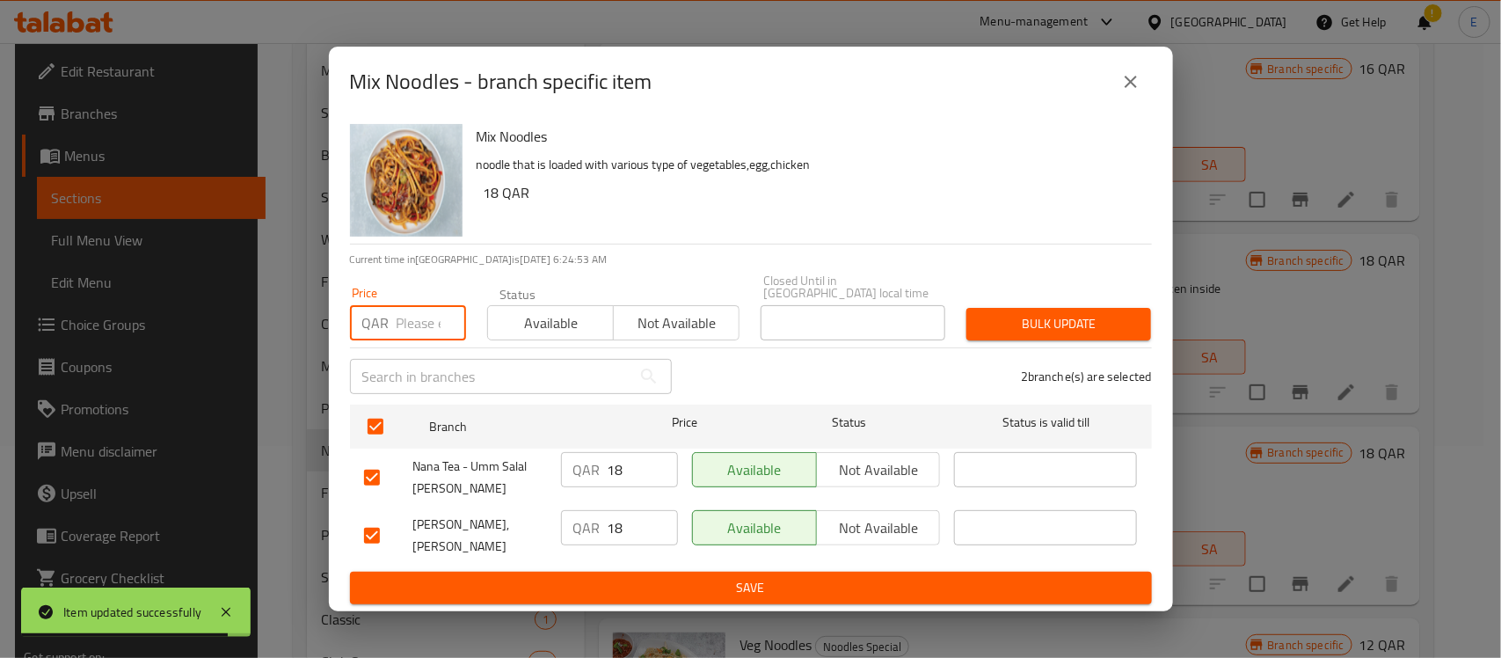
click at [405, 317] on input "number" at bounding box center [431, 322] width 69 height 35
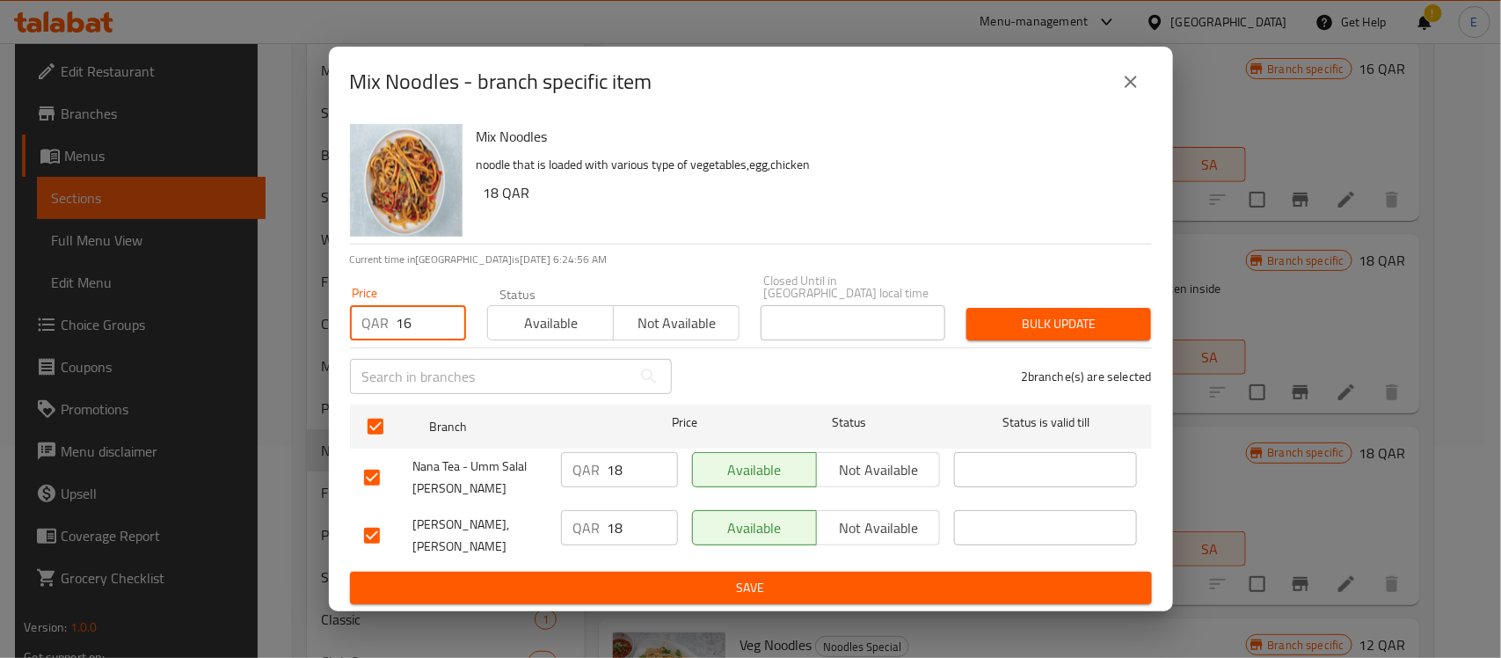
type input "16"
click at [1026, 321] on span "Bulk update" at bounding box center [1059, 324] width 157 height 22
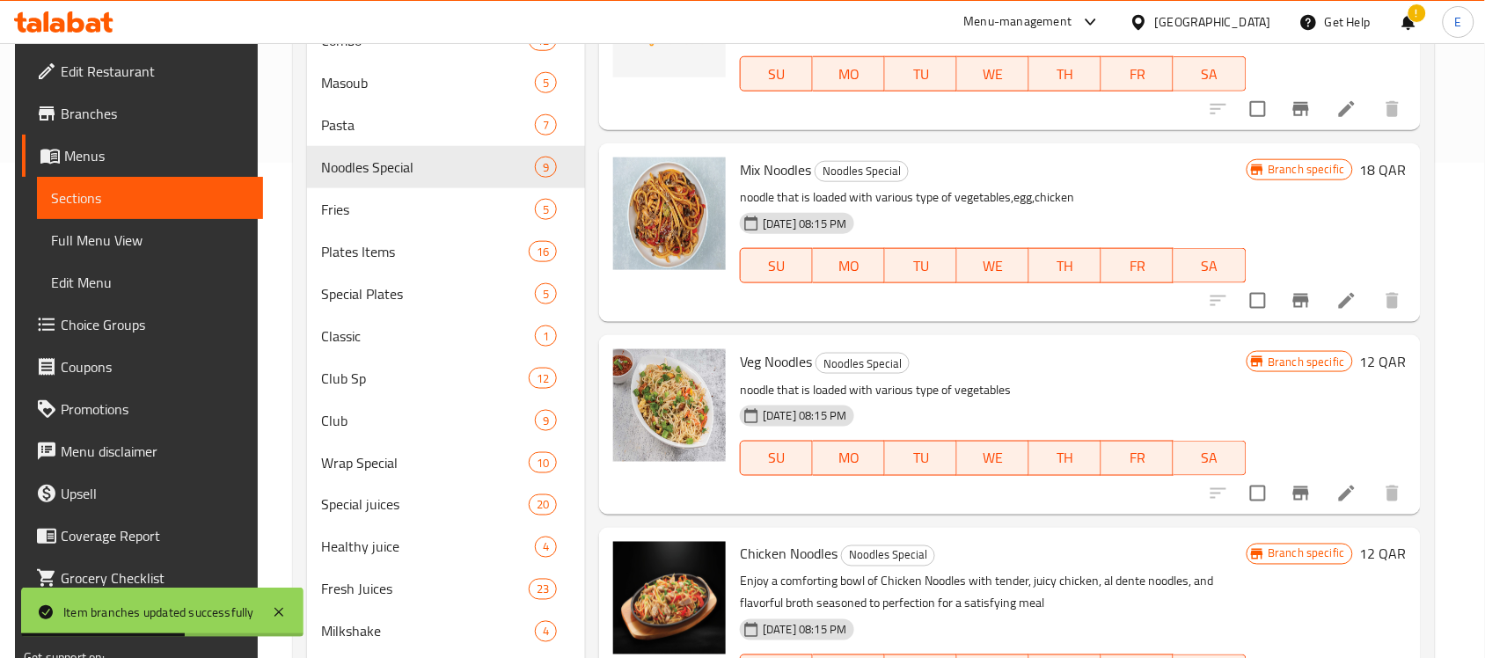
scroll to position [829, 0]
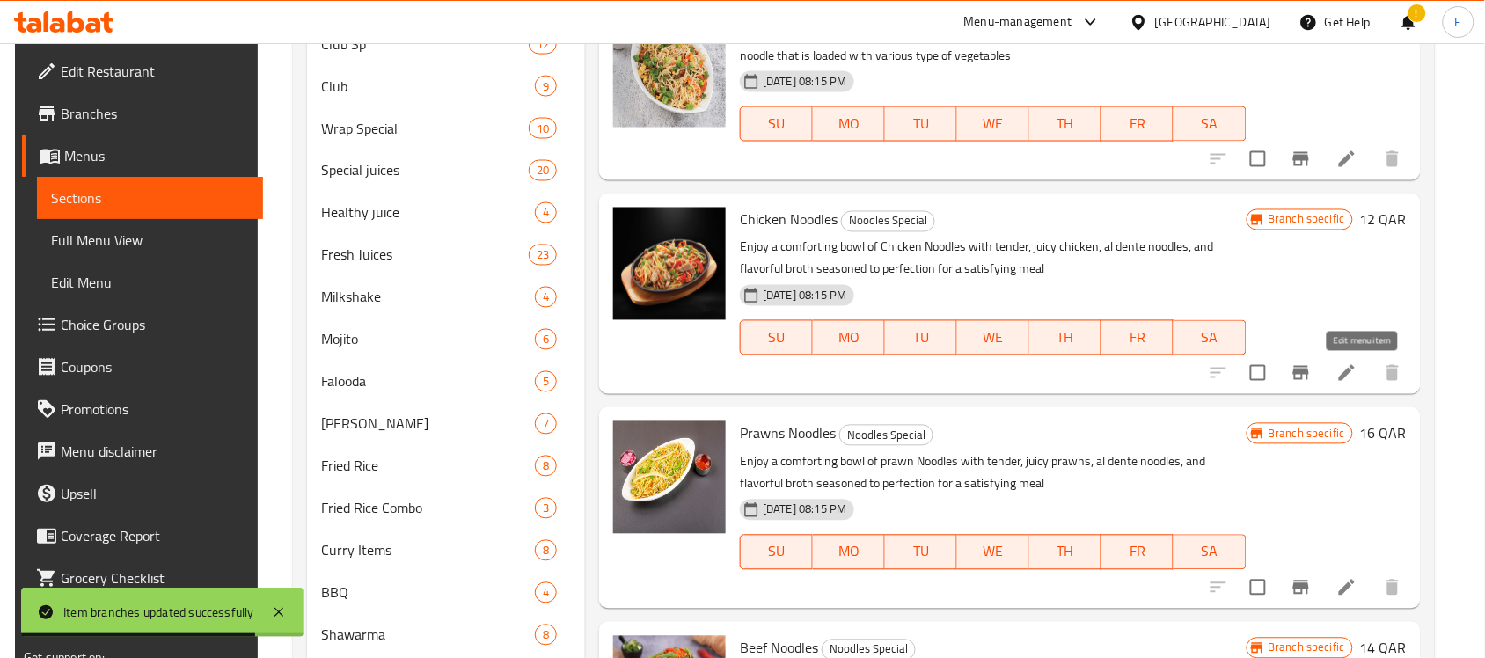
click at [1351, 370] on icon at bounding box center [1346, 372] width 21 height 21
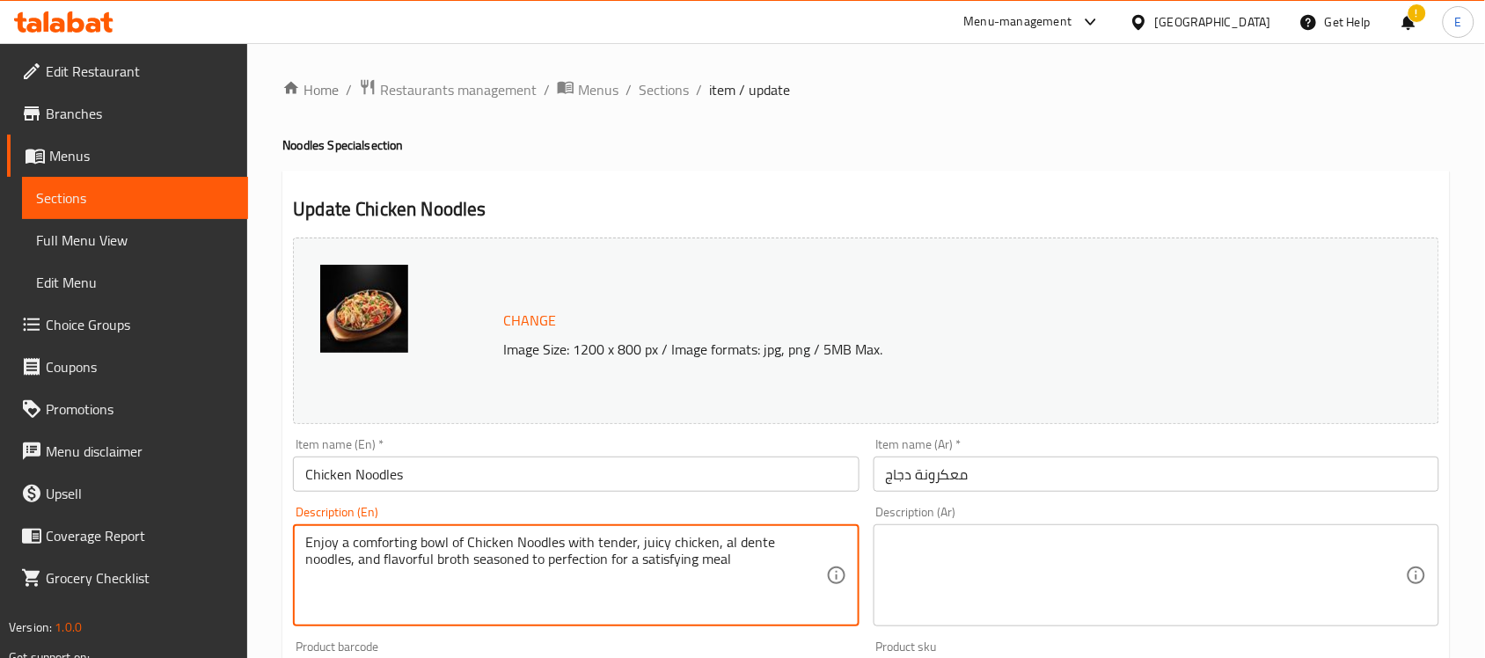
paste textarea "noodle that is loaded with various type of pieces of chicken inside"
type textarea "noodle that is loaded with various type of pieces of chicken inside"
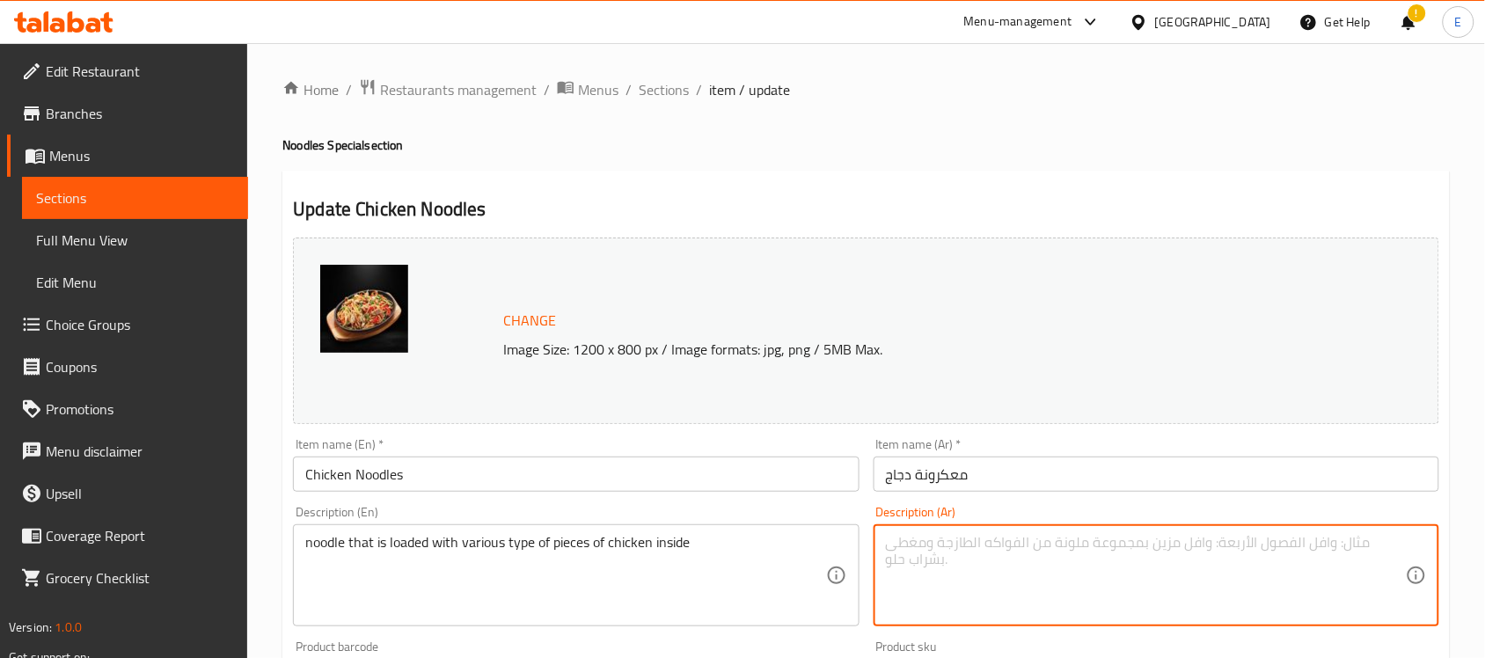
paste textarea "نودلز محملة بأنواع مختلفة من قطع الدجاج بداخلها"
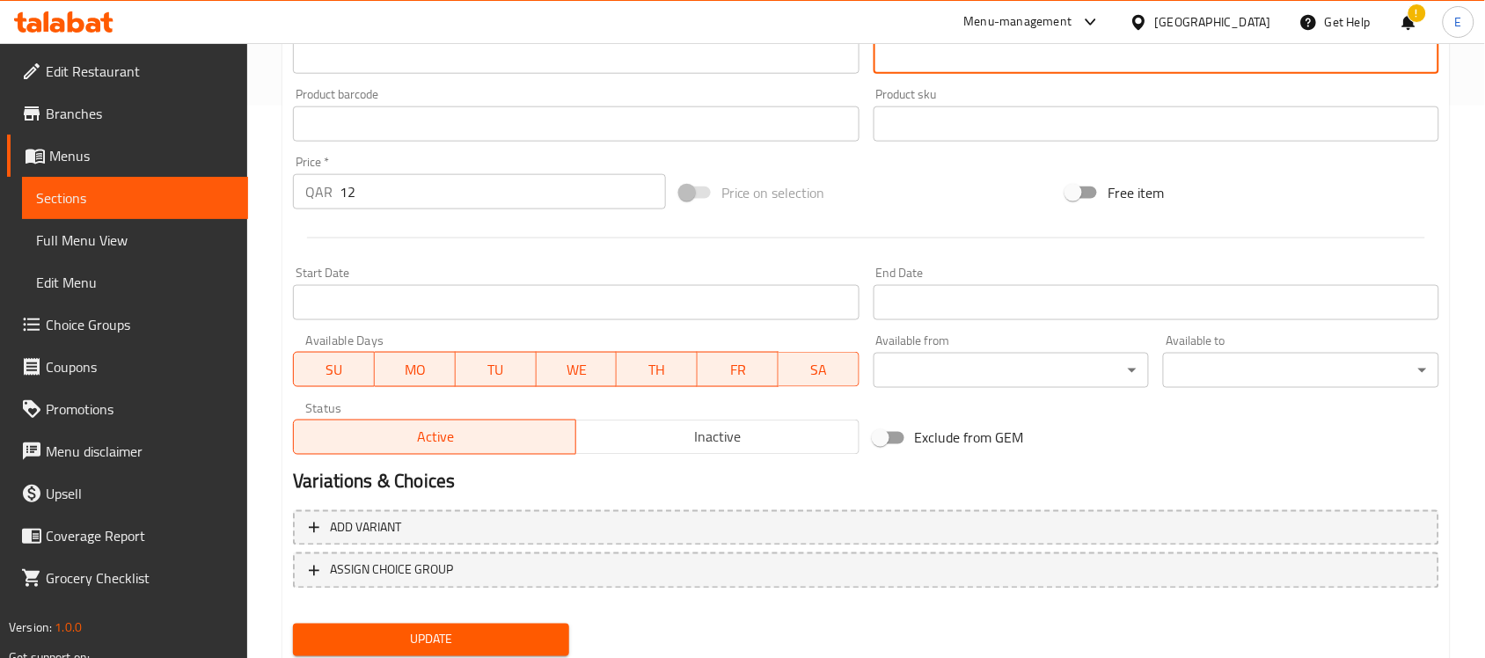
scroll to position [608, 0]
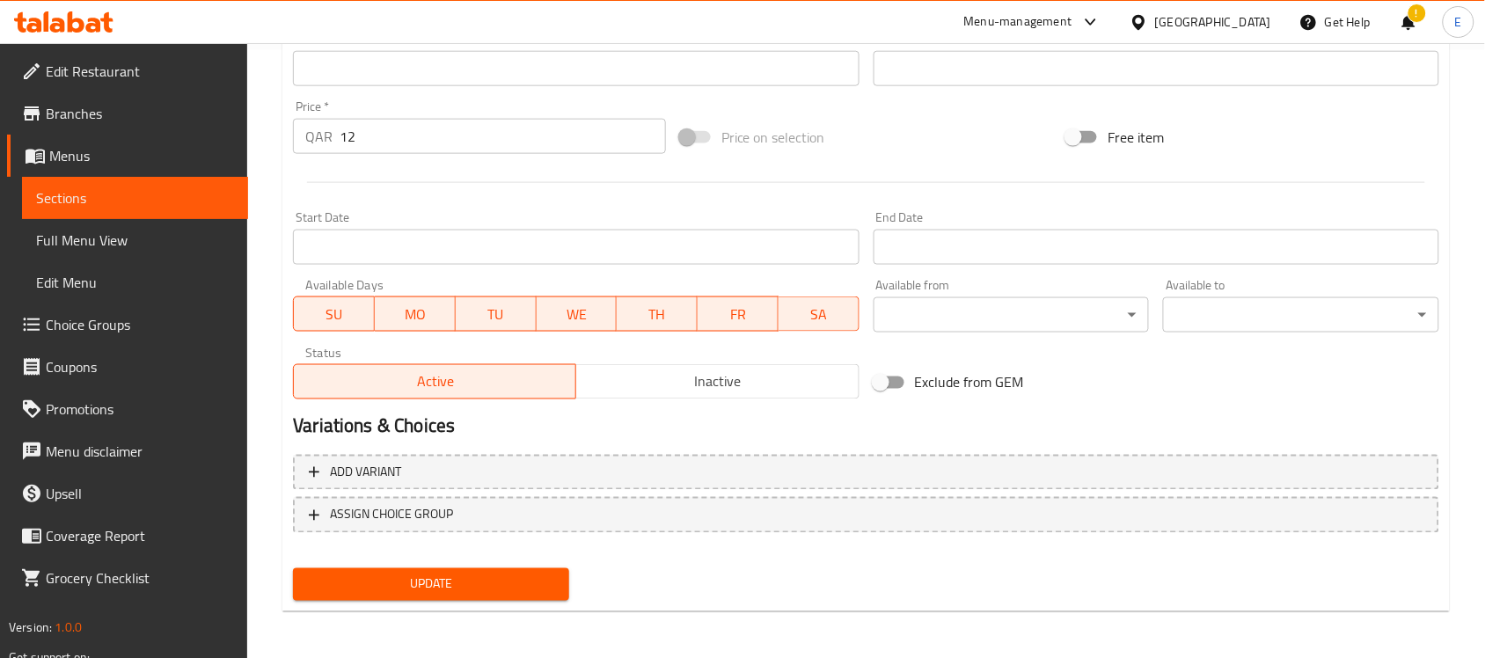
type textarea "نودلز محملة بأنواع مختلفة من قطع الدجاج بداخلها"
click at [445, 581] on span "Update" at bounding box center [431, 584] width 248 height 22
click at [475, 581] on span "Update" at bounding box center [431, 584] width 248 height 22
click at [498, 573] on span "Update" at bounding box center [431, 584] width 248 height 22
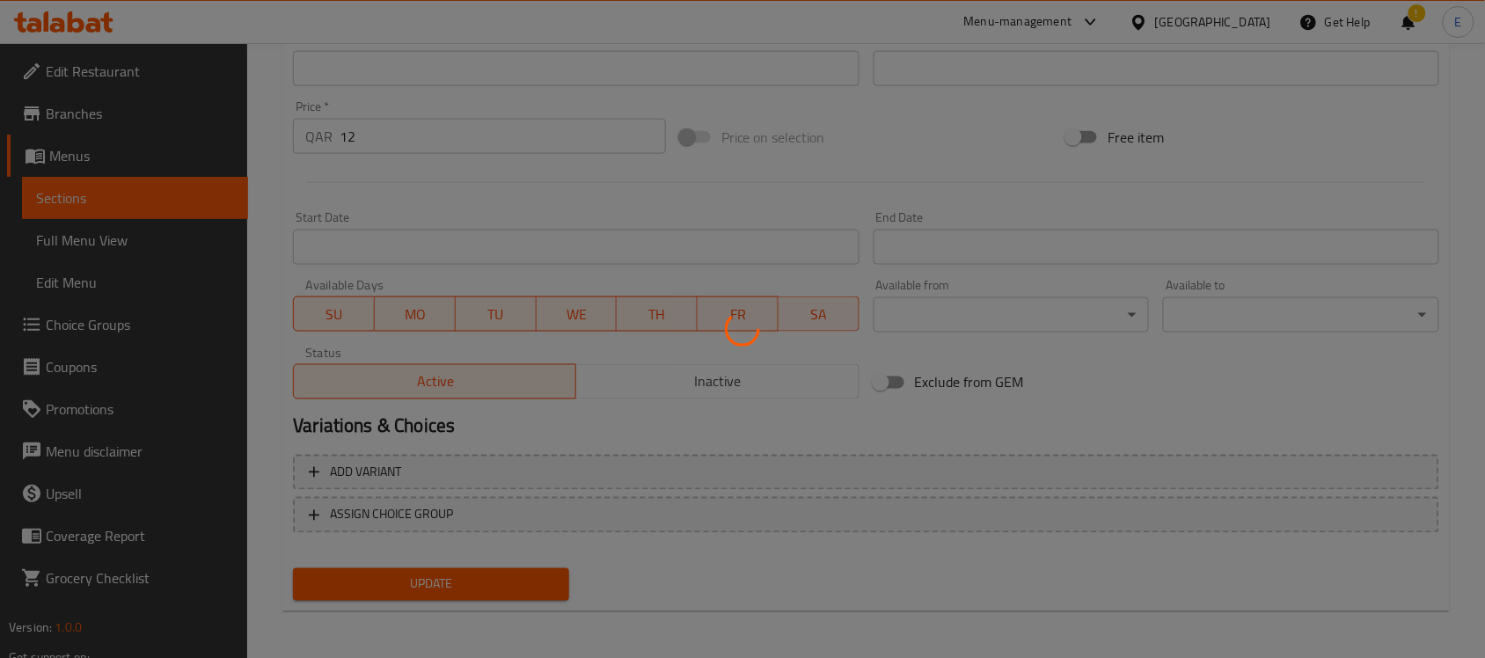
scroll to position [0, 0]
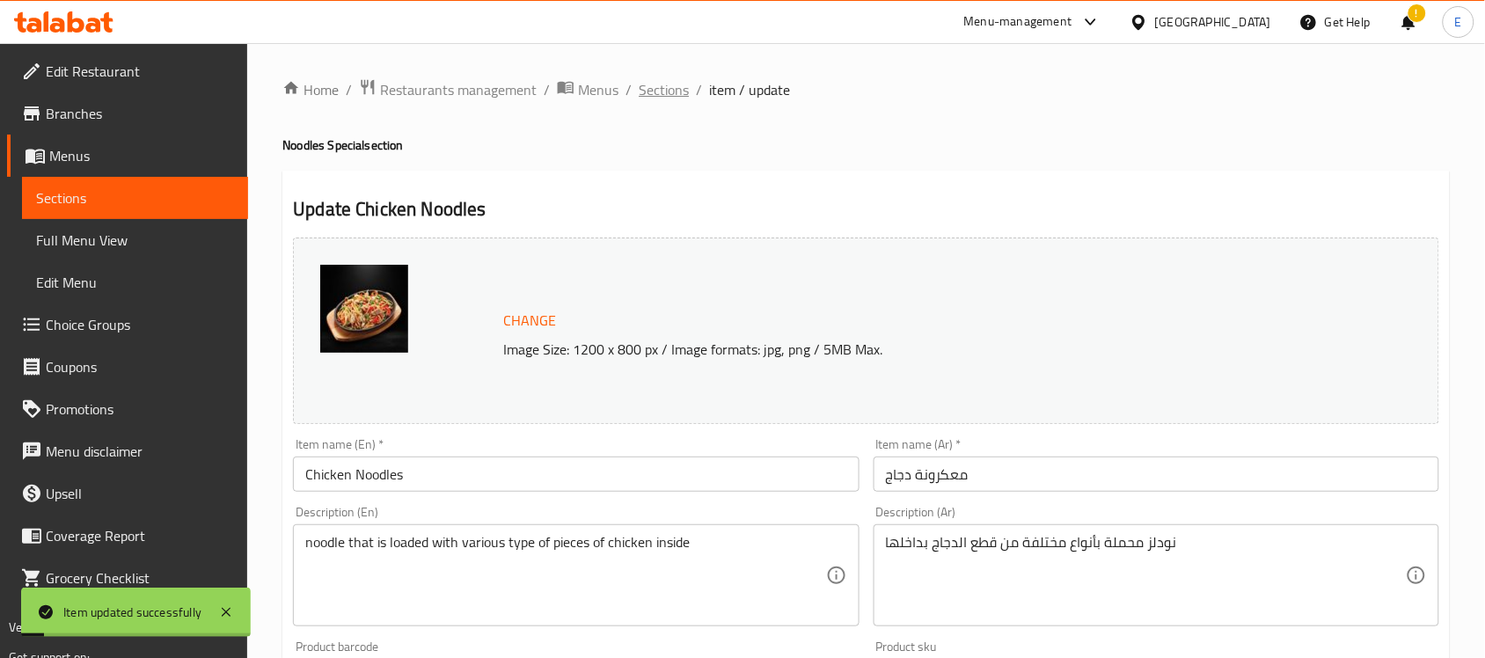
click at [653, 86] on span "Sections" at bounding box center [664, 89] width 50 height 21
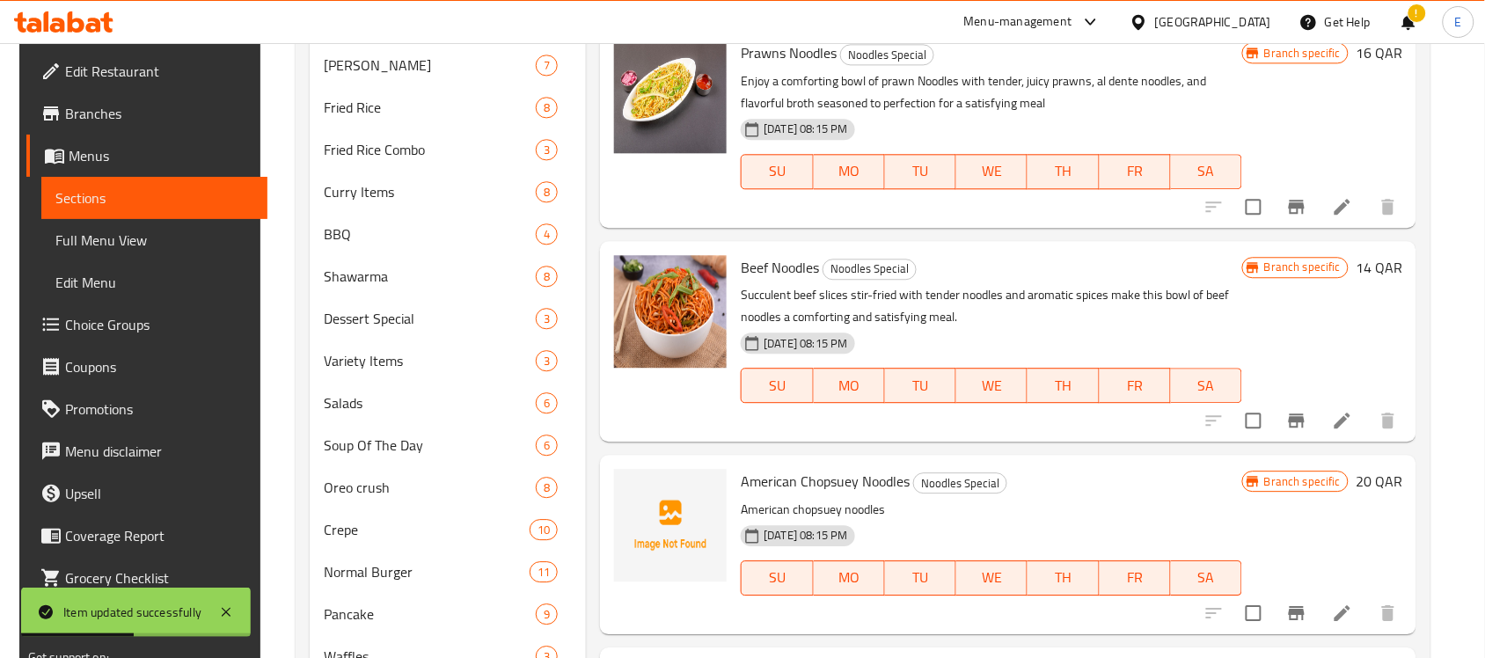
scroll to position [1187, 0]
click at [1353, 203] on icon at bounding box center [1342, 207] width 21 height 21
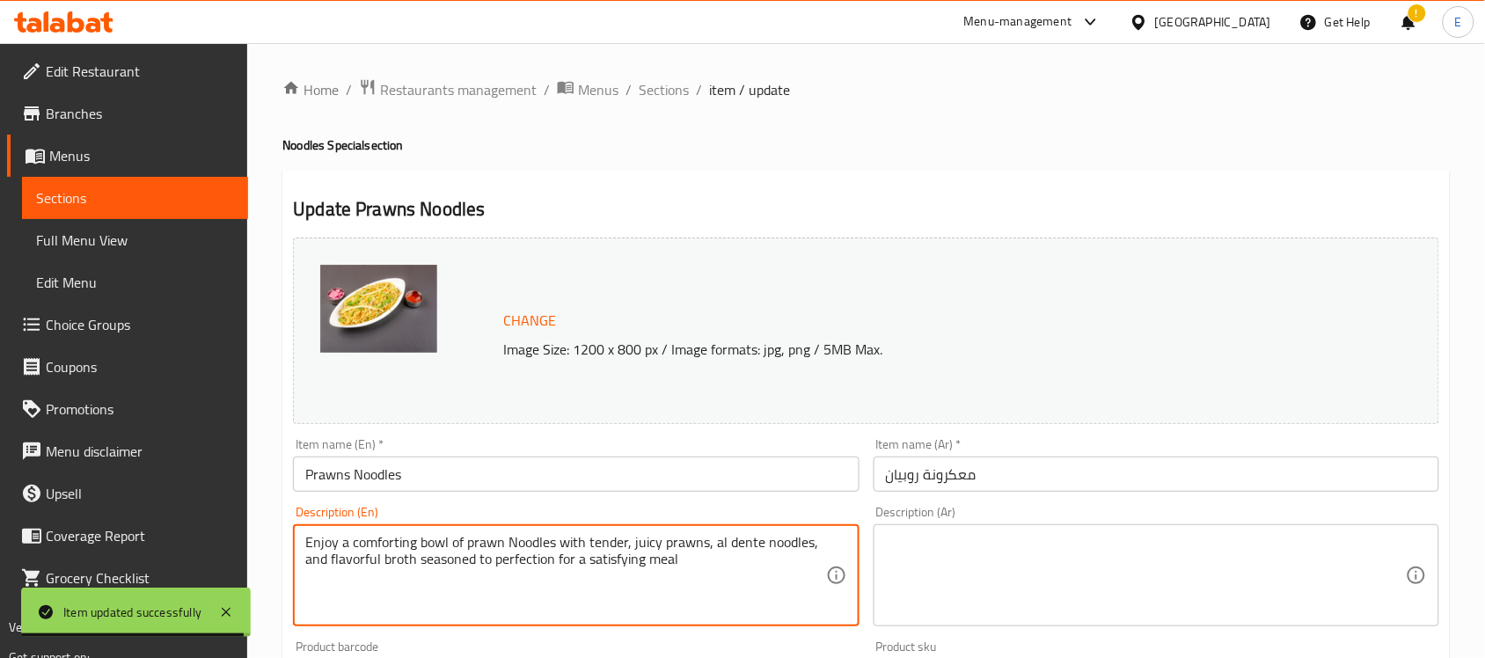
paste textarea "noodle that is loaded with various type of prawns"
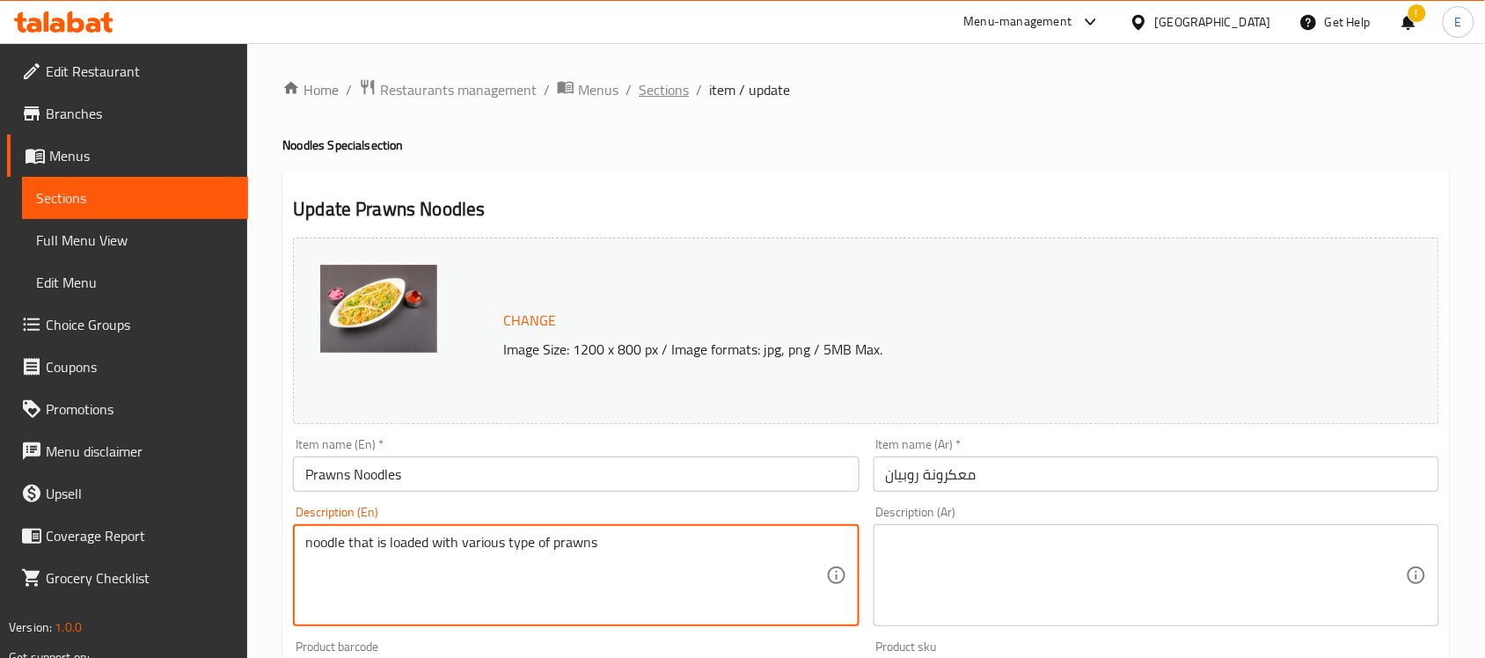
type textarea "noodle that is loaded with various type of prawns"
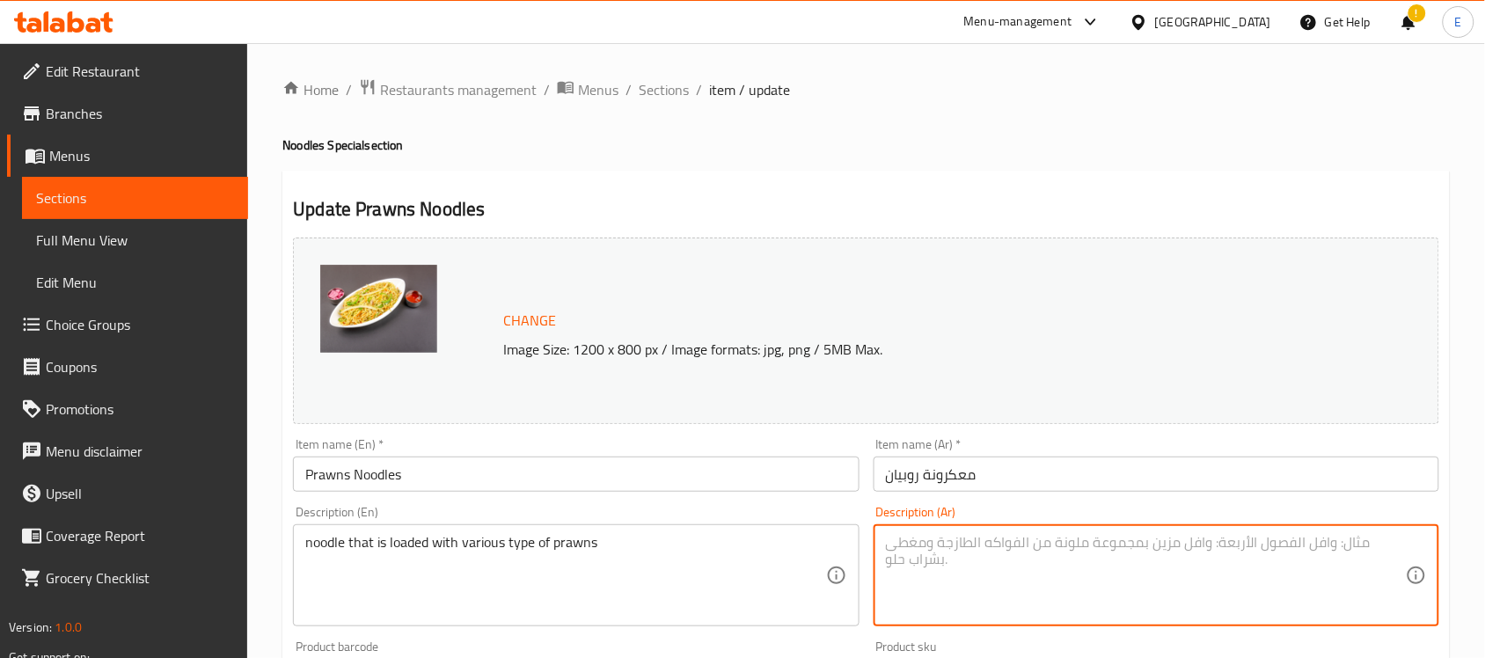
click at [995, 555] on textarea at bounding box center [1146, 576] width 520 height 84
paste textarea "المعكرونة المحملة بأنواع مختلفة من القريدس"
type textarea "المعكرونة المحملة بأنواع مختلفة من القريدس"
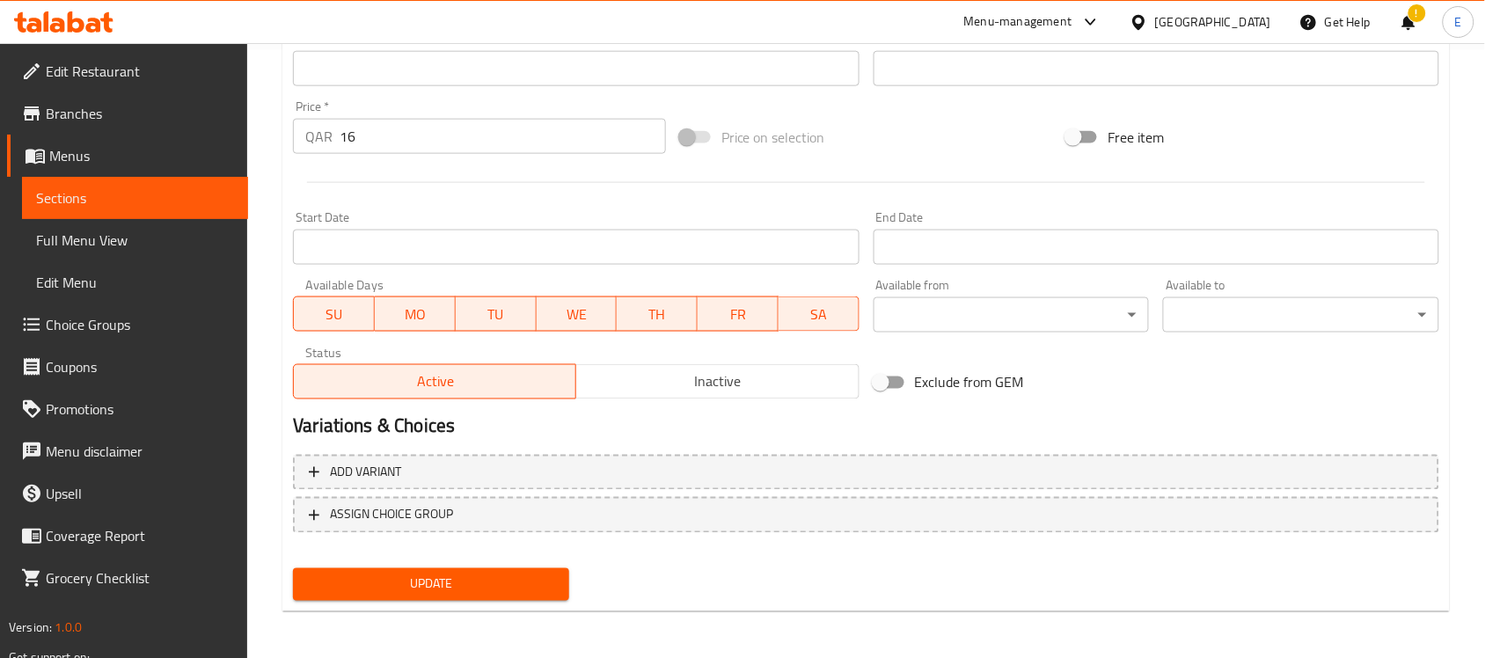
click at [506, 590] on span "Update" at bounding box center [431, 584] width 248 height 22
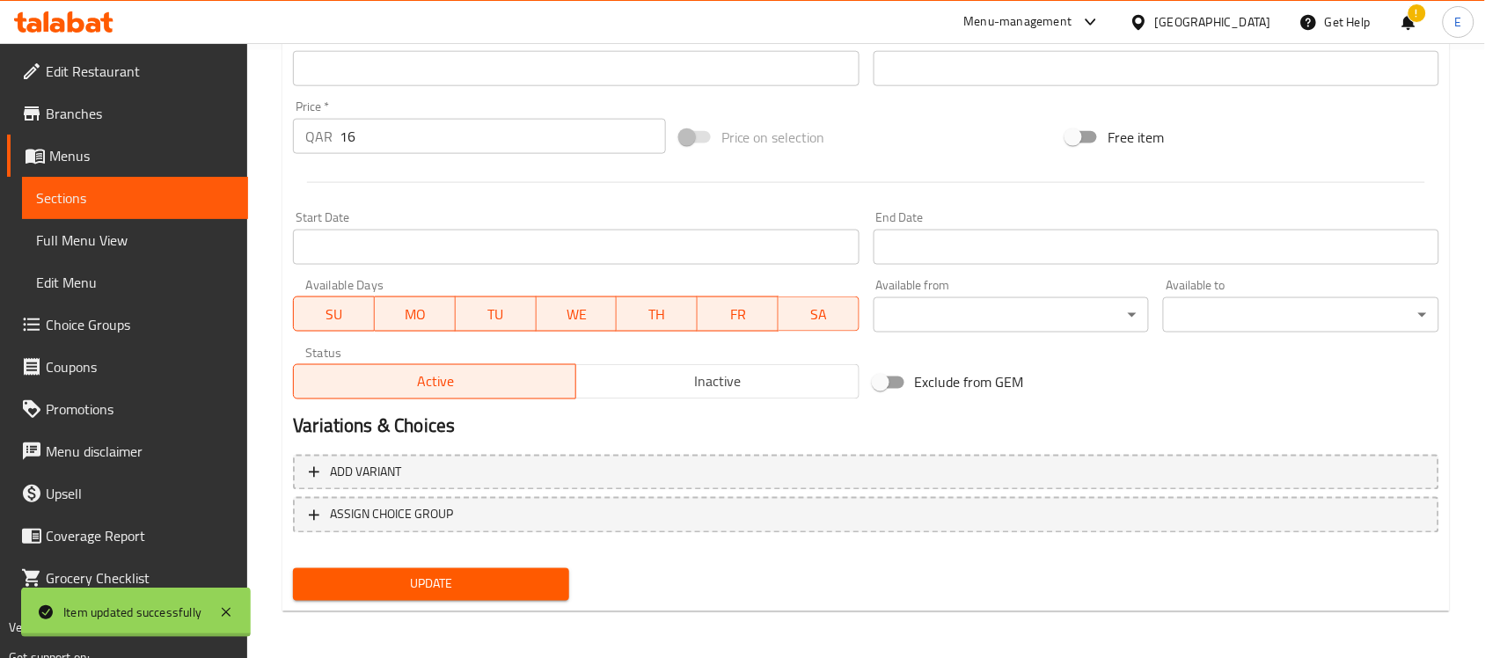
scroll to position [0, 0]
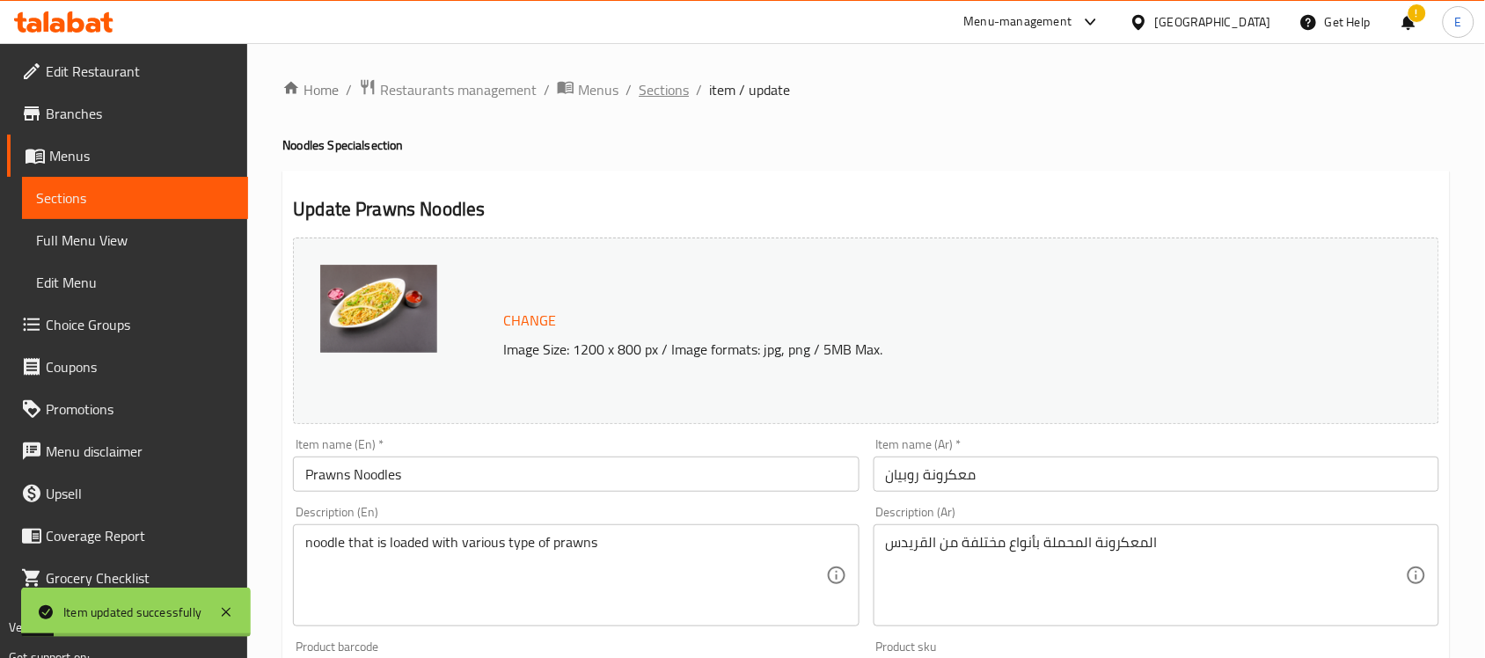
click at [674, 97] on span "Sections" at bounding box center [664, 89] width 50 height 21
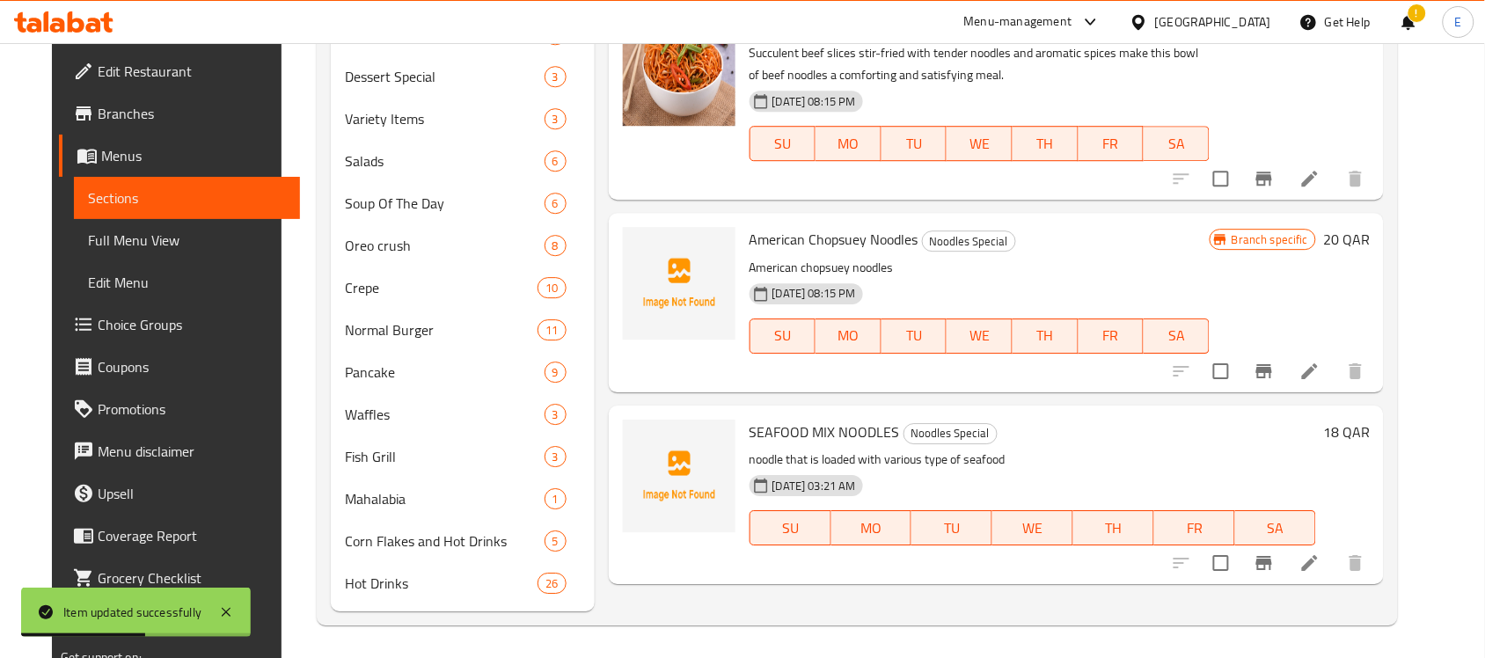
scroll to position [1060, 0]
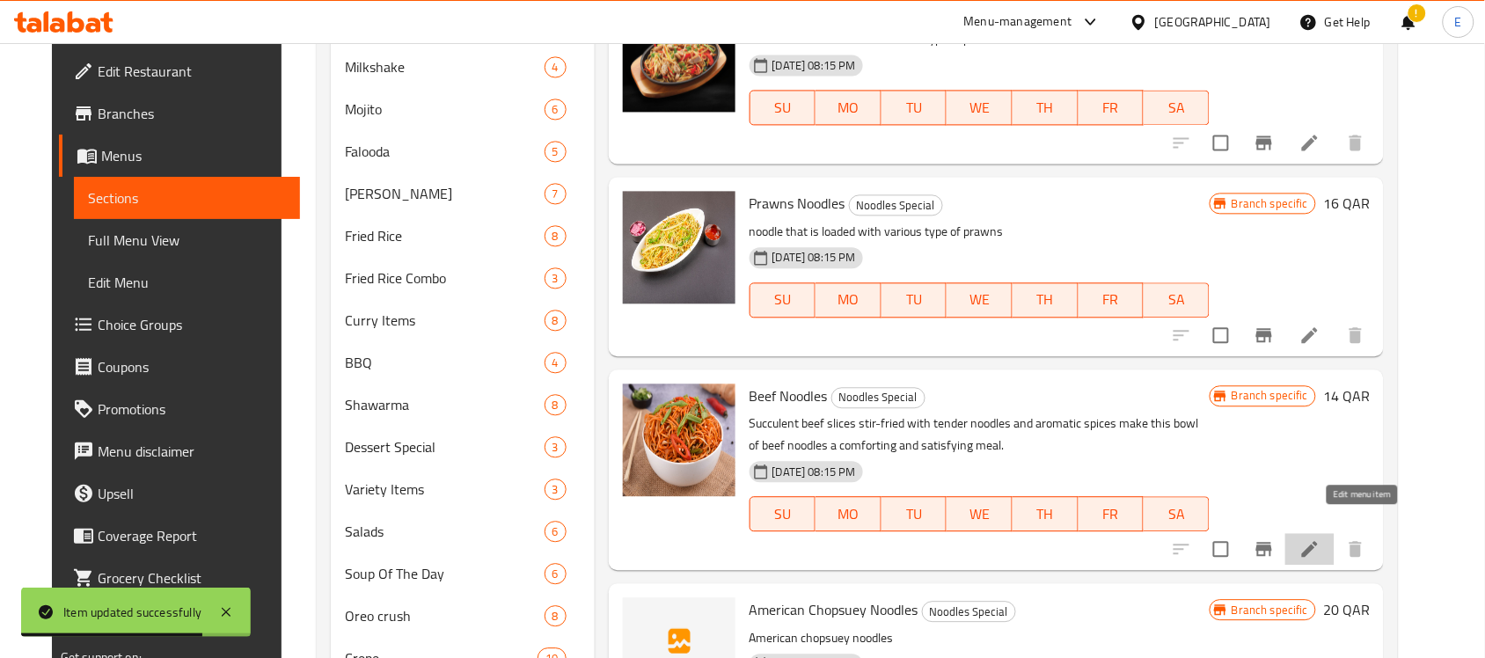
click at [1318, 541] on icon at bounding box center [1310, 549] width 16 height 16
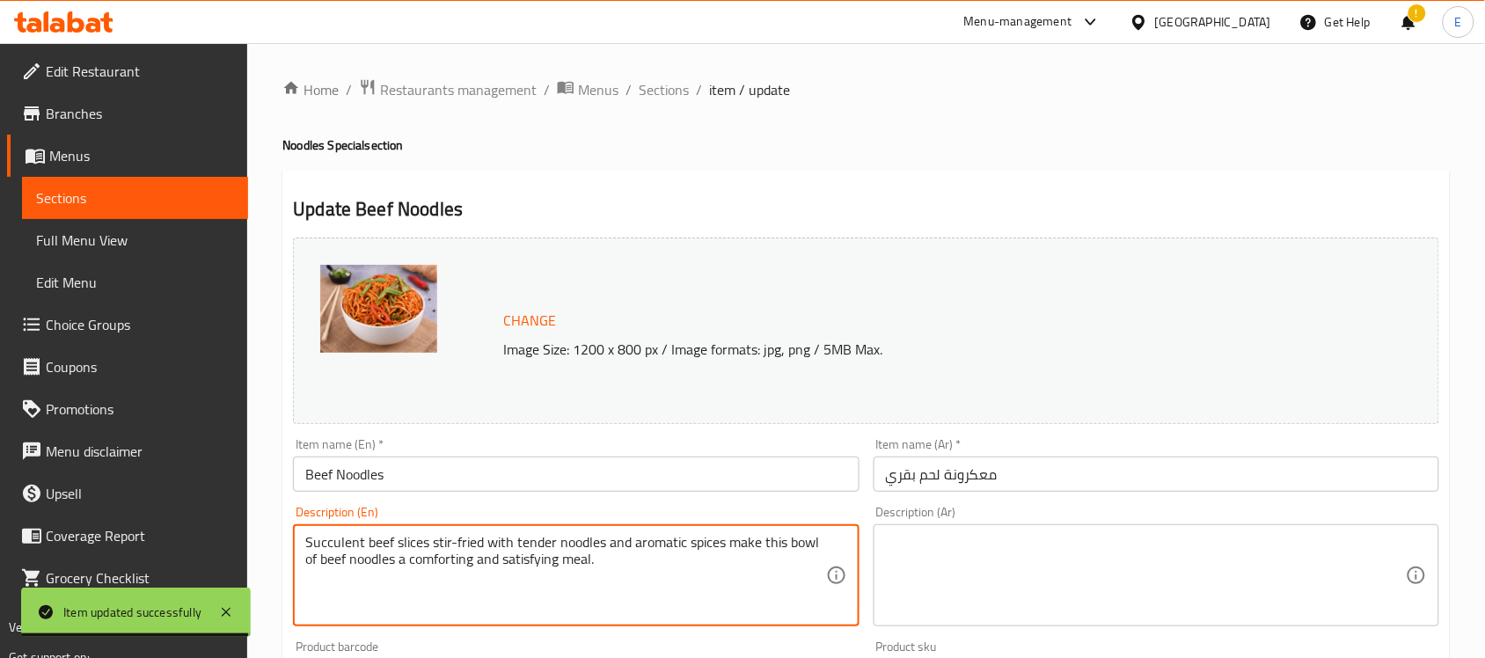
paste textarea "noodle that is loaded with type of beef"
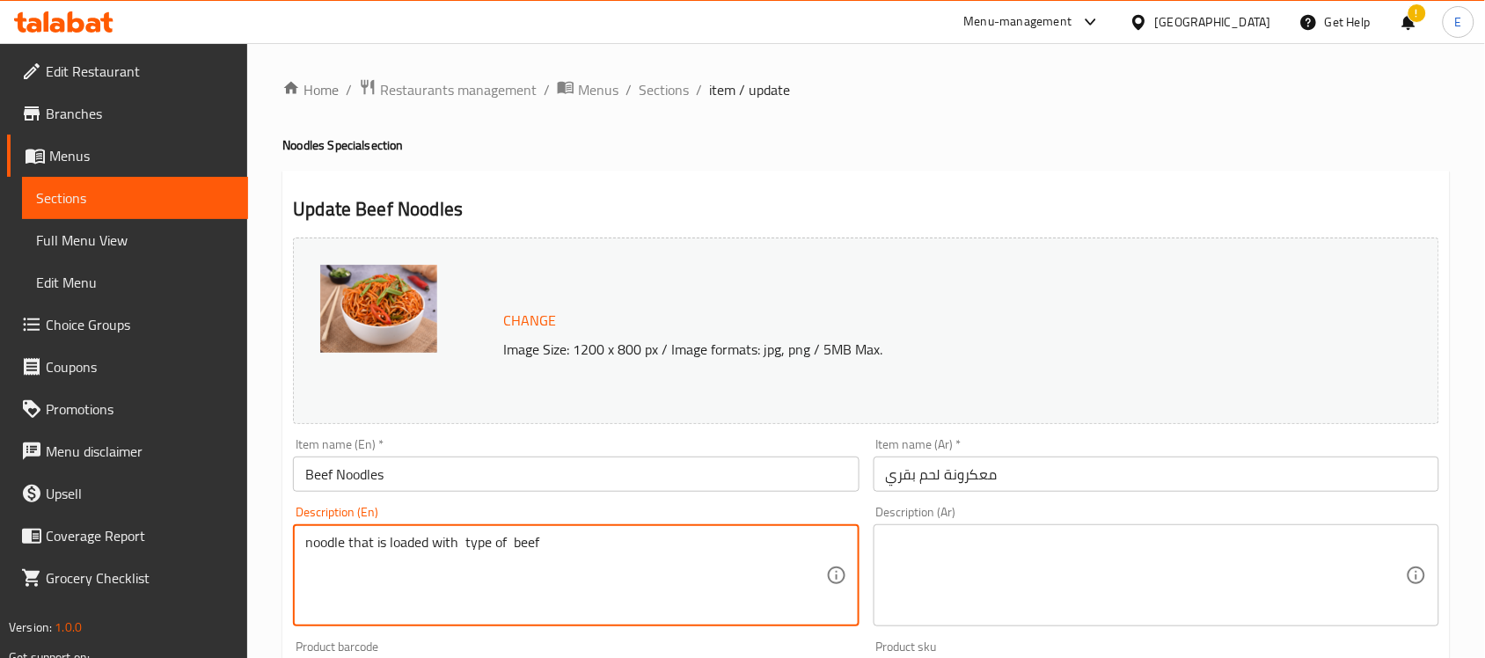
type textarea "noodle that is loaded with type of beef"
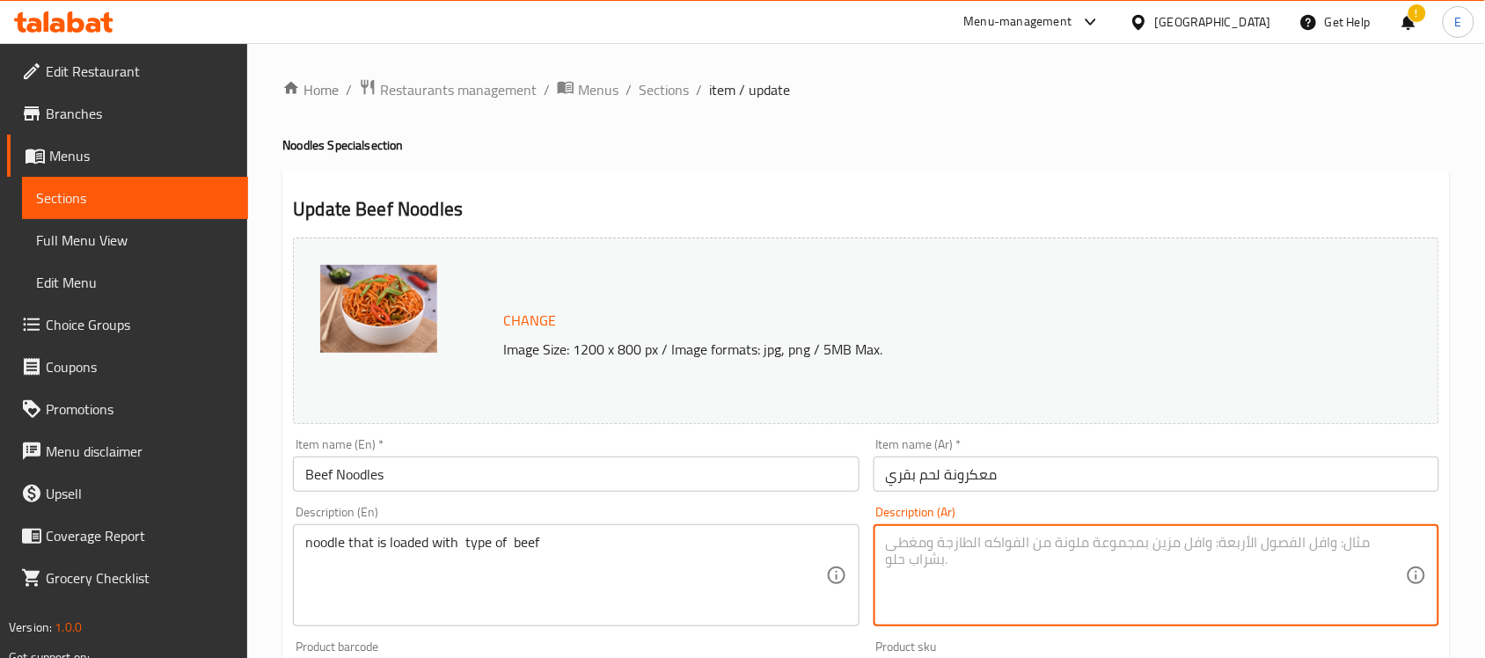
click at [994, 581] on textarea at bounding box center [1146, 576] width 520 height 84
paste textarea "المعكرونة المحملة بنوع من اللحم البقري"
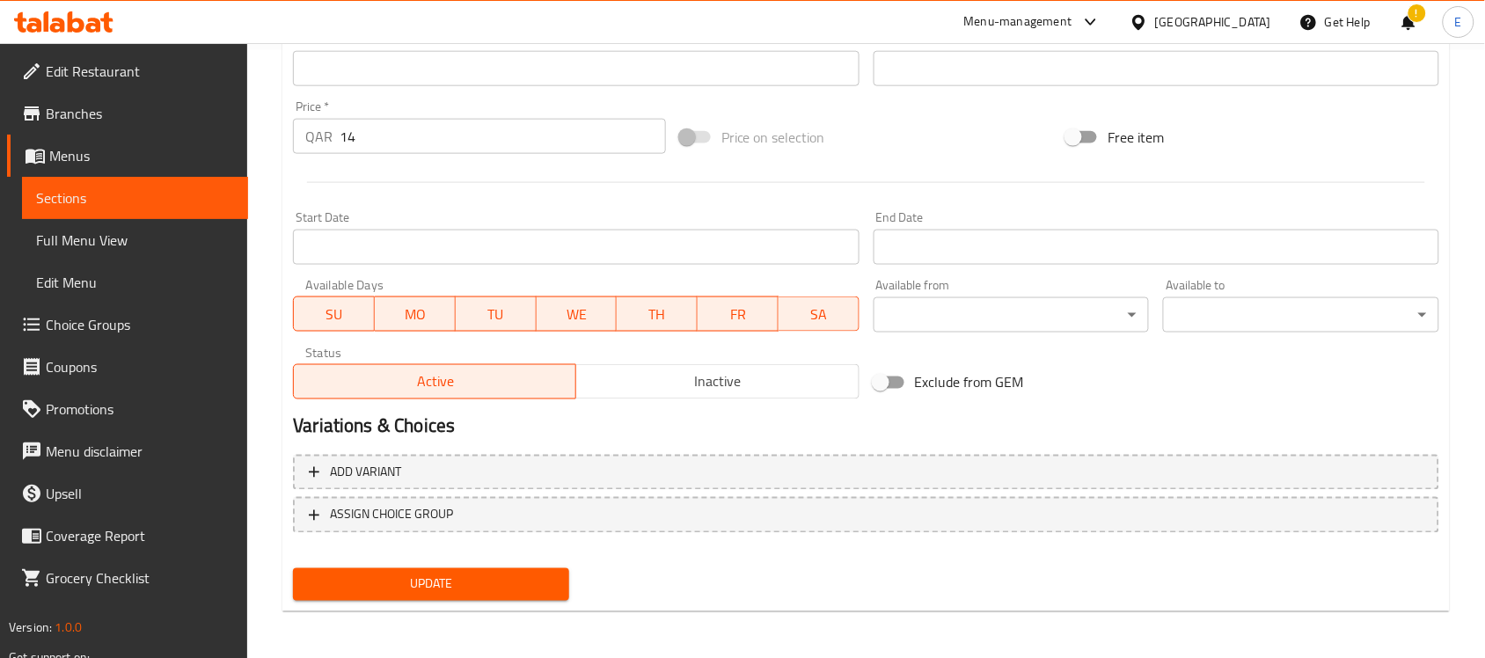
type textarea "المعكرونة المحملة بنوع من اللحم البقري"
click at [485, 568] on button "Update" at bounding box center [431, 584] width 276 height 33
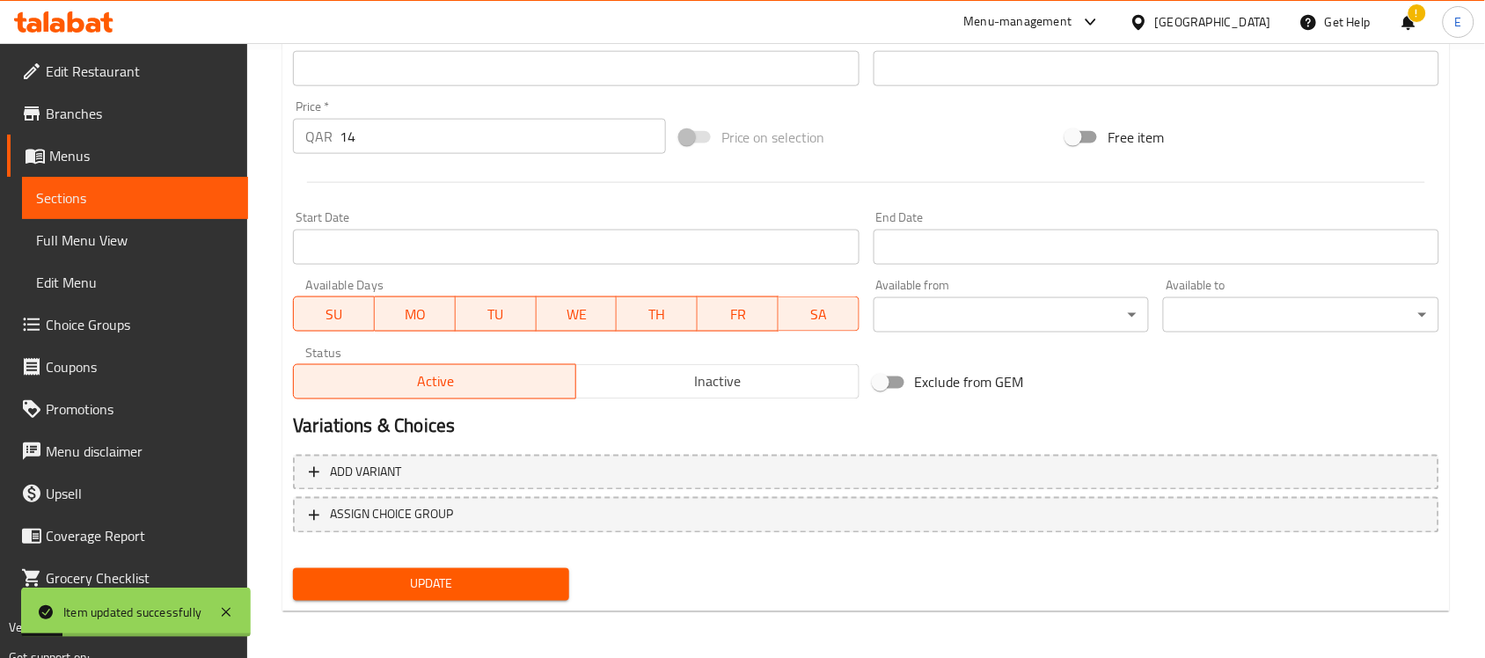
scroll to position [0, 0]
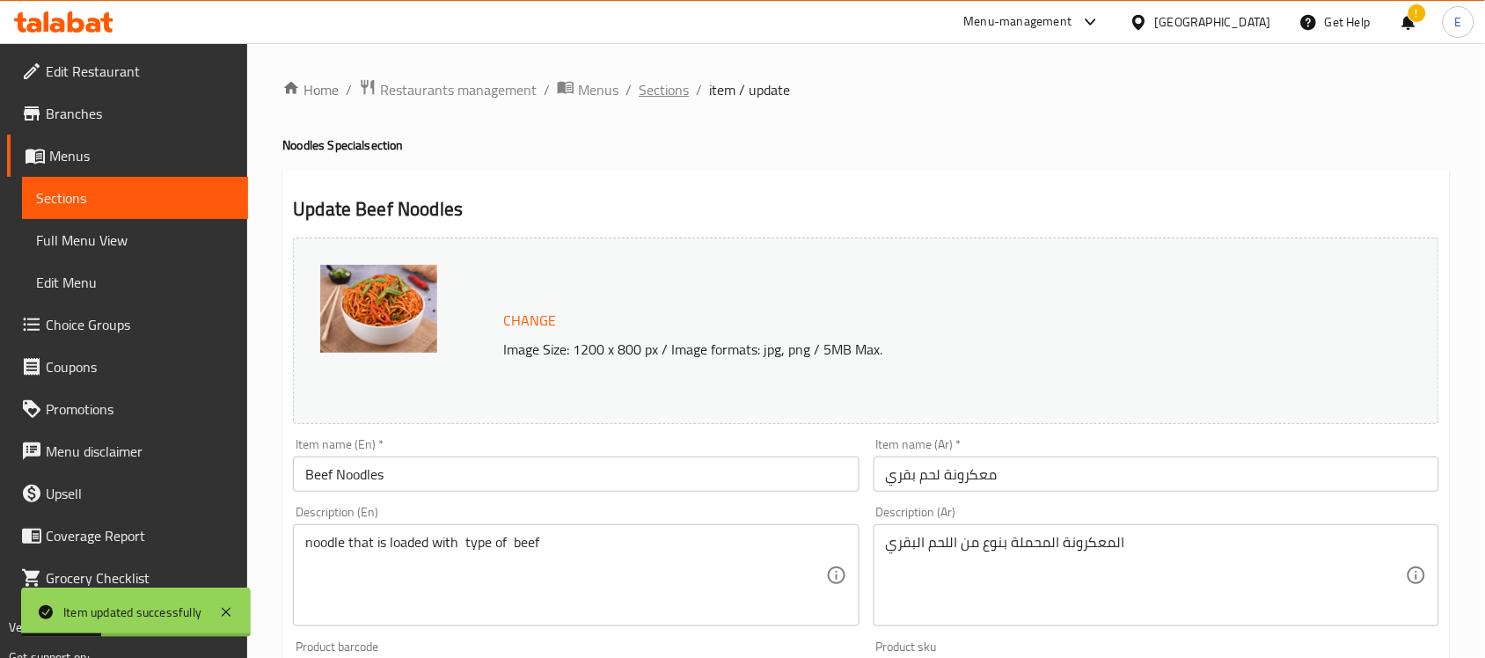
click at [654, 79] on span "Sections" at bounding box center [664, 89] width 50 height 21
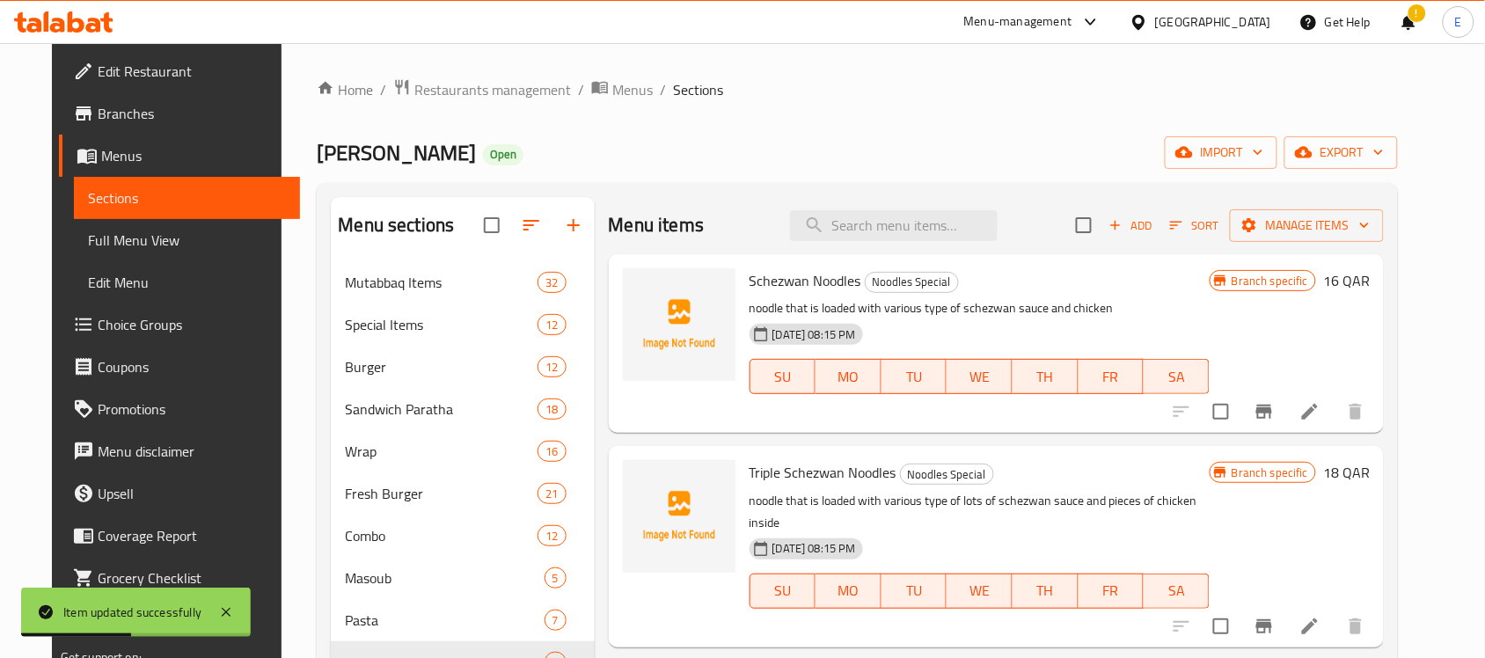
scroll to position [1430, 0]
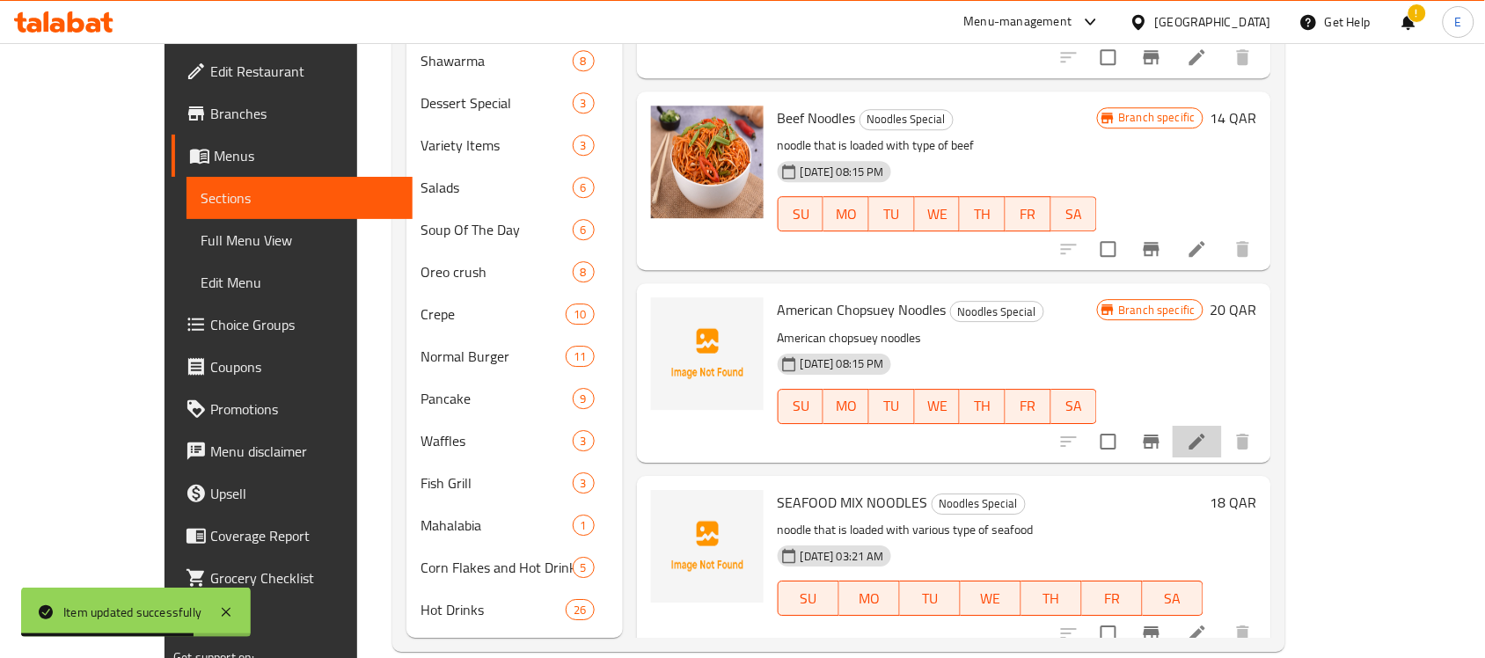
click at [1222, 426] on li at bounding box center [1196, 442] width 49 height 32
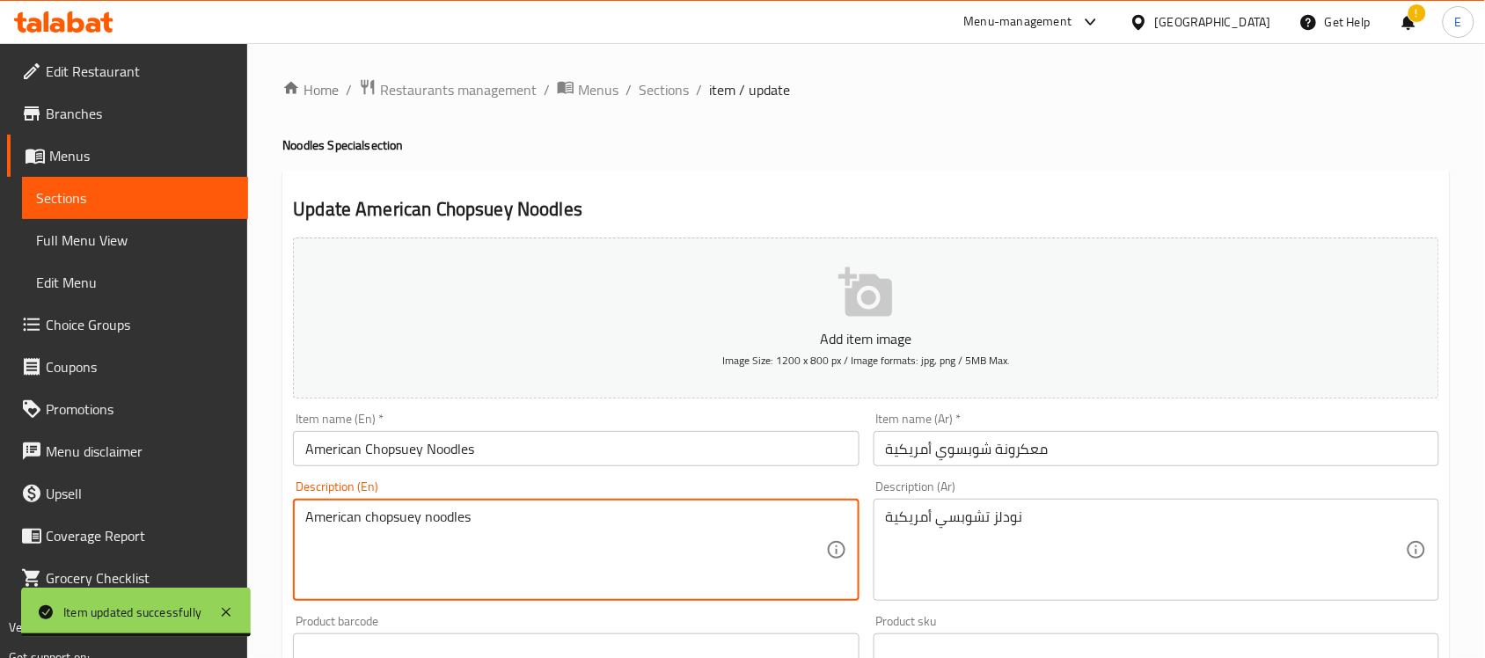
paste textarea "elbow macaroni and bits of cooked ground beef with sautéed onions and green pep…"
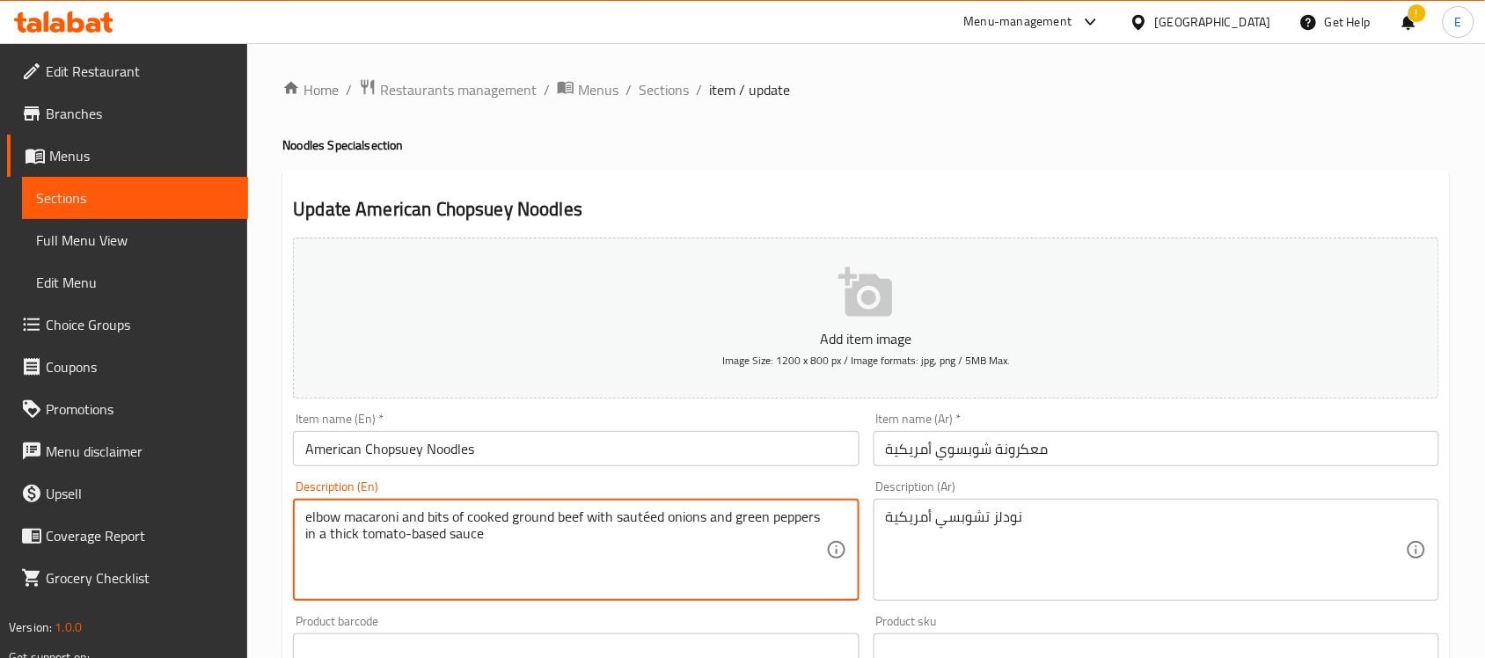
type textarea "elbow macaroni and bits of cooked ground beef with sautéed onions and green pep…"
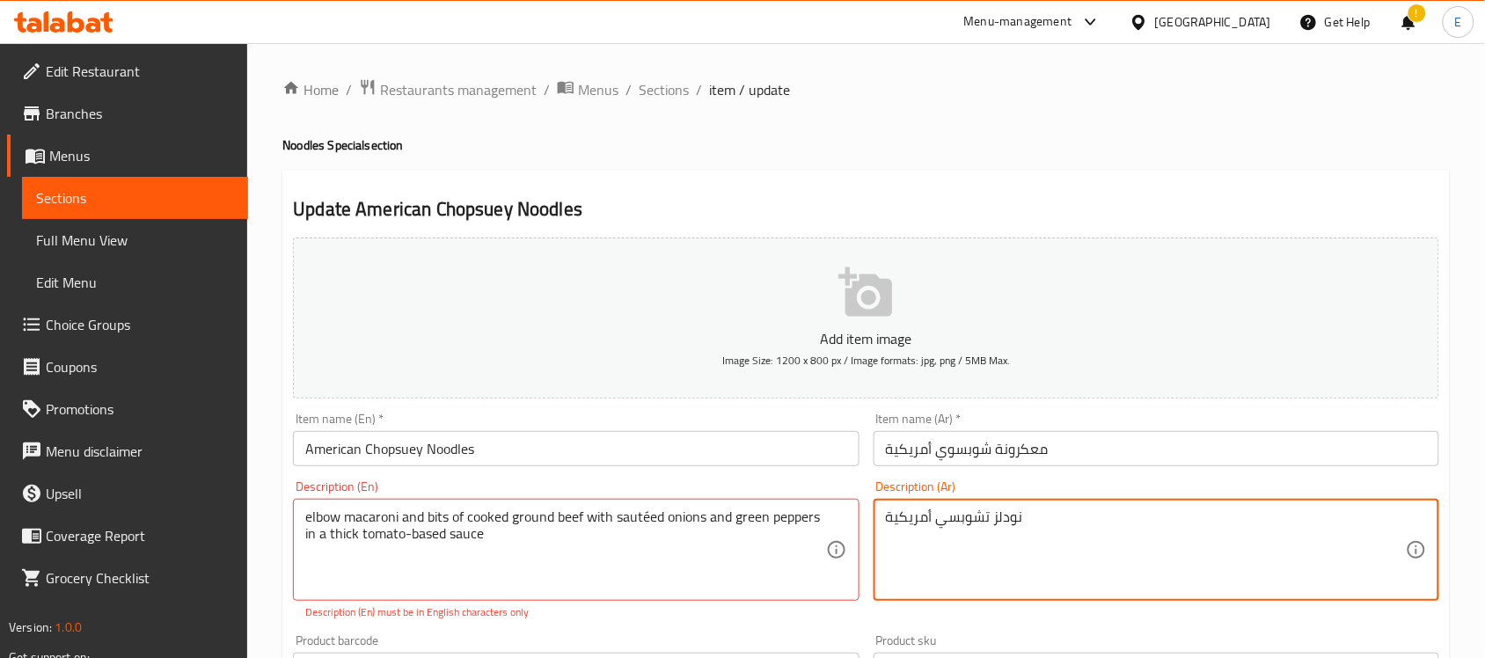
paste textarea "عكرونة الكوع وقطع من اللحم البقري المفروم المطبوخ مع البصل المقلي والفلفل الأخض…"
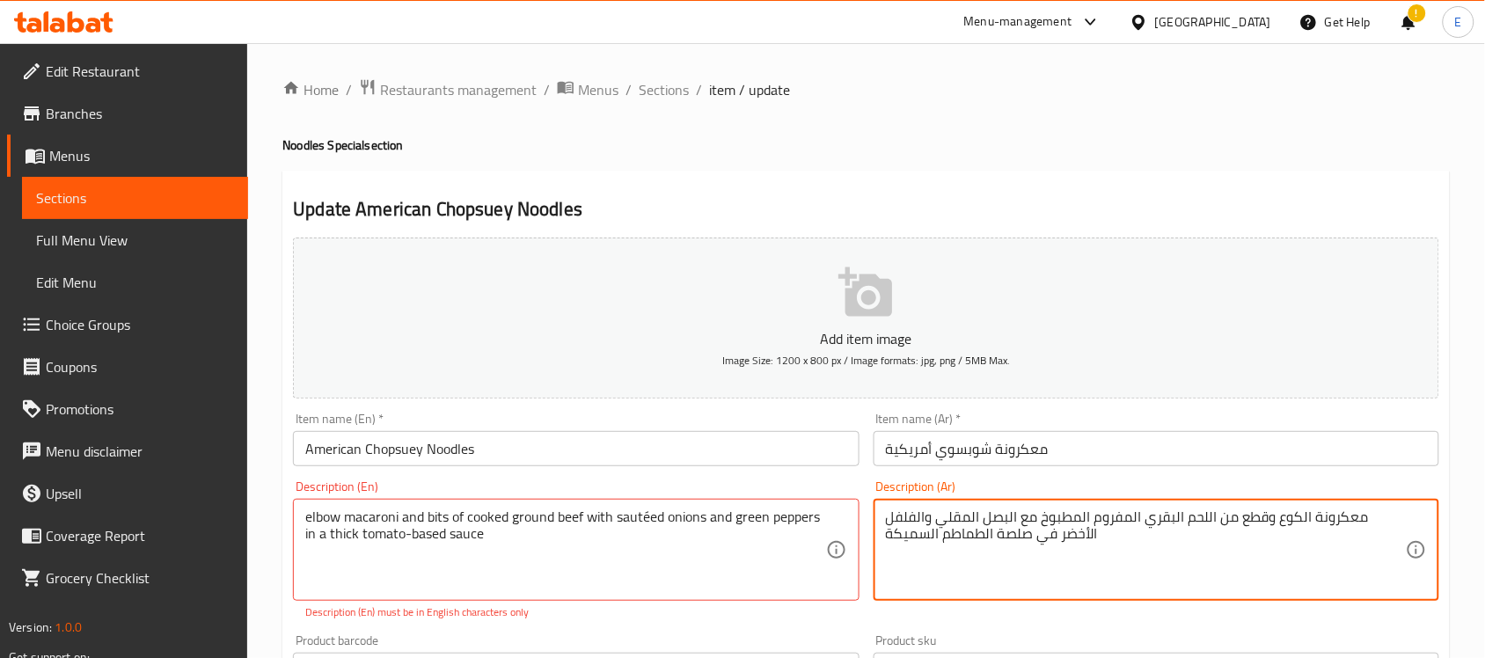
scroll to position [601, 0]
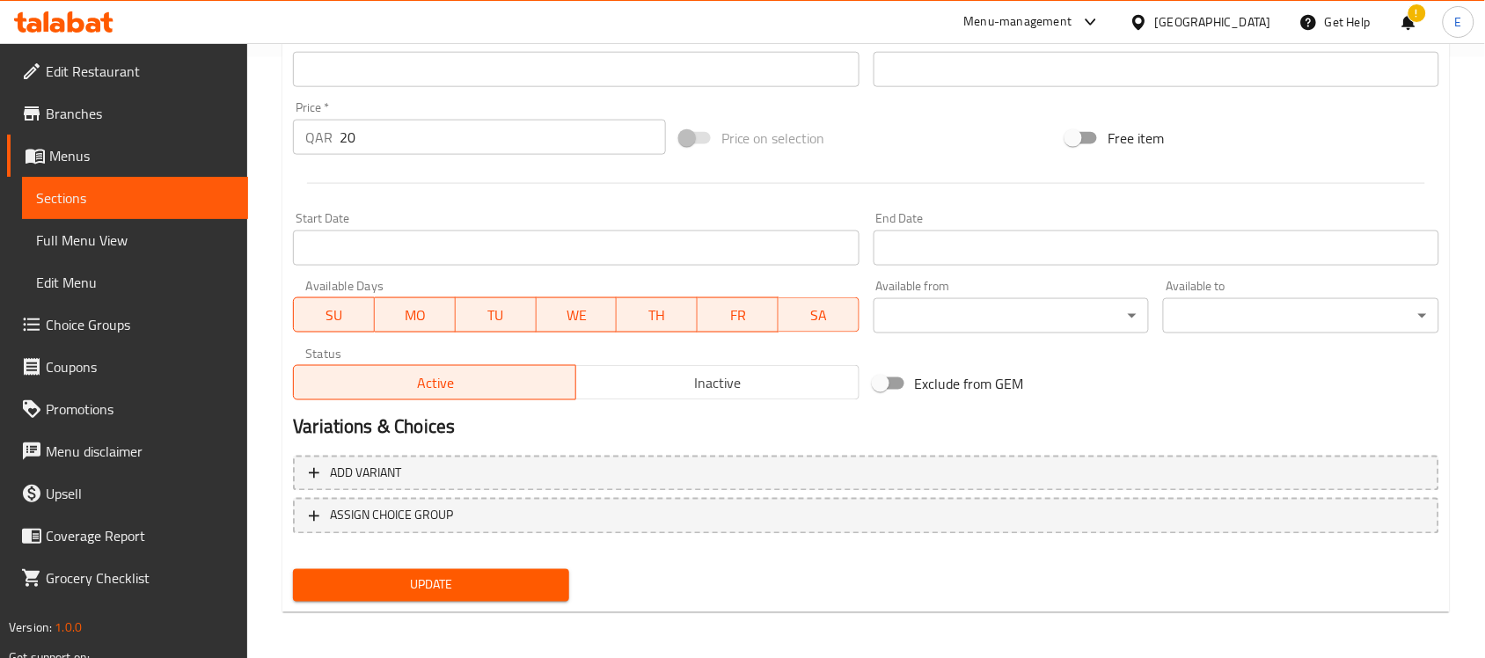
type textarea "معكرونة الكوع وقطع من اللحم البقري المفروم المطبوخ مع البصل المقلي والفلفل الأخ…"
click at [519, 577] on span "Update" at bounding box center [431, 585] width 248 height 22
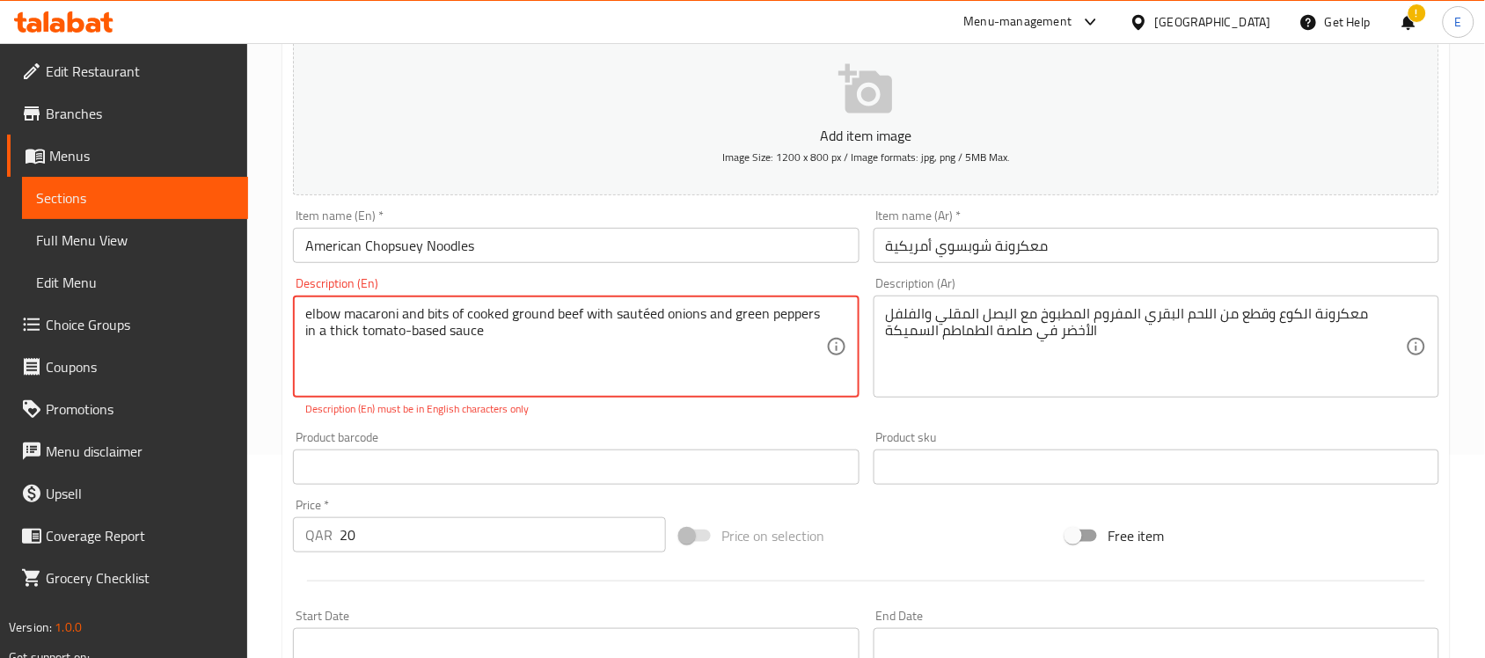
click at [411, 330] on textarea "elbow macaroni and bits of cooked ground beef with sautéed onions and green pep…" at bounding box center [565, 347] width 520 height 84
click at [603, 414] on p "Description (En) must be in English characters only" at bounding box center [575, 409] width 541 height 16
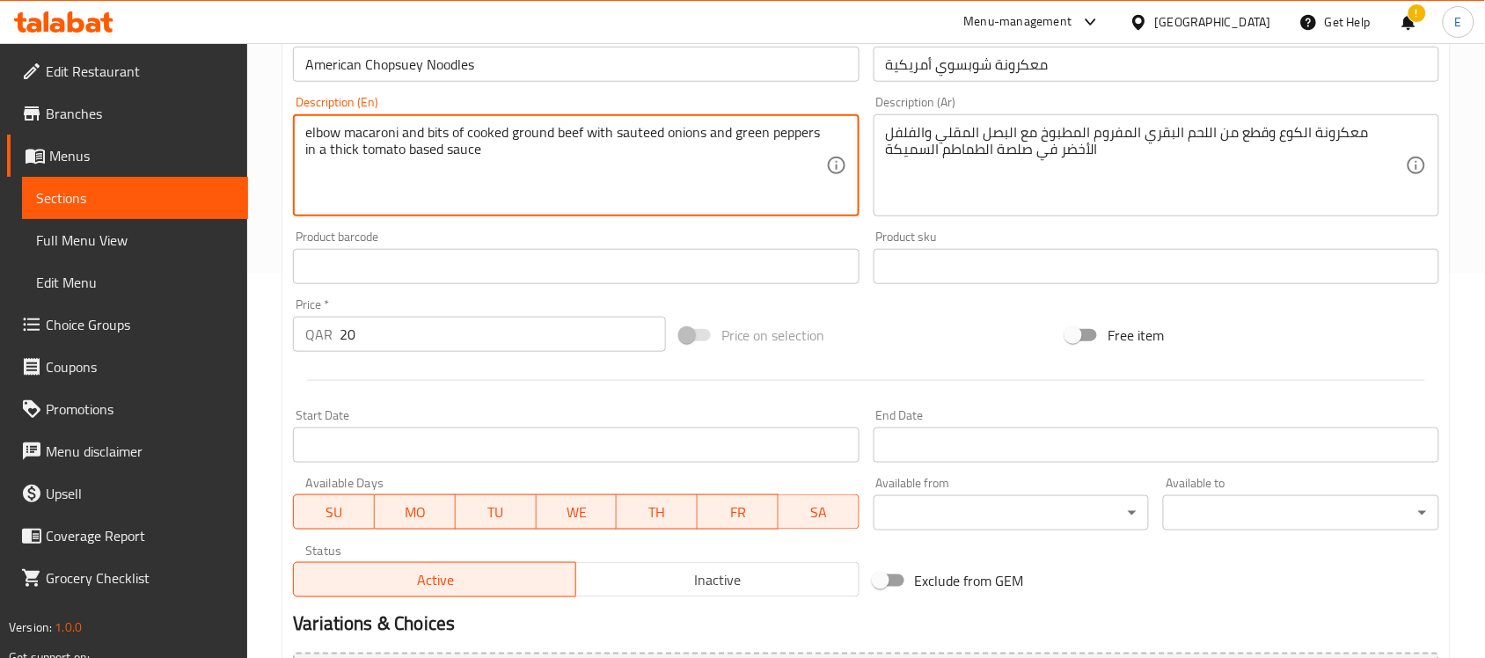
scroll to position [581, 0]
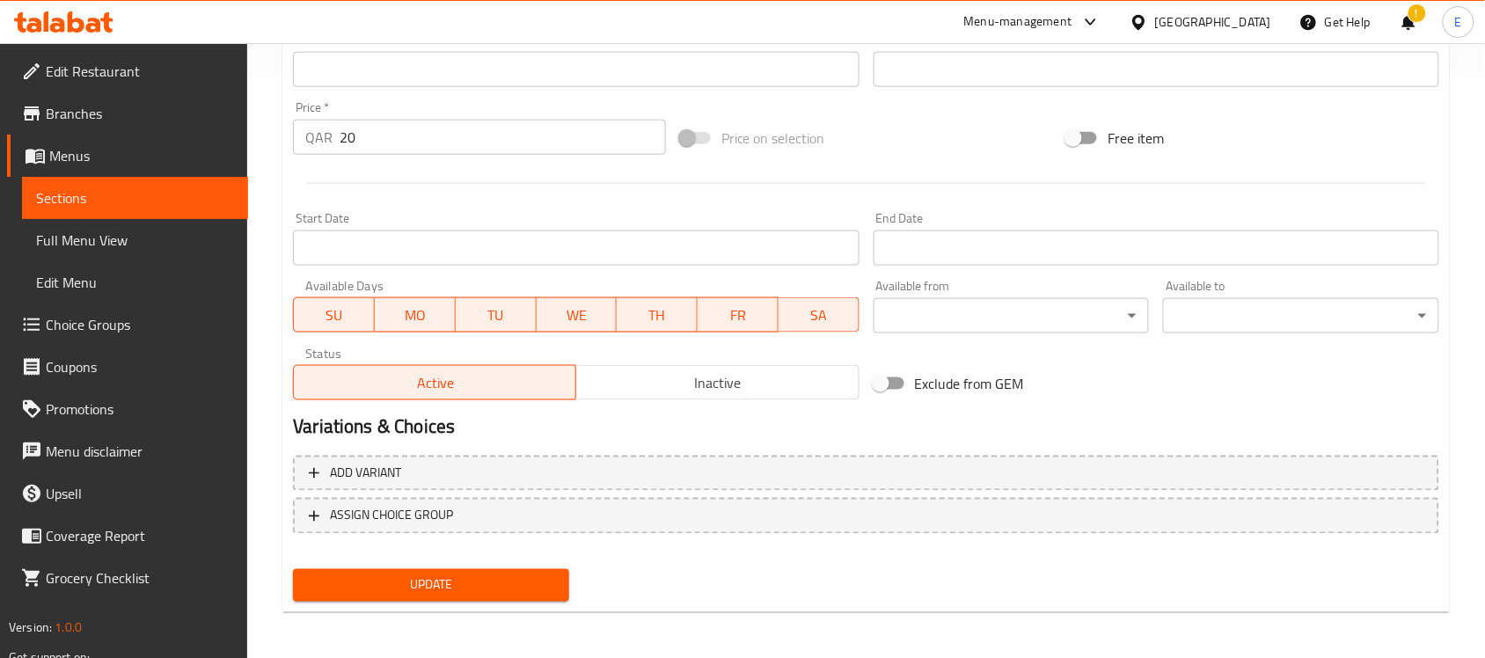
type textarea "elbow macaroni and bits of cooked ground beef with sauteed onions and green pep…"
click at [490, 599] on div "Update" at bounding box center [431, 585] width 290 height 47
click at [495, 582] on span "Update" at bounding box center [431, 585] width 248 height 22
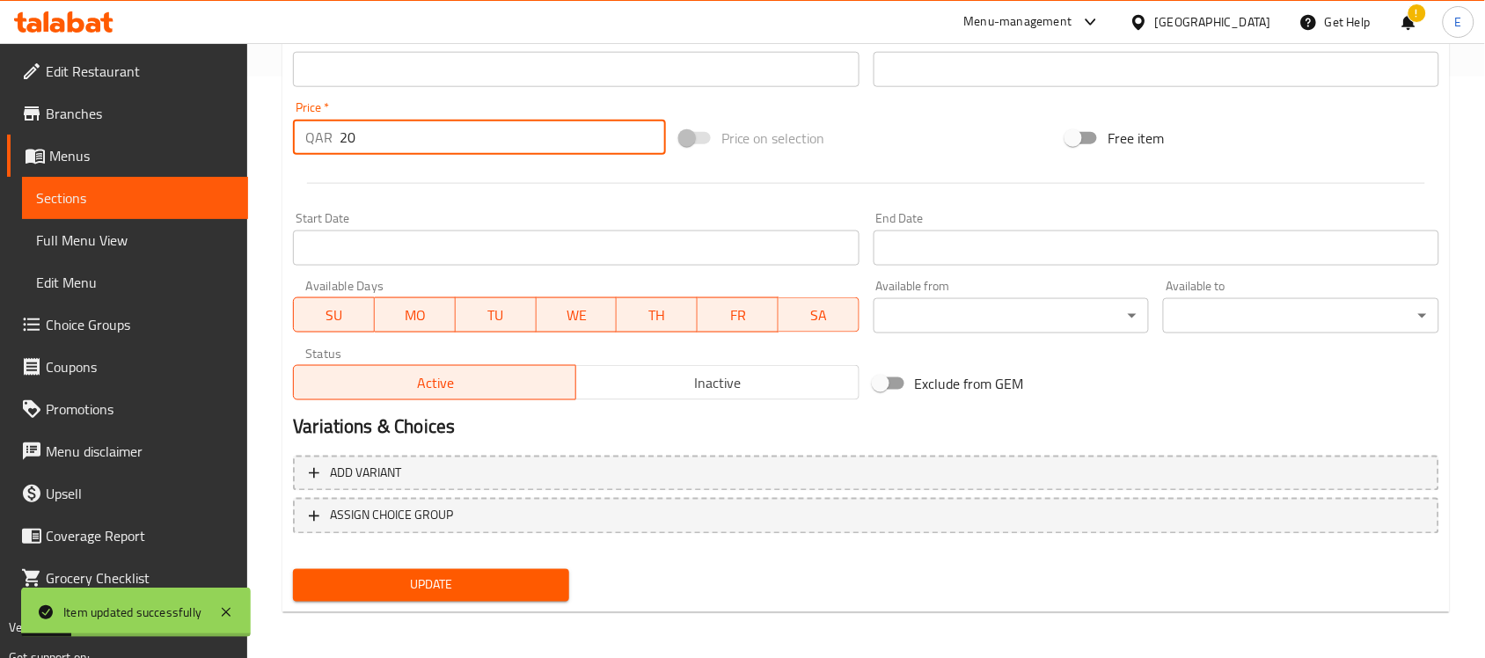
drag, startPoint x: 400, startPoint y: 145, endPoint x: 281, endPoint y: 121, distance: 121.1
click at [281, 121] on div "Home / Restaurants management / Menus / Sections / item / update Noodles Specia…" at bounding box center [866, 62] width 1238 height 1200
type input "18"
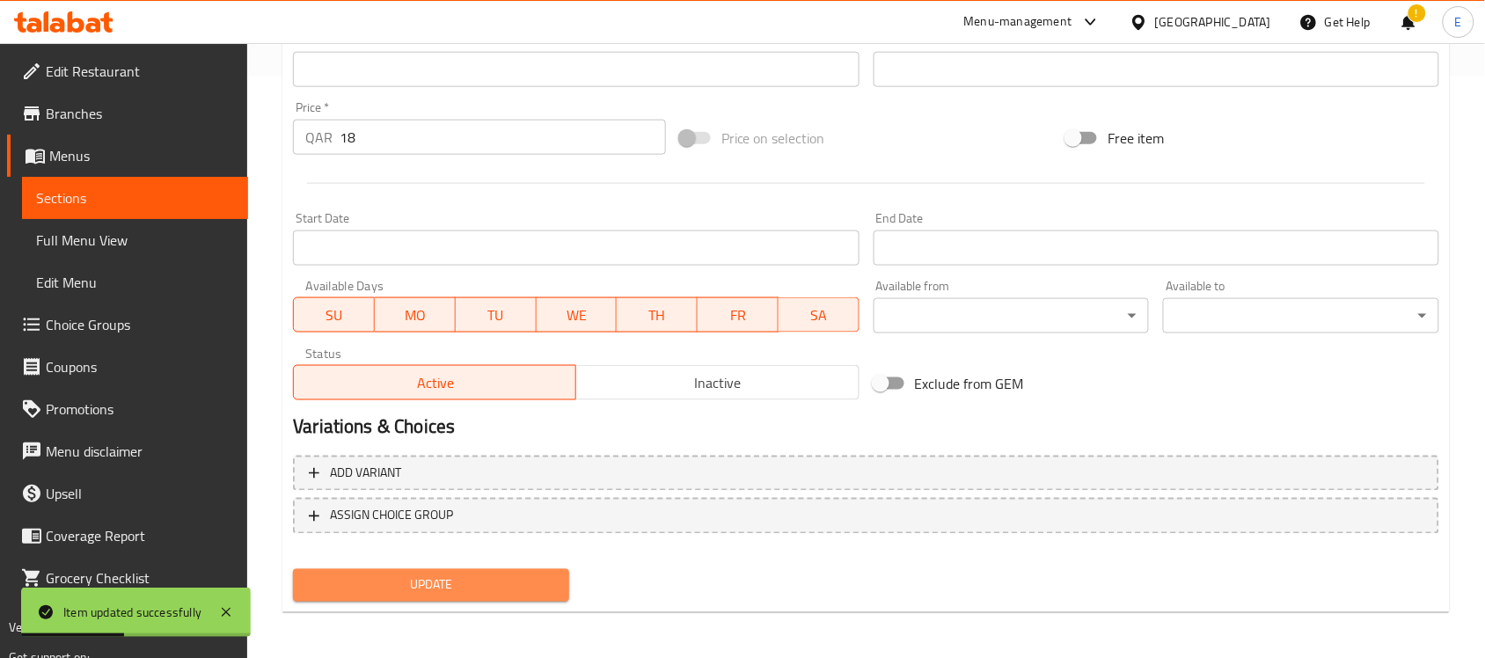
click at [516, 569] on button "Update" at bounding box center [431, 585] width 276 height 33
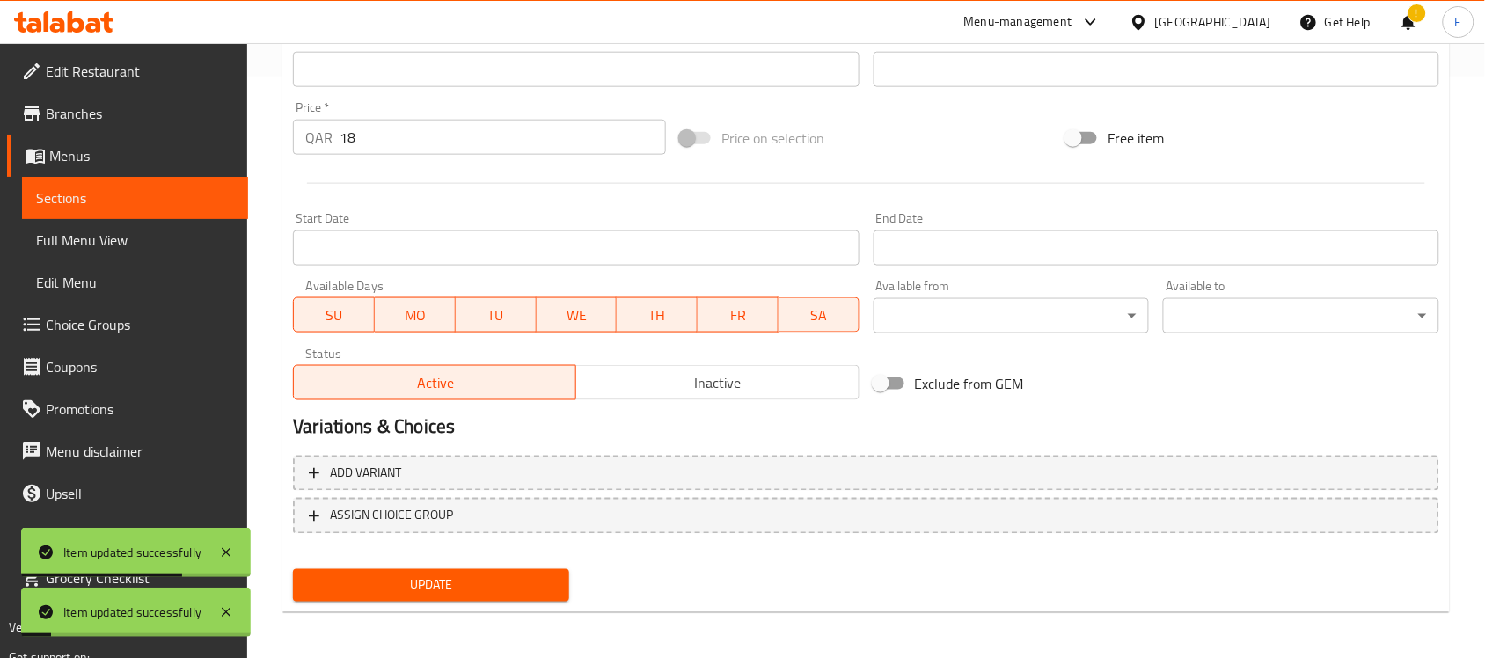
scroll to position [0, 0]
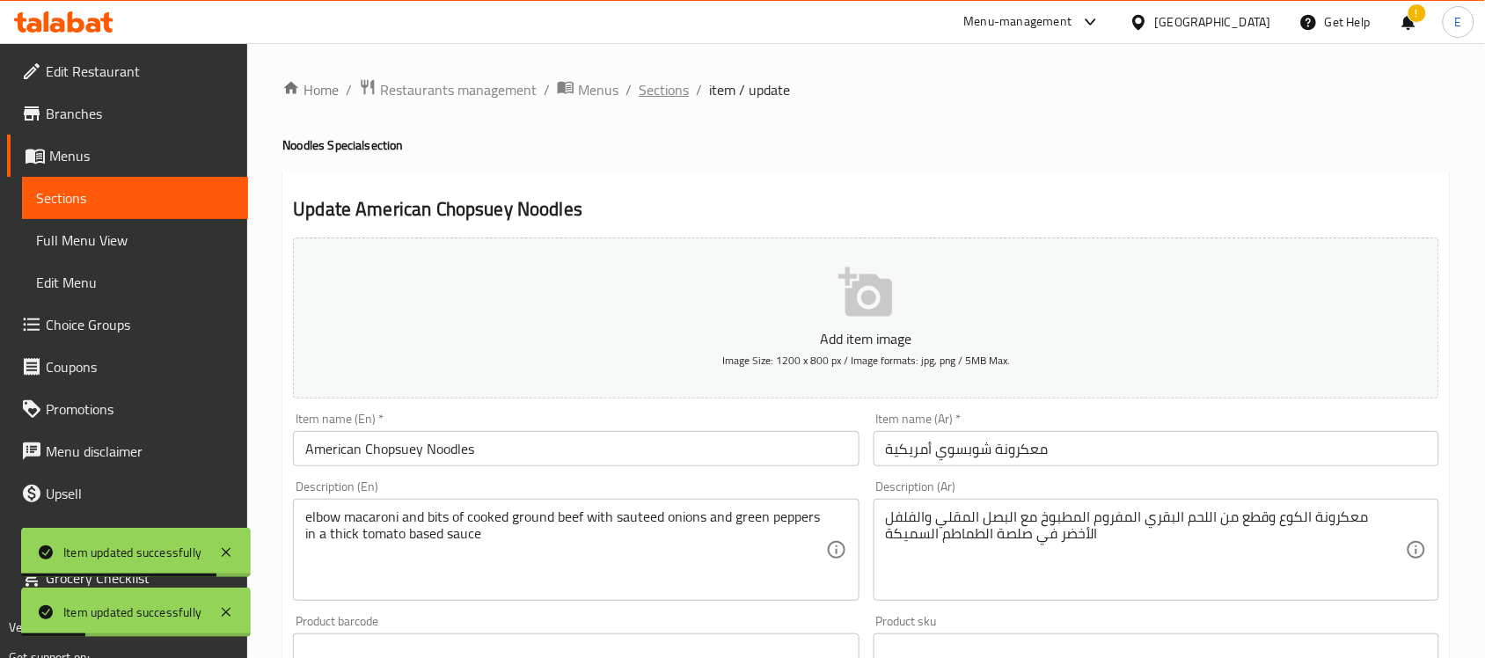
click at [646, 90] on span "Sections" at bounding box center [664, 89] width 50 height 21
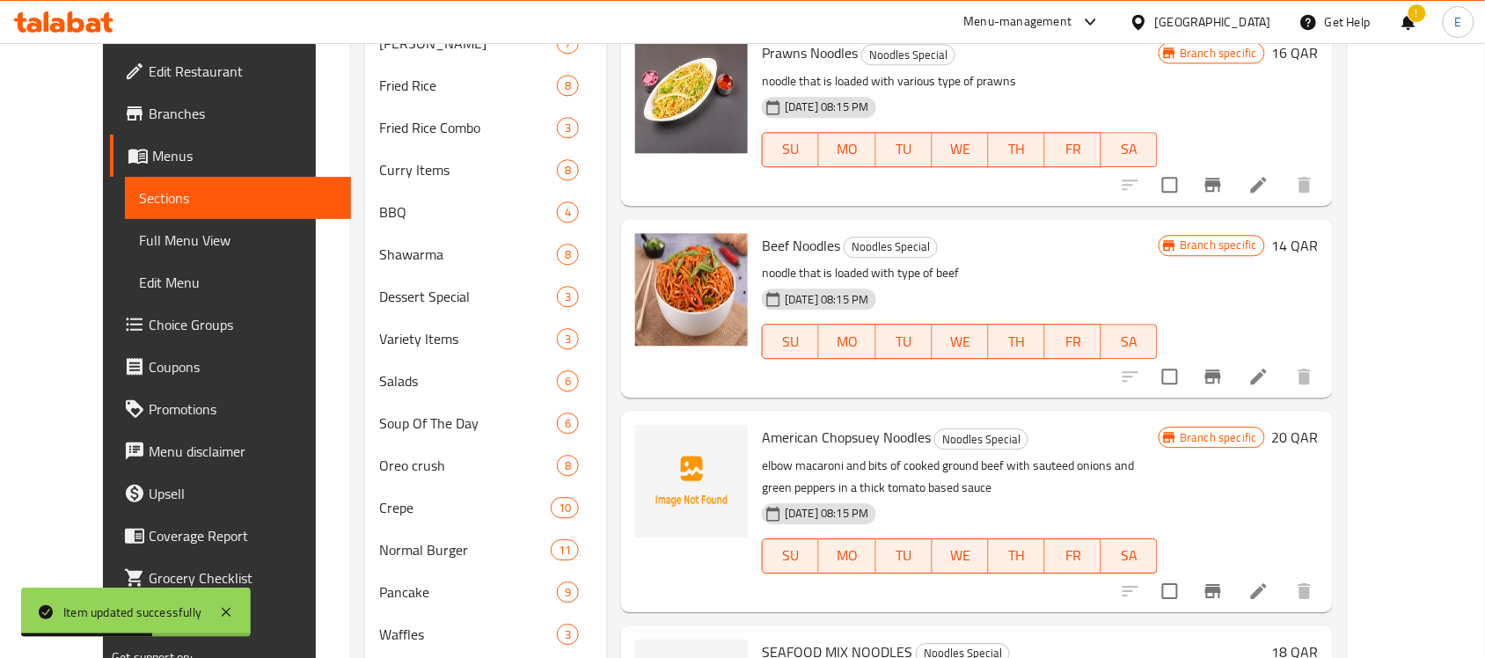
scroll to position [1207, 0]
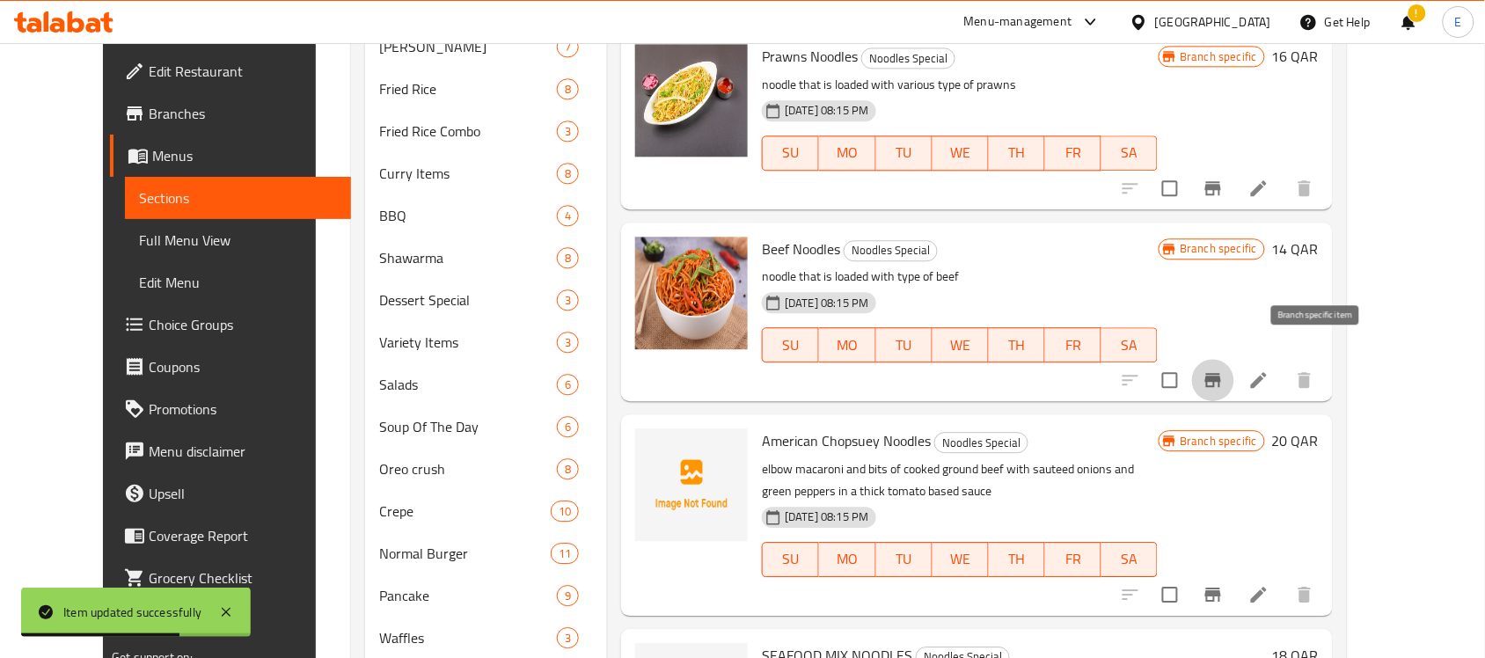
click at [1221, 373] on icon "Branch-specific-item" at bounding box center [1213, 380] width 16 height 14
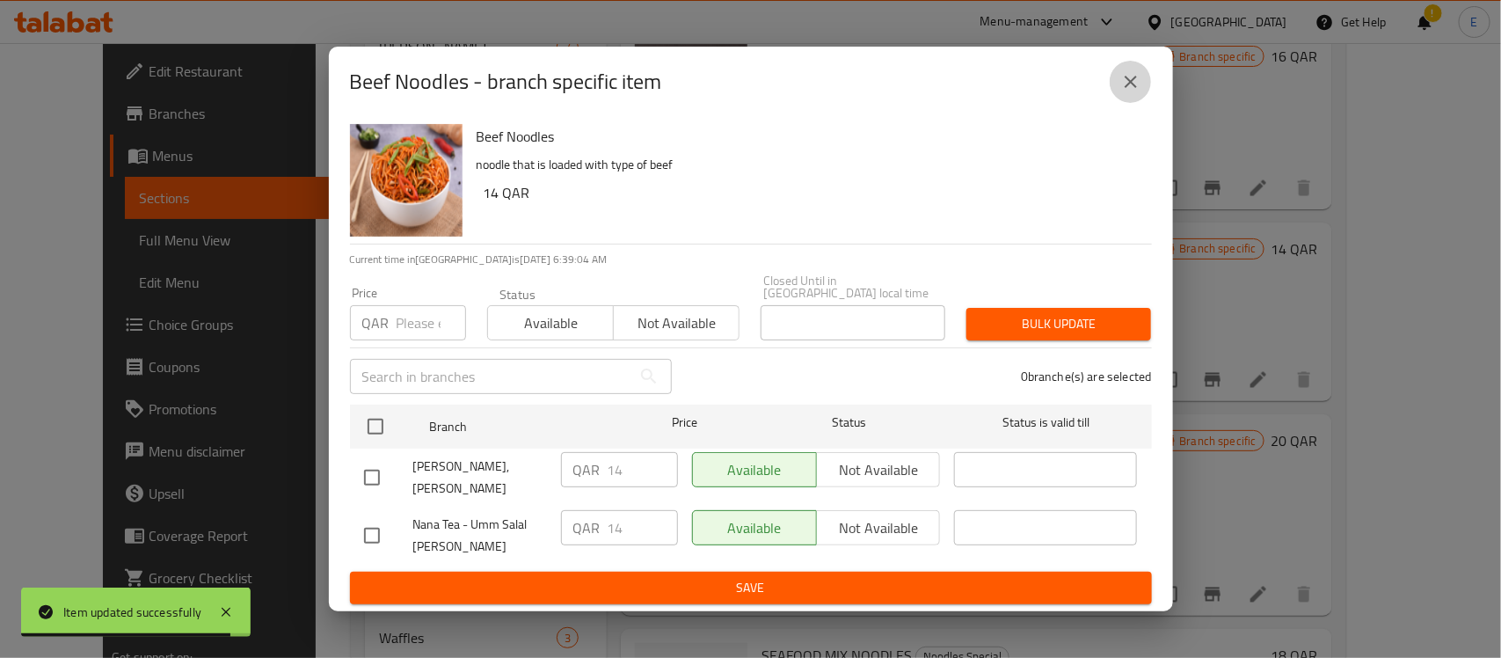
click at [1131, 92] on icon "close" at bounding box center [1131, 81] width 21 height 21
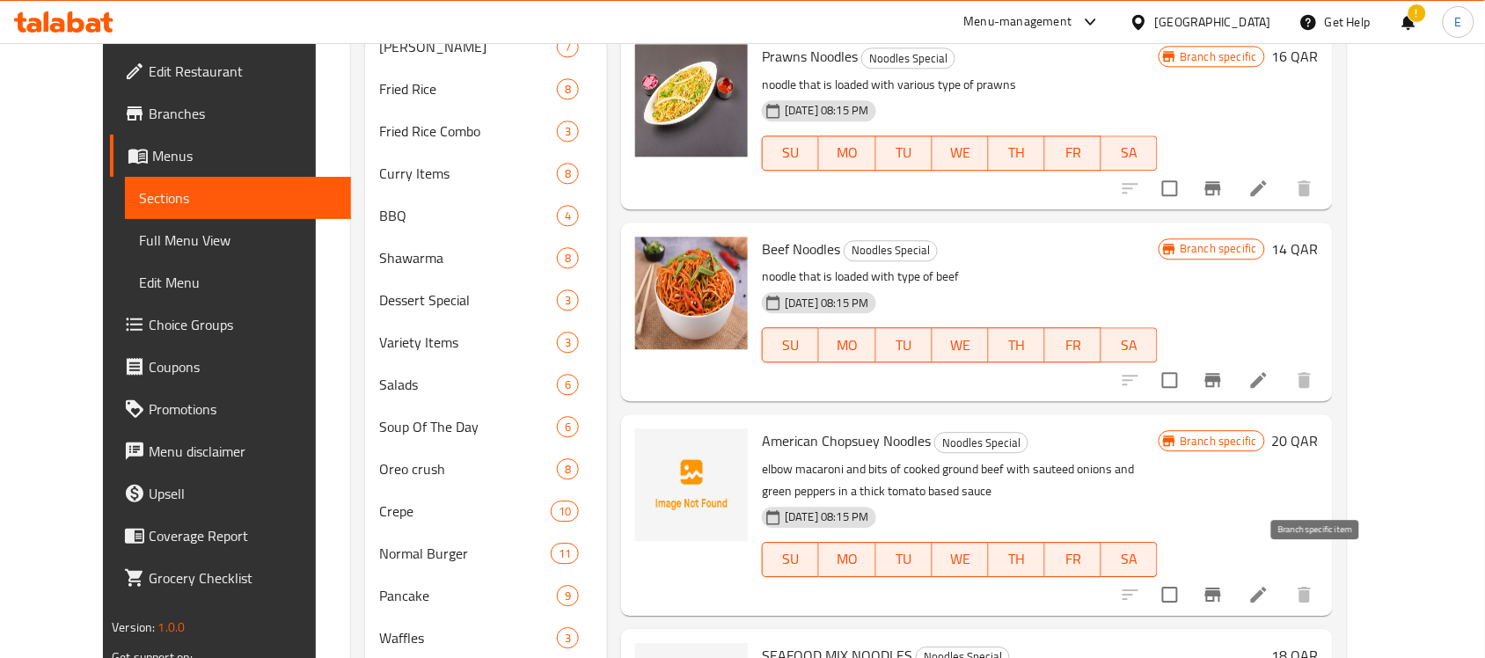
click at [1221, 588] on icon "Branch-specific-item" at bounding box center [1213, 595] width 16 height 14
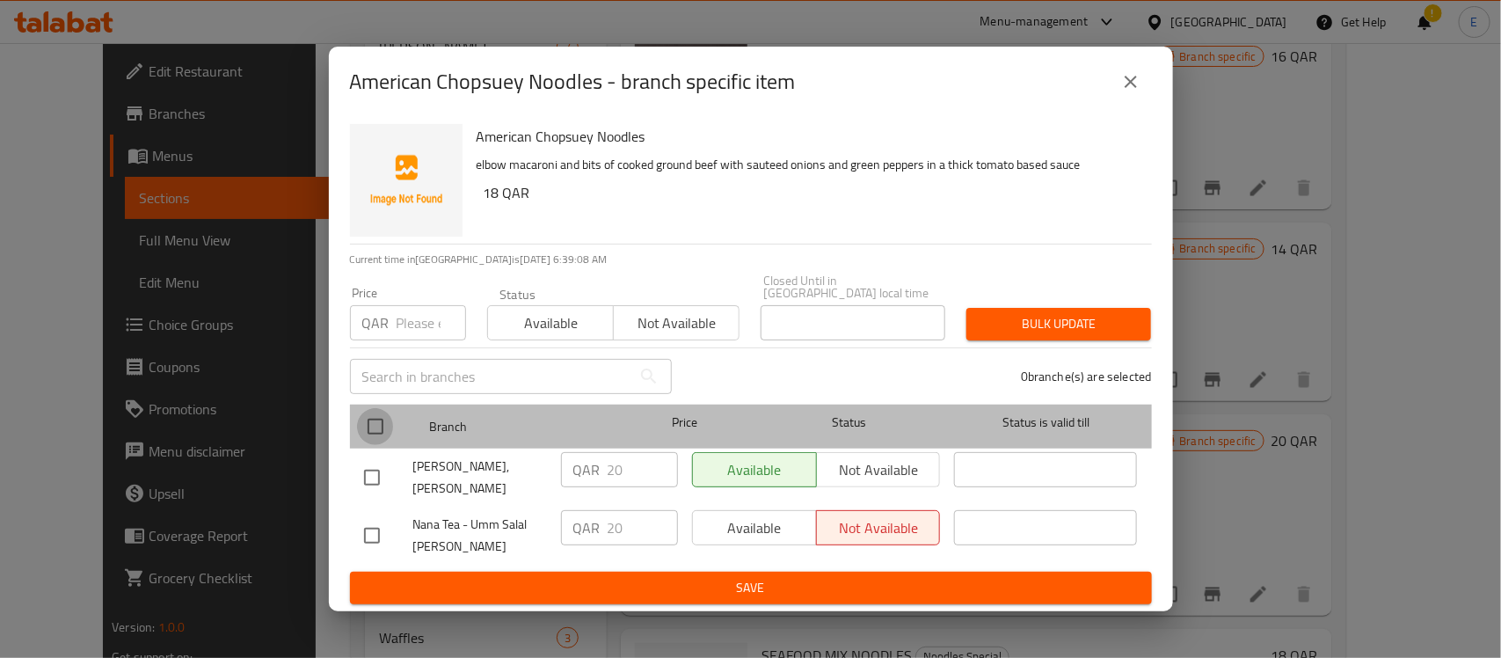
click at [379, 420] on input "checkbox" at bounding box center [375, 426] width 37 height 37
checkbox input "true"
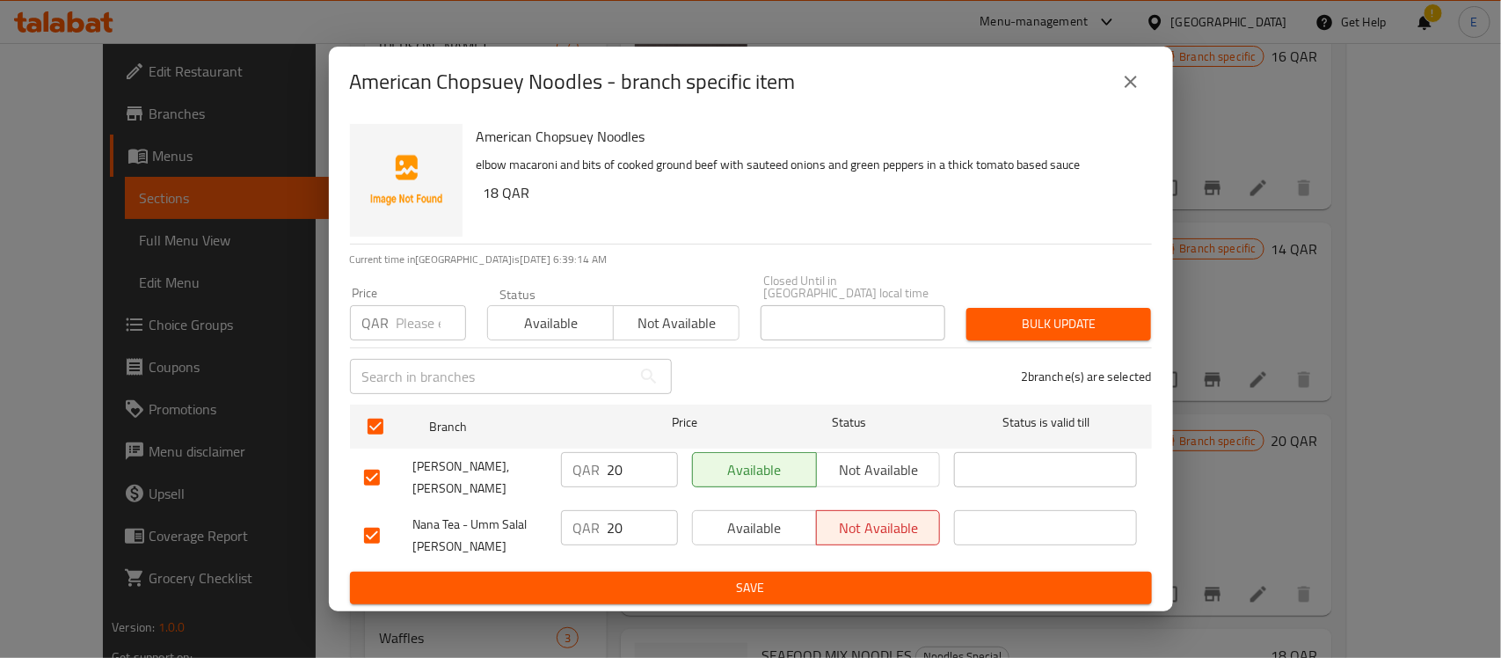
click at [428, 327] on input "number" at bounding box center [431, 322] width 69 height 35
type input "18"
click at [1076, 332] on span "Bulk update" at bounding box center [1059, 324] width 157 height 22
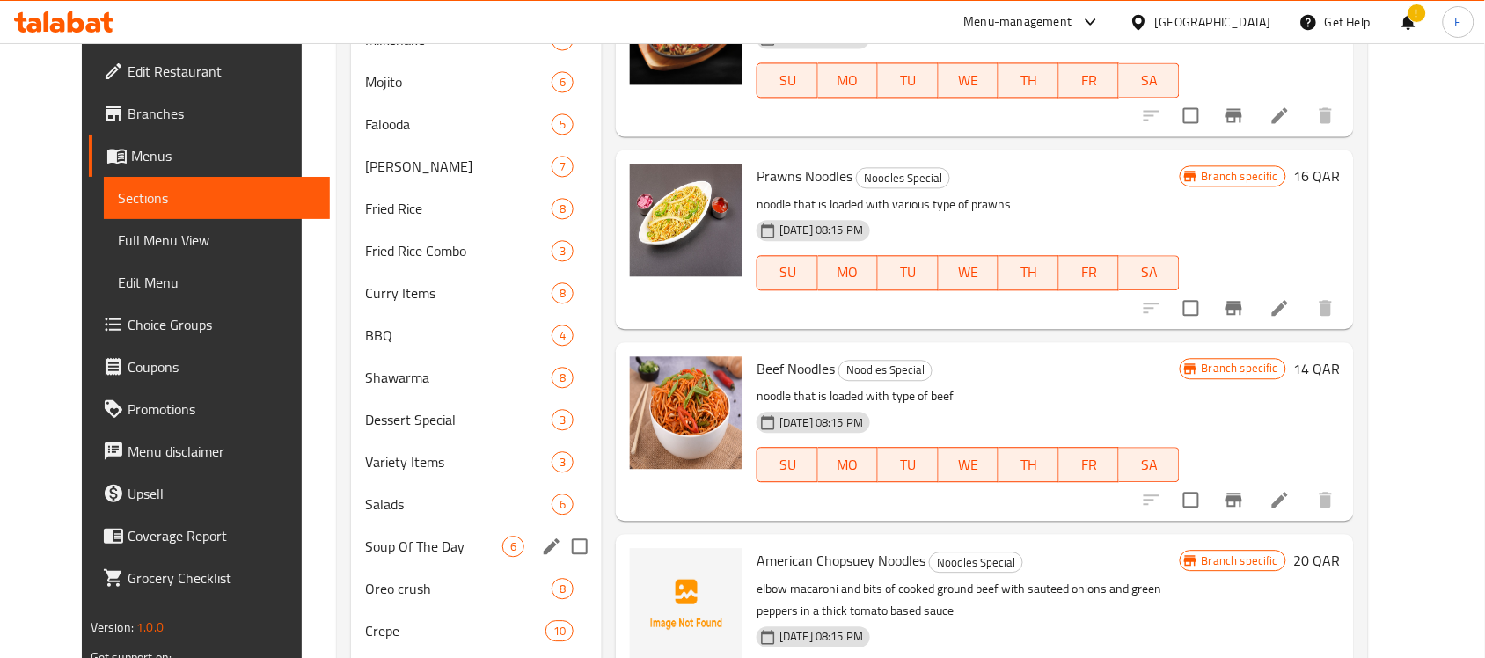
scroll to position [1083, 0]
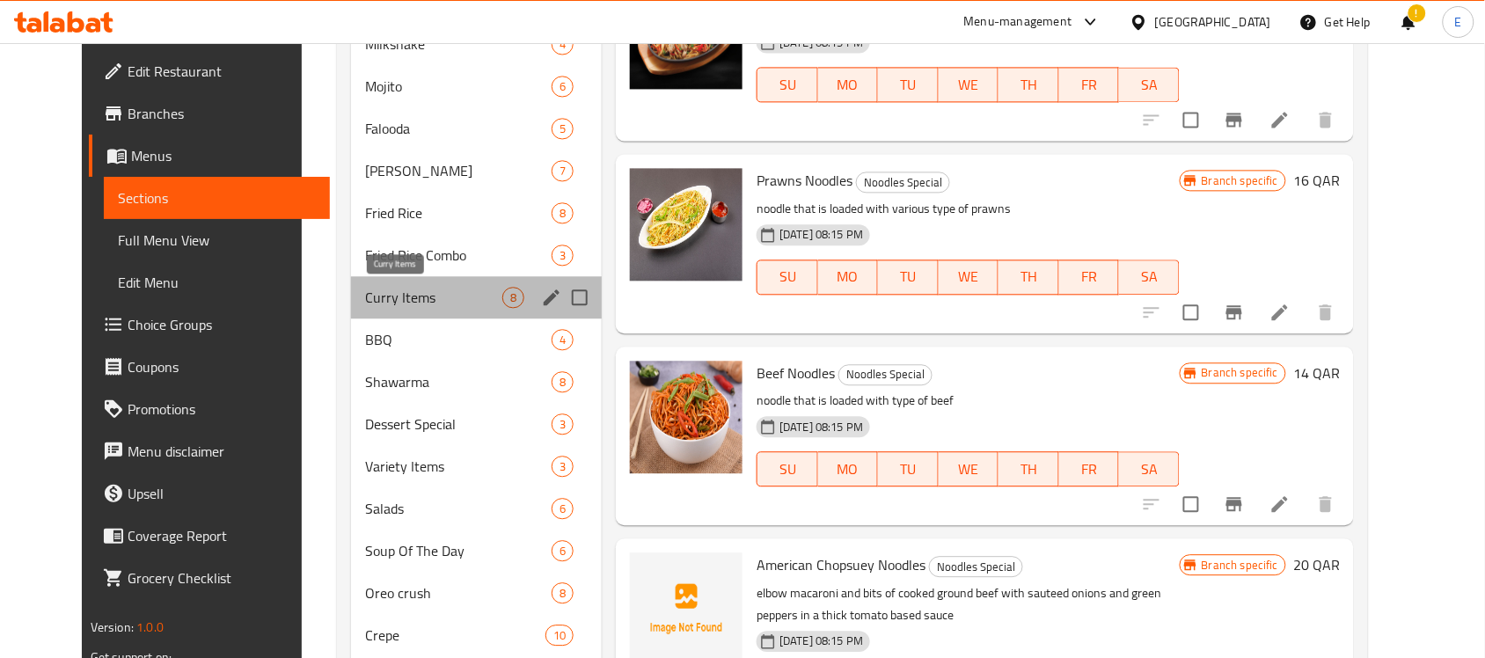
click at [442, 288] on span "Curry Items" at bounding box center [433, 297] width 137 height 21
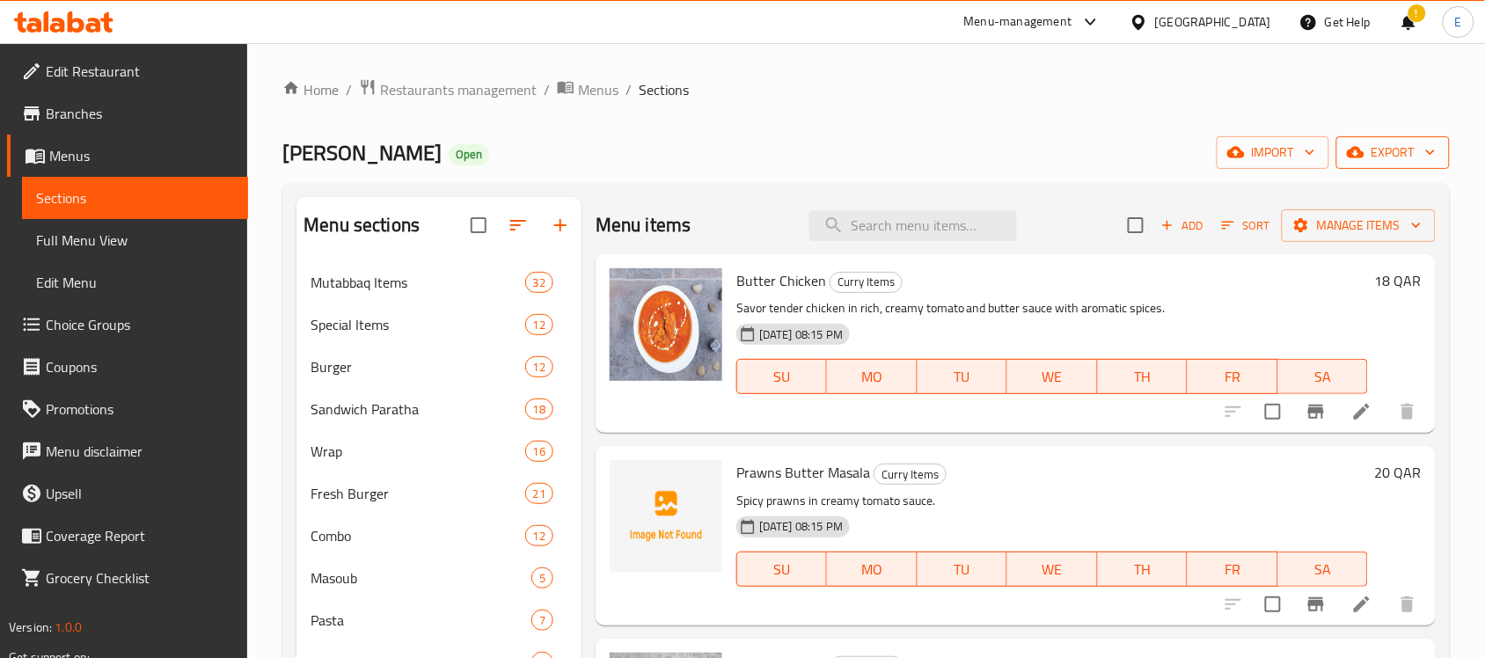
click at [1362, 164] on button "export" at bounding box center [1392, 152] width 113 height 33
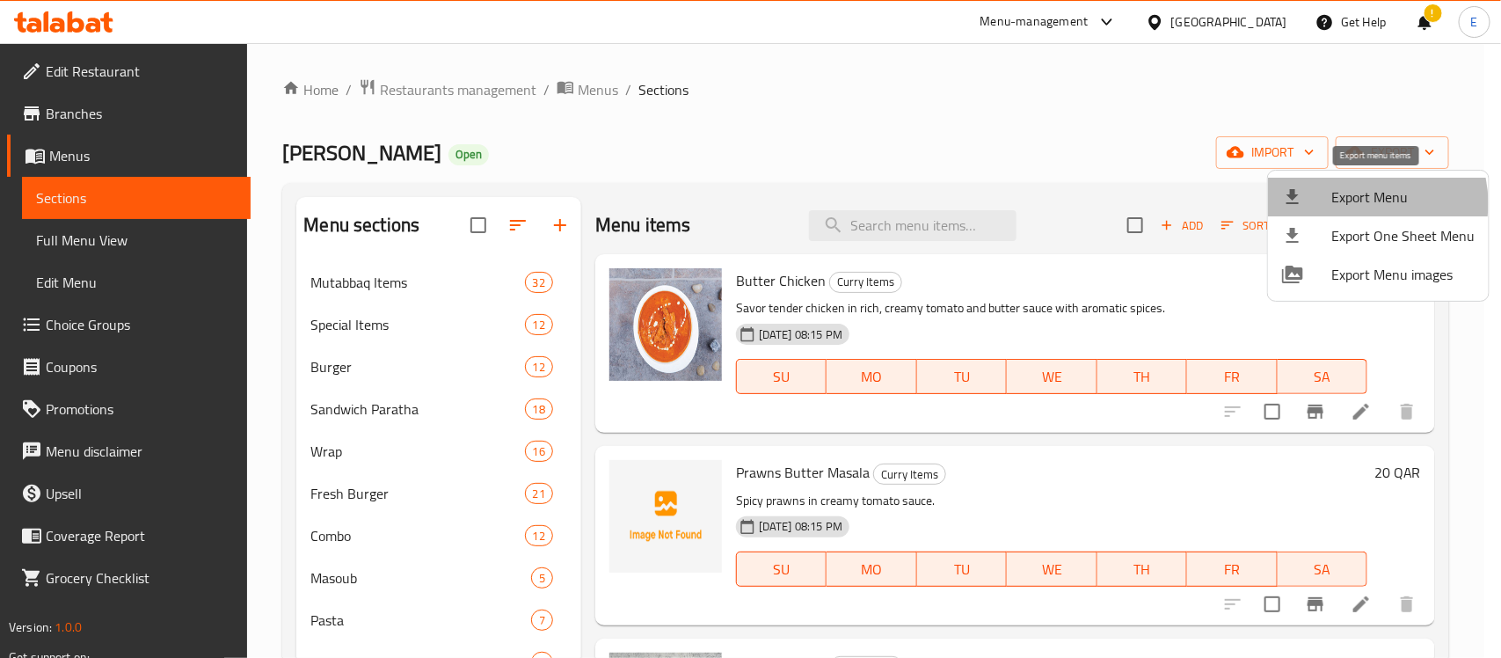
click at [1363, 203] on span "Export Menu" at bounding box center [1403, 196] width 143 height 21
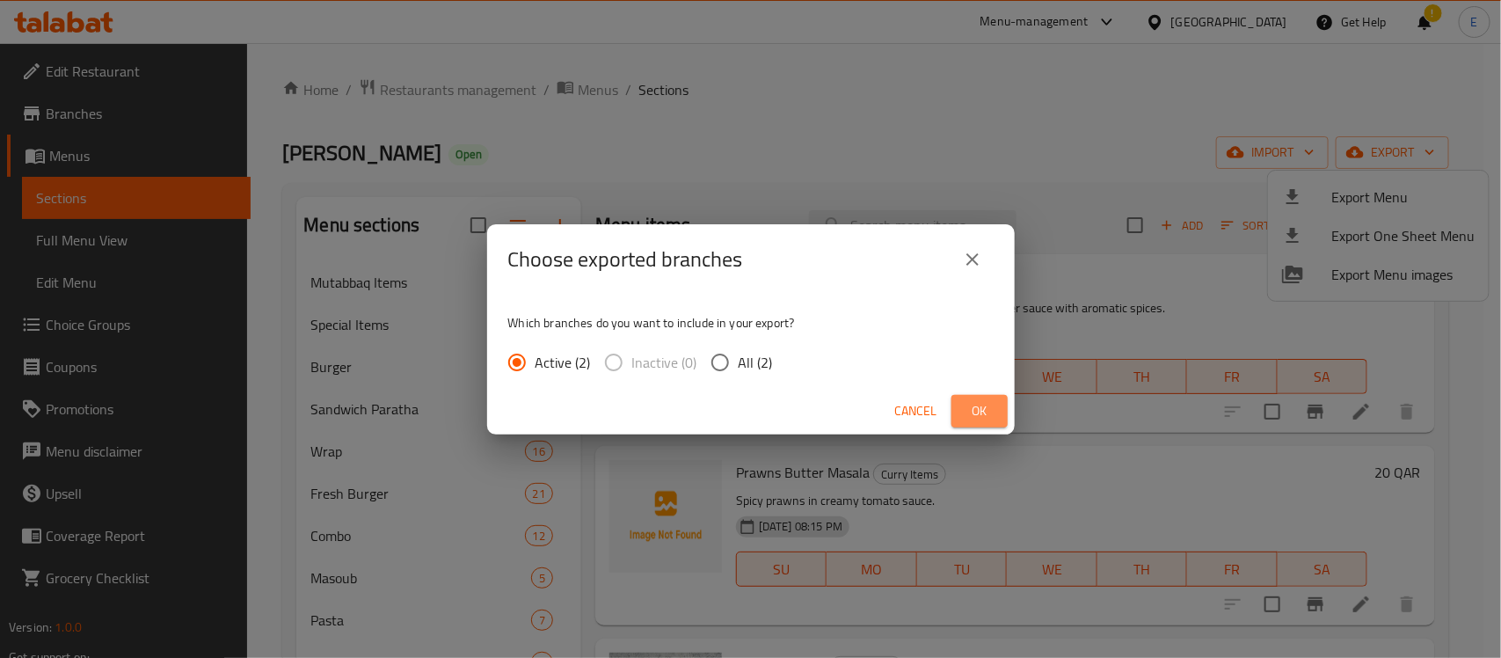
click at [979, 400] on span "Ok" at bounding box center [980, 411] width 28 height 22
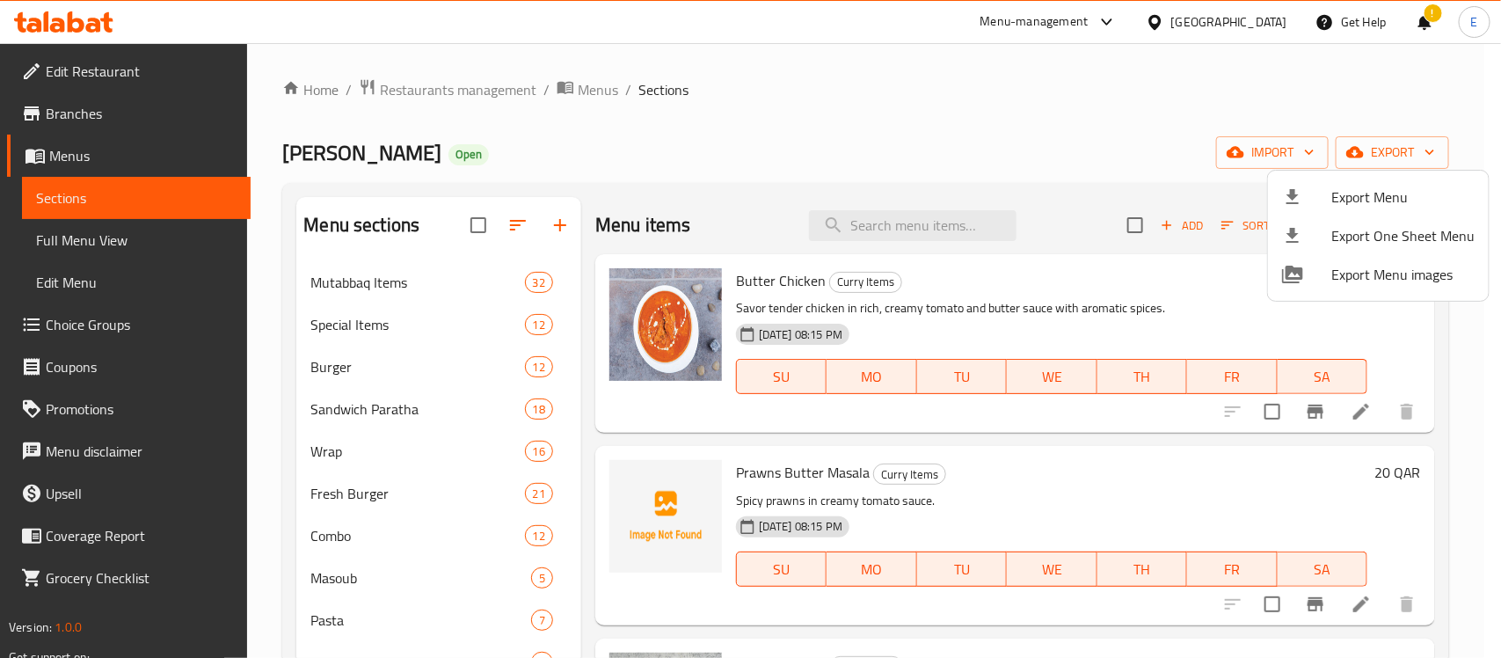
click at [130, 227] on div at bounding box center [750, 329] width 1501 height 658
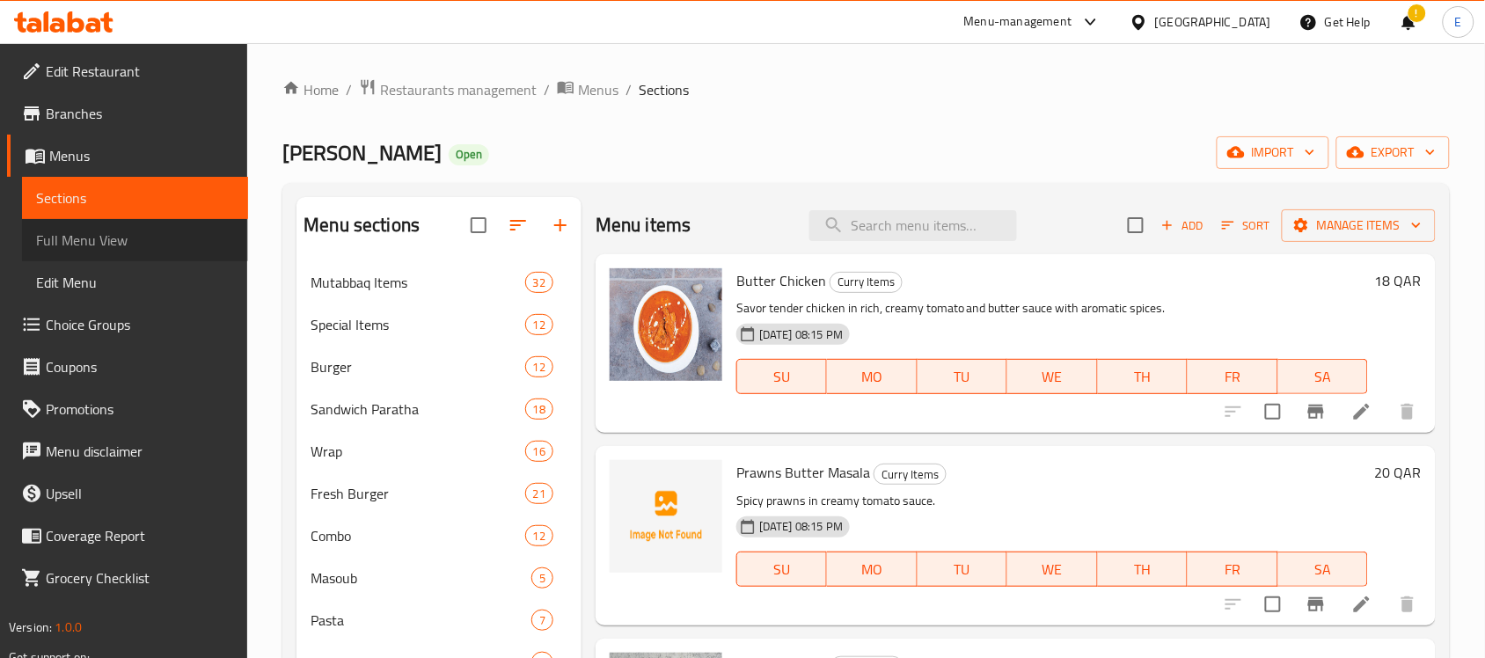
click at [130, 227] on link "Full Menu View" at bounding box center [135, 240] width 226 height 42
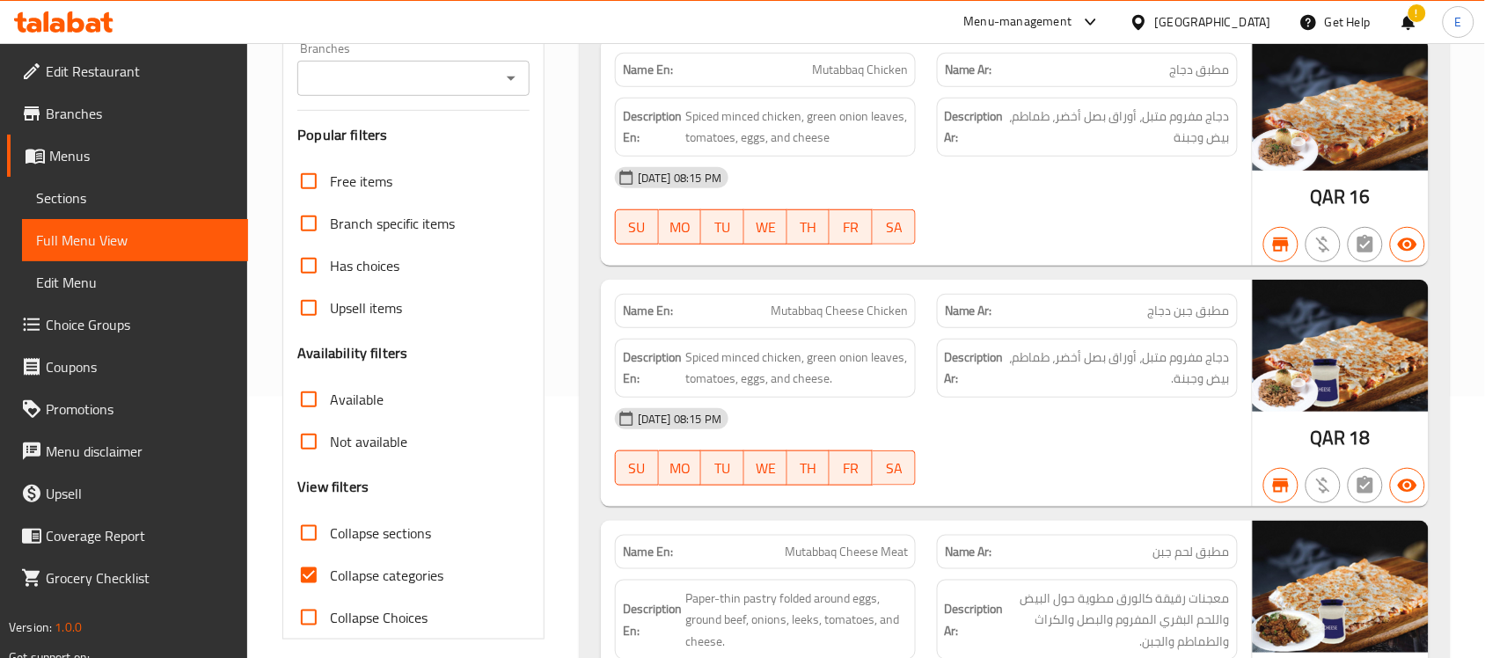
scroll to position [207, 0]
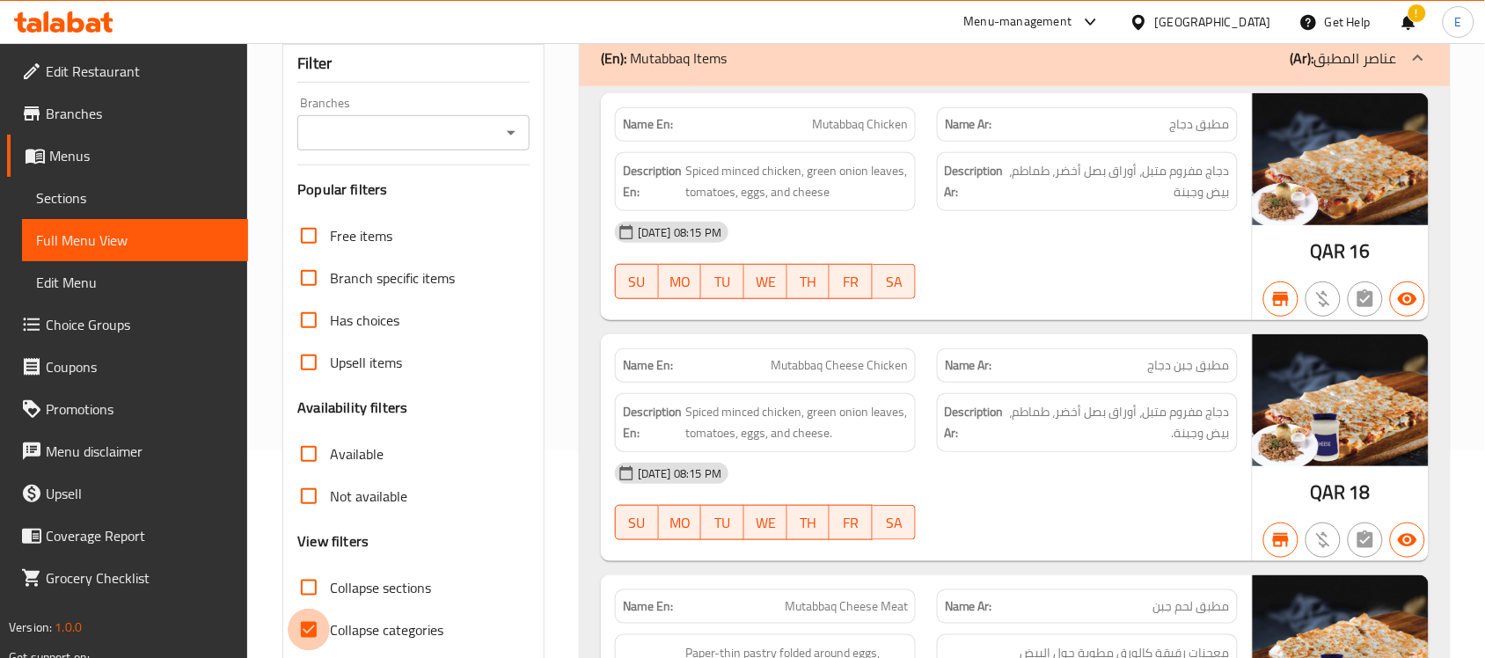
click at [309, 626] on input "Collapse categories" at bounding box center [309, 630] width 42 height 42
checkbox input "false"
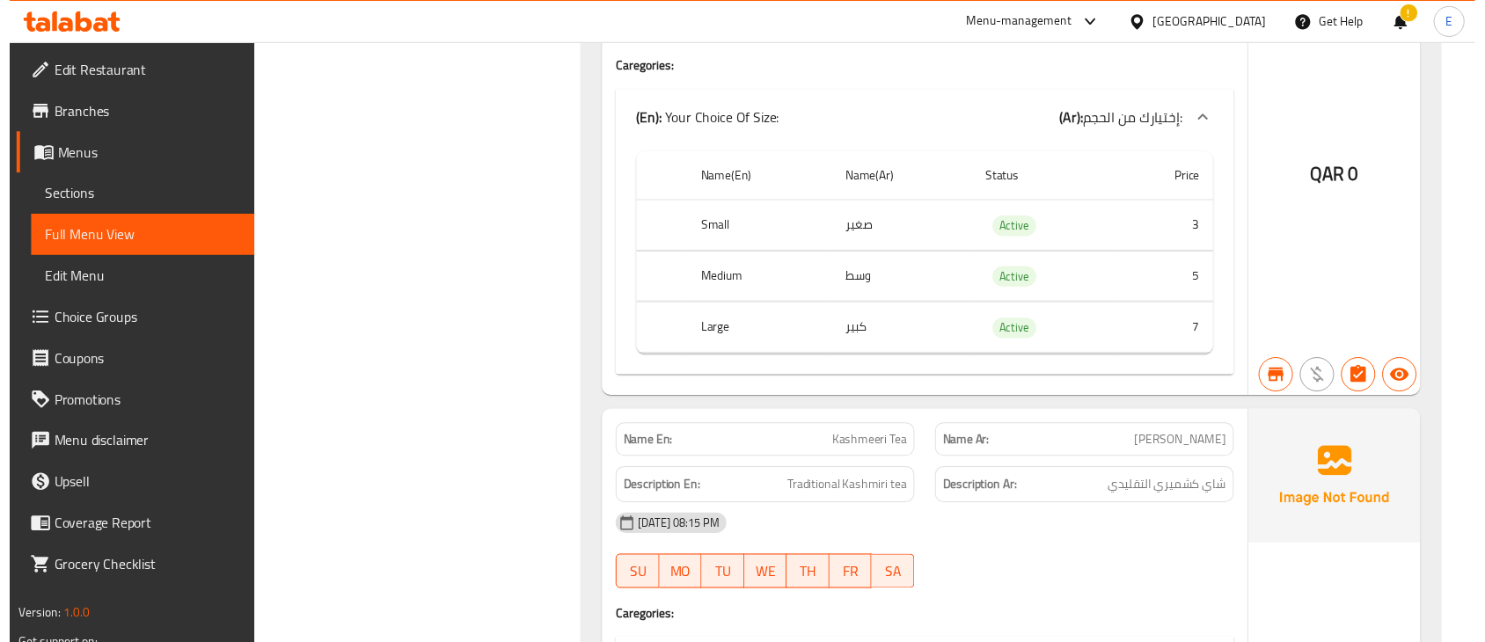
scroll to position [127829, 0]
